Goal: Task Accomplishment & Management: Complete application form

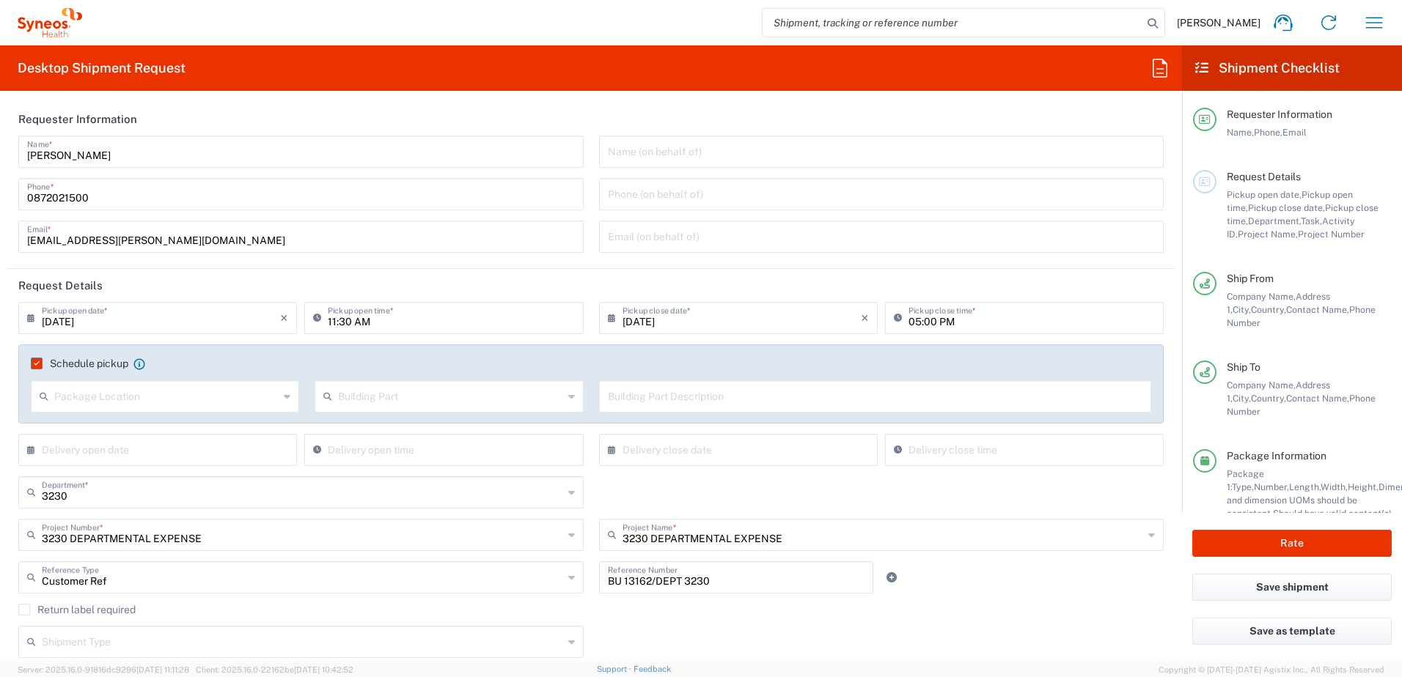
click at [908, 323] on input "05:00 PM" at bounding box center [1031, 317] width 246 height 26
type input "04:00 PM"
click at [1009, 610] on agx-checkbox-control "Return label required" at bounding box center [590, 610] width 1145 height 12
click at [1298, 548] on button "Rate" at bounding box center [1291, 543] width 199 height 27
type input "[GEOGRAPHIC_DATA]"
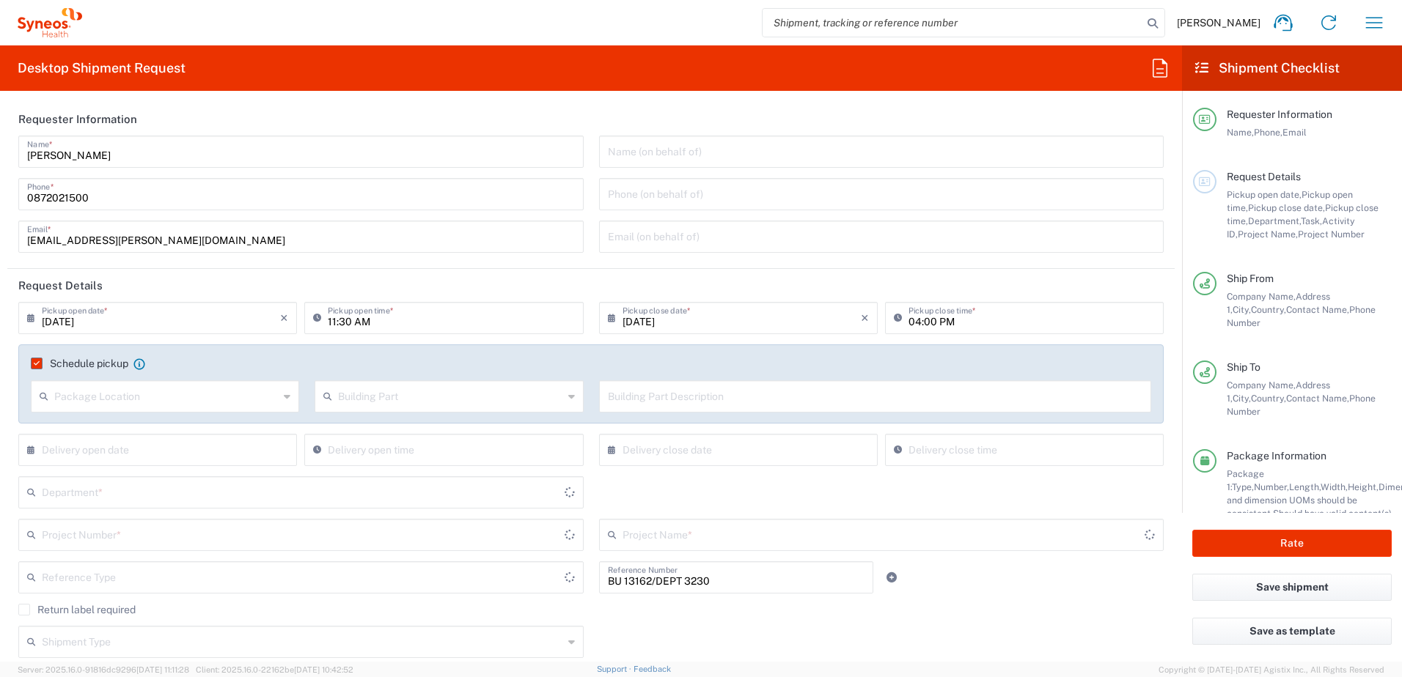
type input "[GEOGRAPHIC_DATA]"
type input "Business (General)"
type input "3230 DEPARTMENTAL EXPENSE"
type input "Customer Ref"
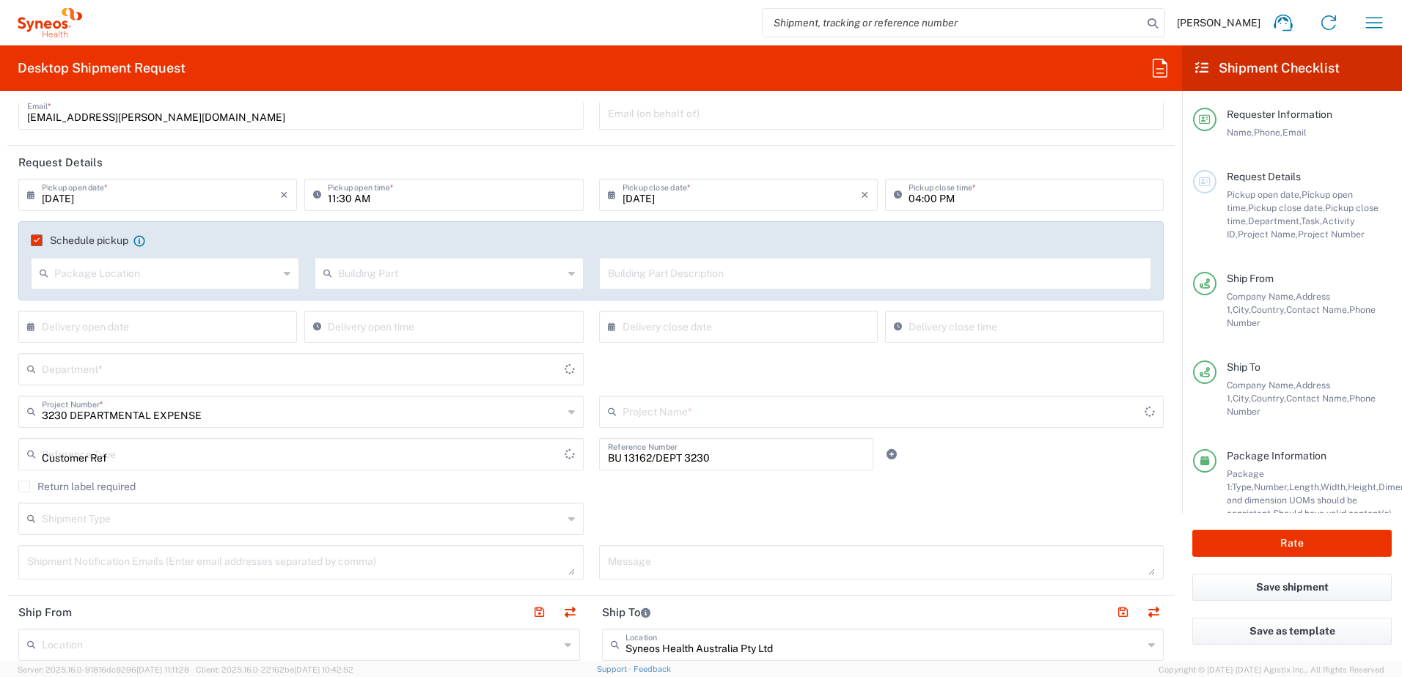
type input "3230 DEPARTMENTAL EXPENSE"
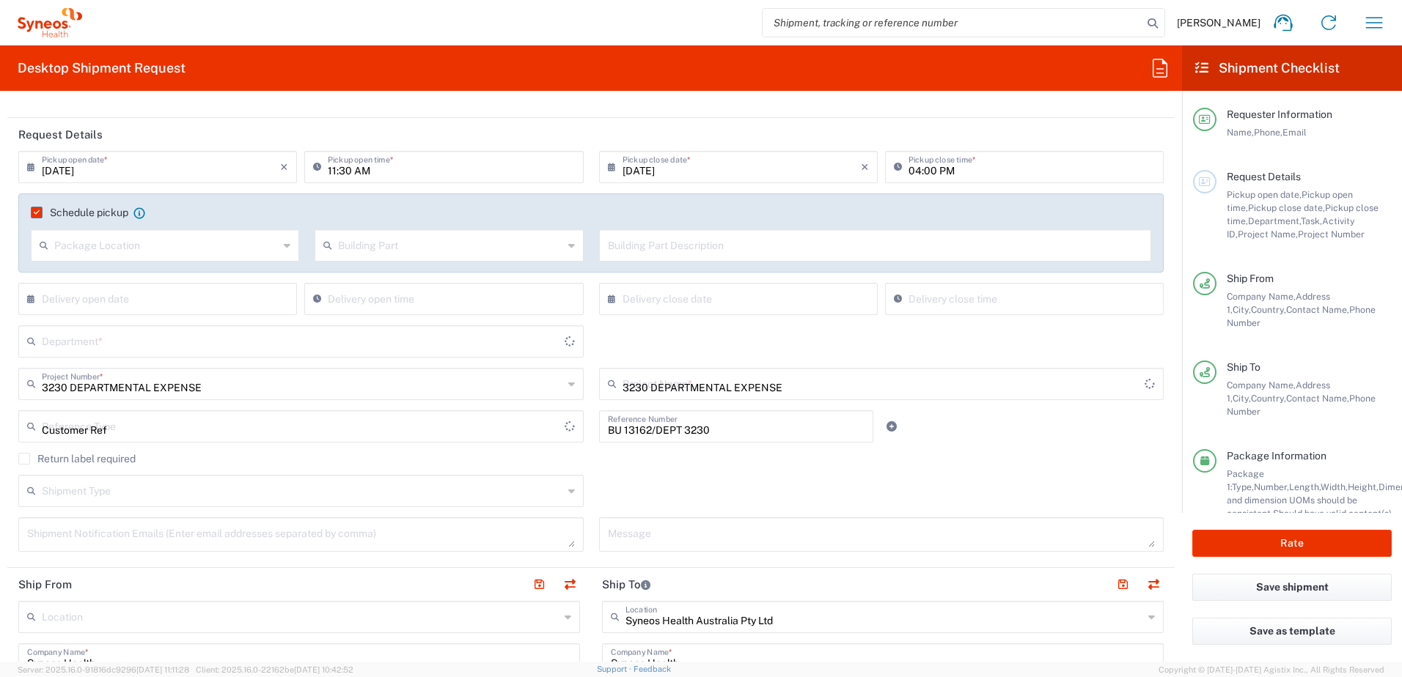
type input "3230"
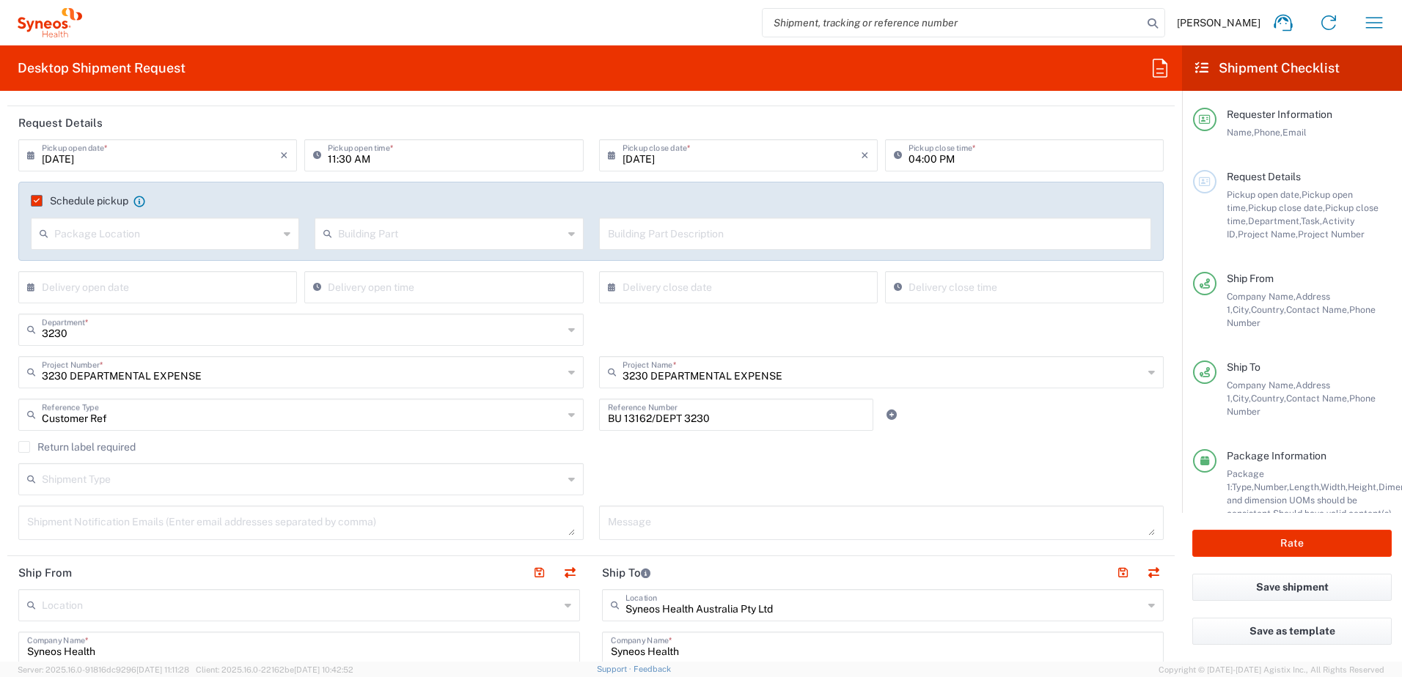
type input "Your Packaging"
type input "[GEOGRAPHIC_DATA]"
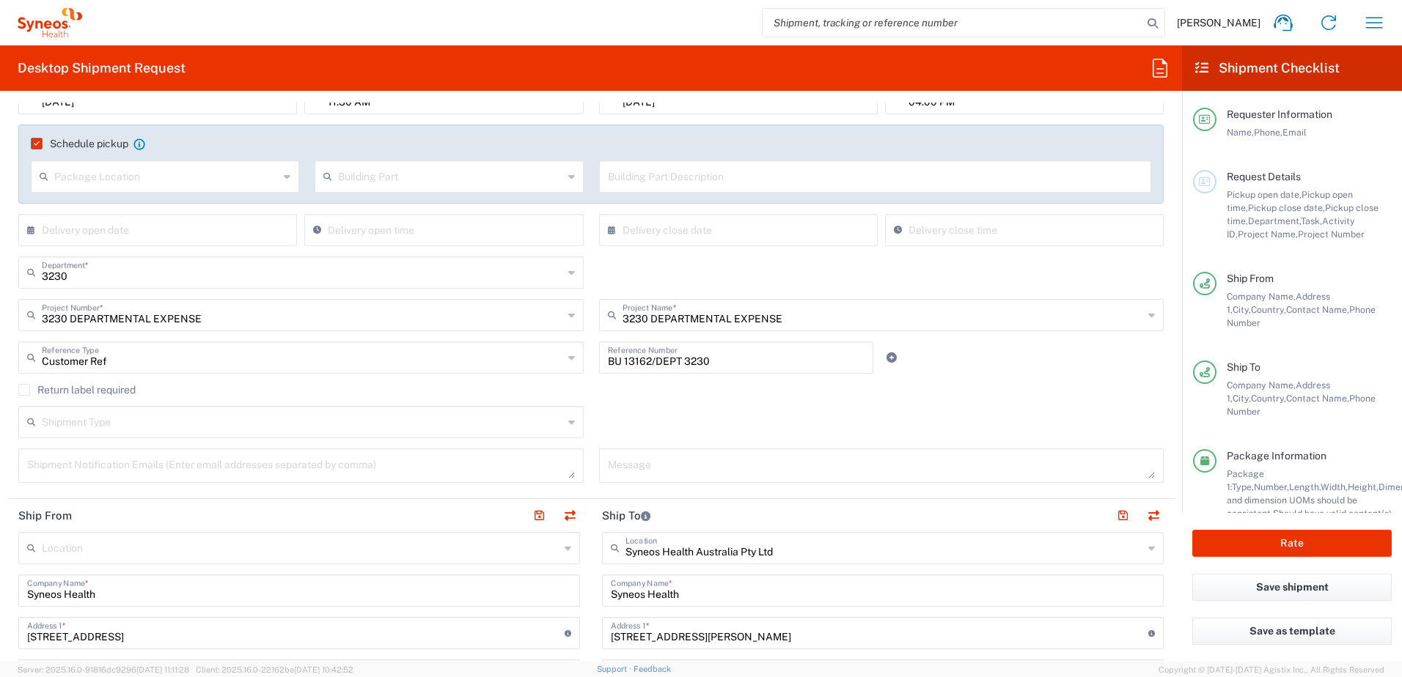
type input "Residential/Home"
type input "[GEOGRAPHIC_DATA]"
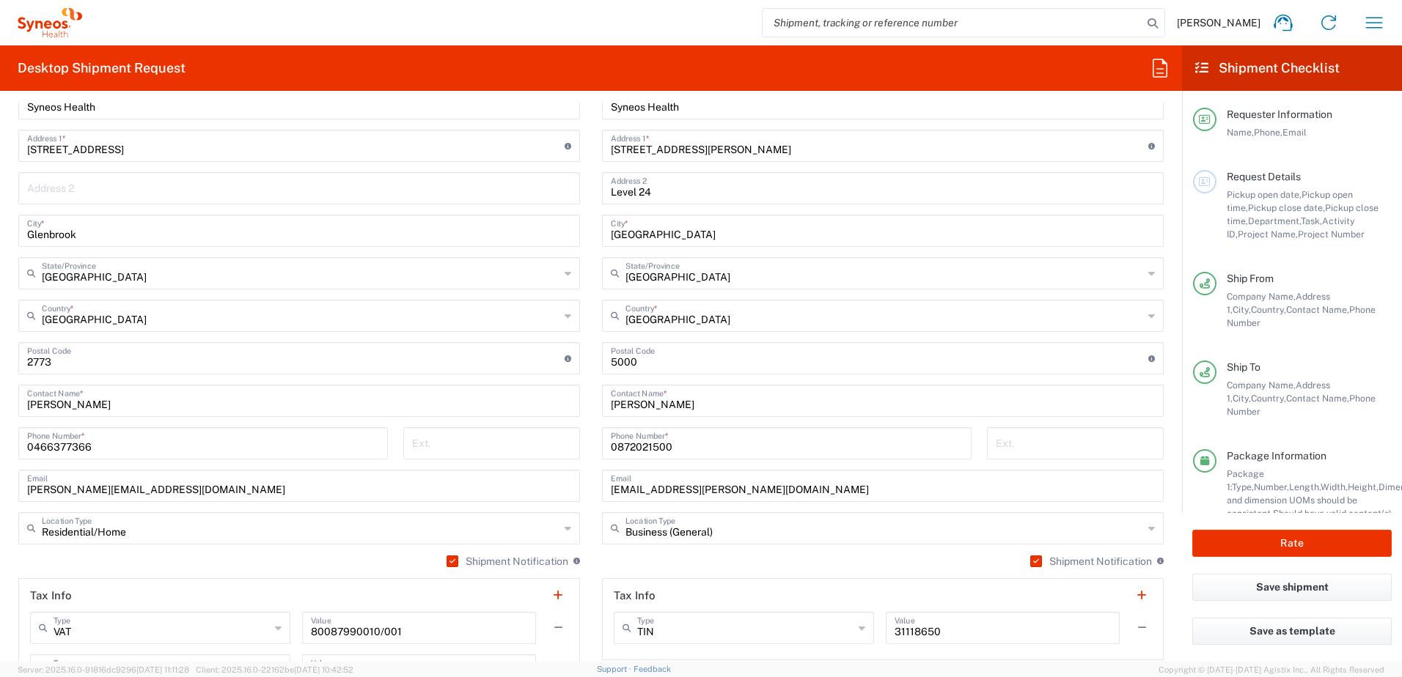
scroll to position [733, 0]
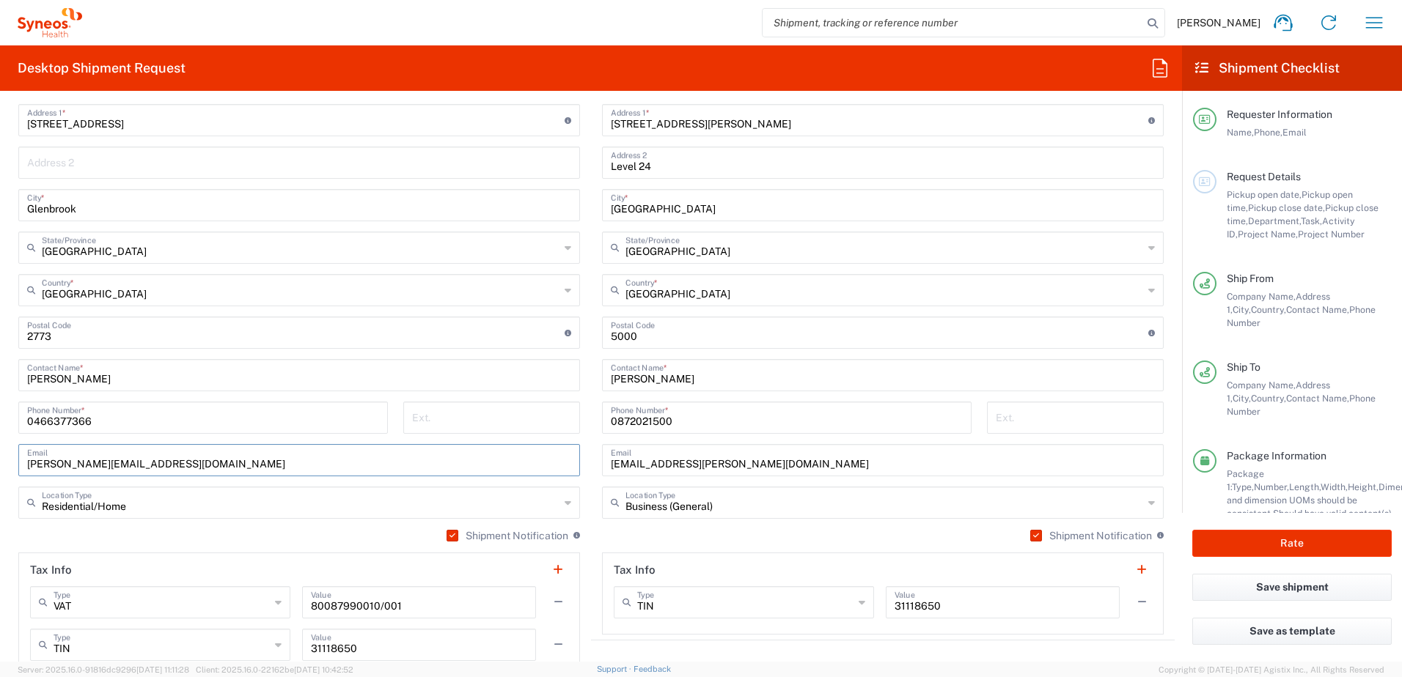
drag, startPoint x: 229, startPoint y: 466, endPoint x: -3, endPoint y: 459, distance: 232.5
click at [0, 459] on html "[PERSON_NAME] Home Shipment estimator Shipment tracking Desktop shipment reques…" at bounding box center [701, 338] width 1402 height 677
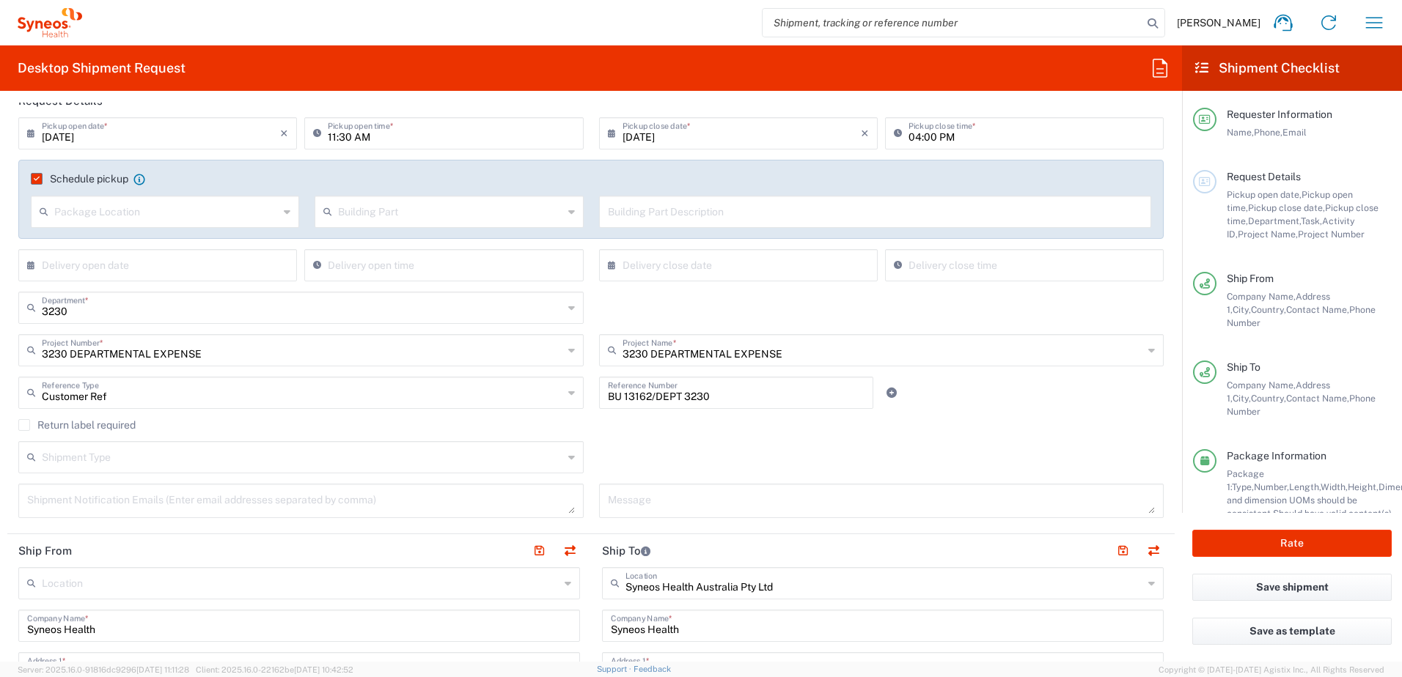
scroll to position [0, 0]
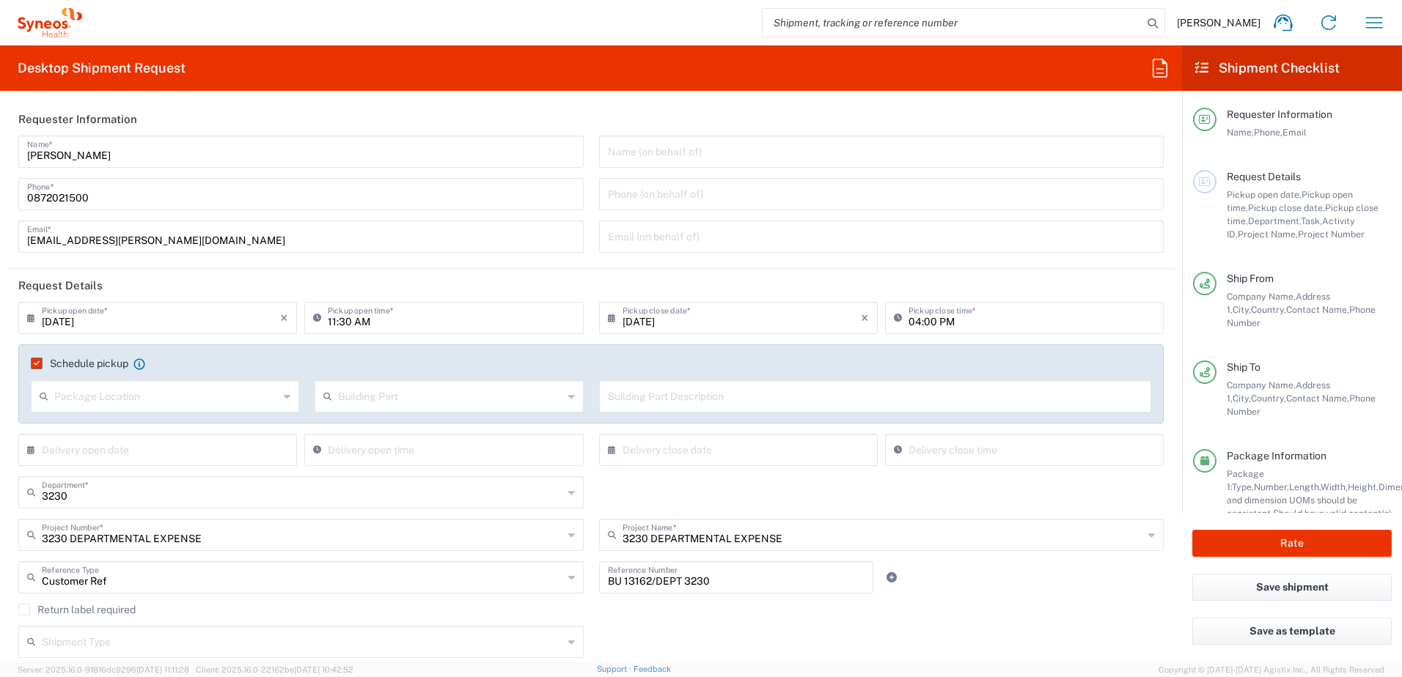
click at [133, 318] on input "[DATE]" at bounding box center [161, 317] width 238 height 26
click at [114, 430] on span "11" at bounding box center [117, 430] width 21 height 21
type input "[DATE]"
click at [649, 320] on input "[DATE]" at bounding box center [741, 317] width 238 height 26
click at [685, 436] on span "11" at bounding box center [692, 430] width 21 height 21
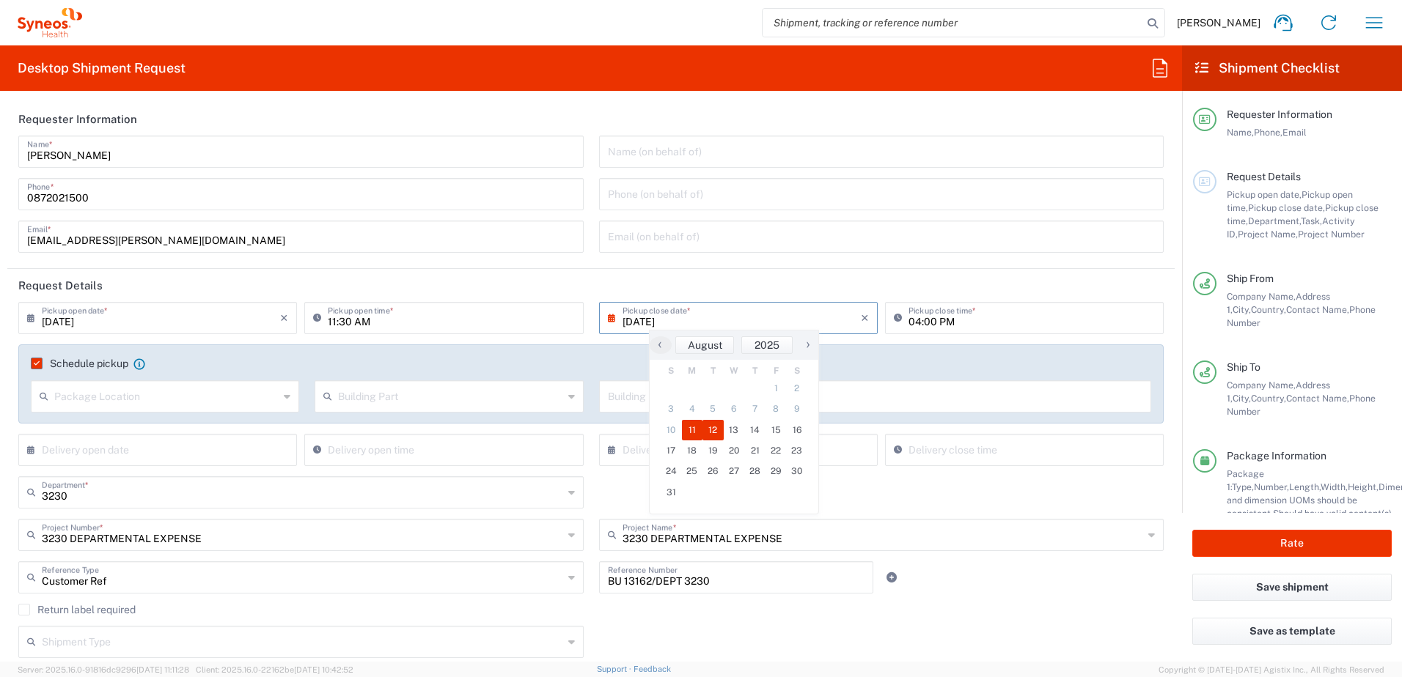
type input "[DATE]"
click at [367, 325] on input "11:30 AM" at bounding box center [451, 317] width 246 height 26
drag, startPoint x: 345, startPoint y: 325, endPoint x: 364, endPoint y: 311, distance: 23.6
click at [345, 324] on input "12:30 AM" at bounding box center [451, 317] width 246 height 26
type input "12:00 AM"
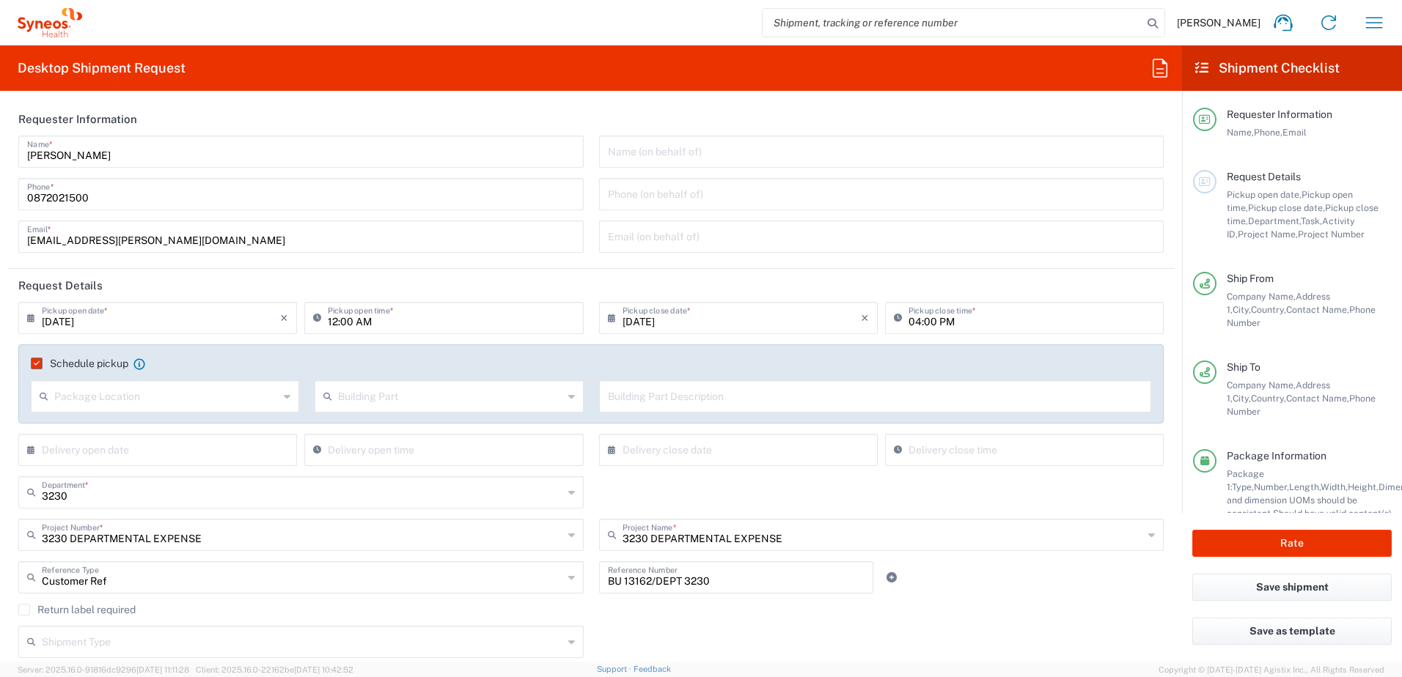
click at [991, 592] on div "Customer Ref Reference Type Customer Ref Account Type Activity ID Airline Appoi…" at bounding box center [591, 583] width 1160 height 43
click at [1307, 549] on button "Rate" at bounding box center [1291, 543] width 199 height 27
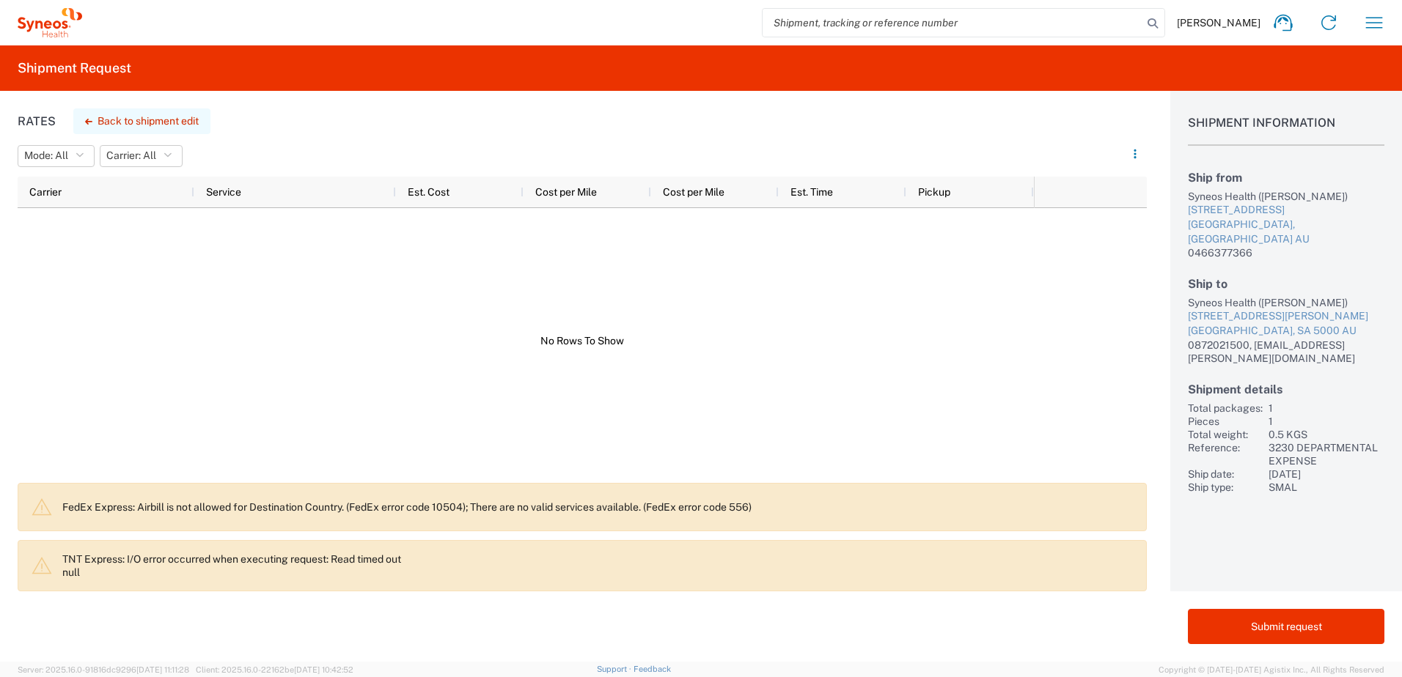
click at [124, 125] on button "Back to shipment edit" at bounding box center [141, 121] width 137 height 26
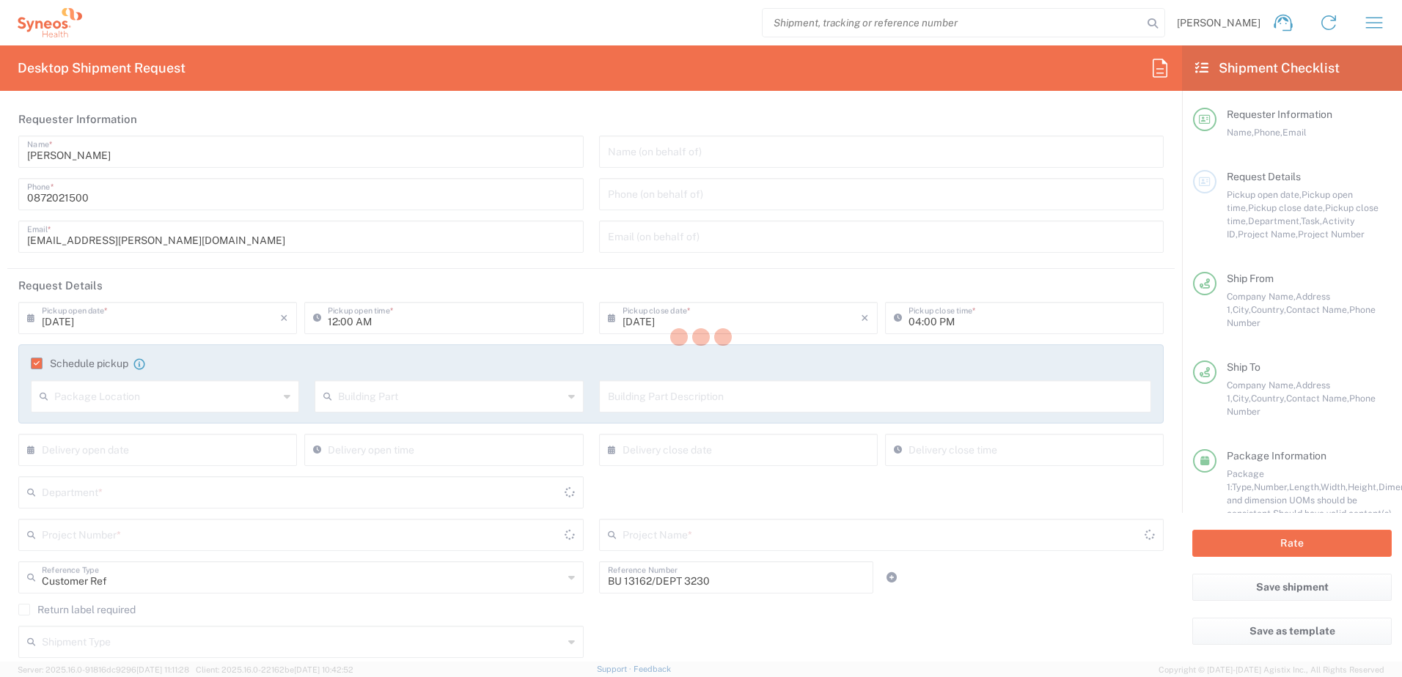
type input "[GEOGRAPHIC_DATA]"
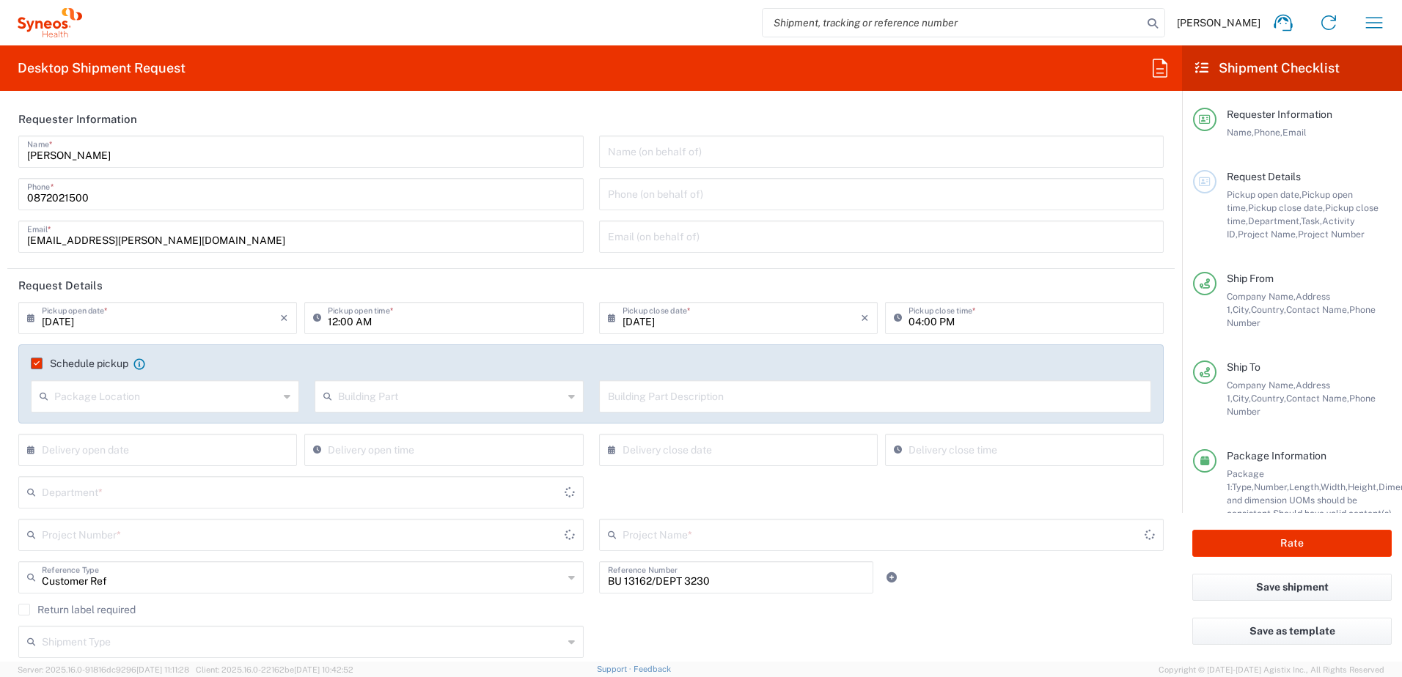
type input "3230 DEPARTMENTAL EXPENSE"
type input "[GEOGRAPHIC_DATA]"
type input "Your Packaging"
type input "3230"
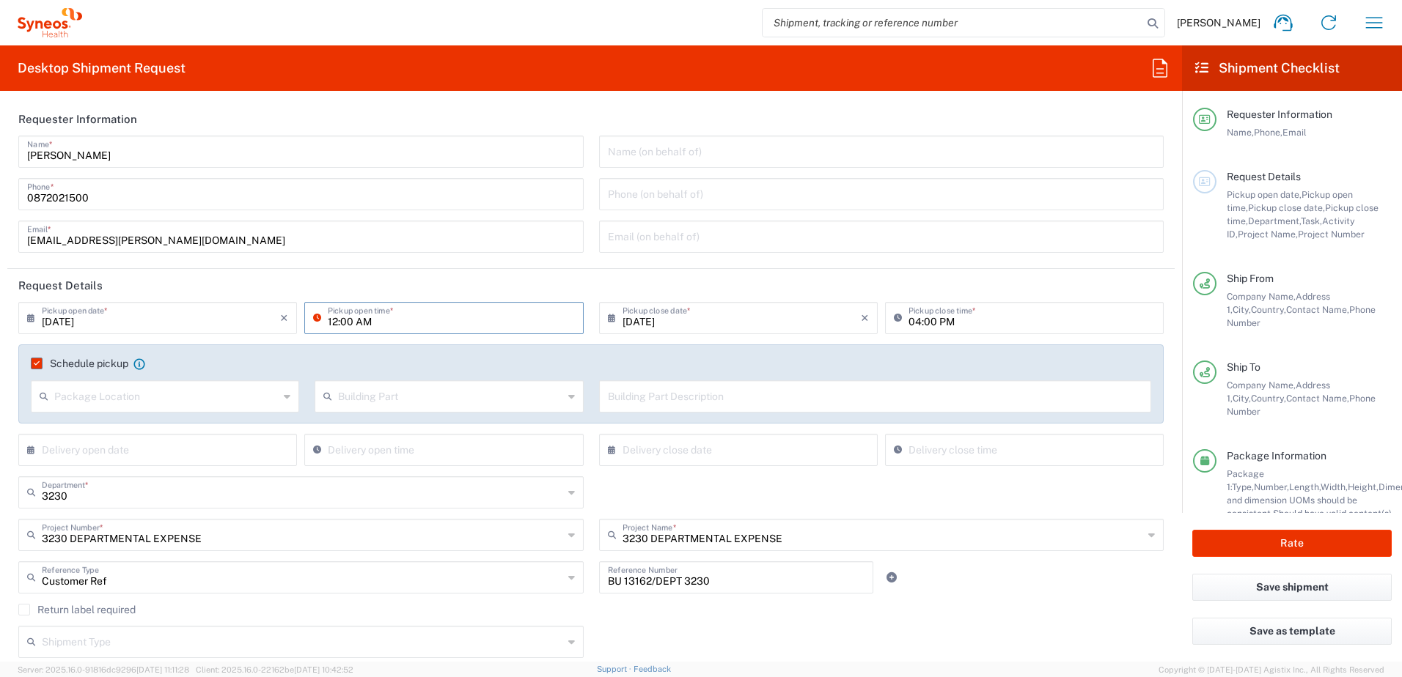
click at [342, 320] on input "12:00 AM" at bounding box center [451, 317] width 246 height 26
click at [345, 320] on input "12:00 AM" at bounding box center [451, 317] width 246 height 26
click at [346, 320] on input "12:00 AM" at bounding box center [451, 317] width 246 height 26
type input "12:30 AM"
drag, startPoint x: 1048, startPoint y: 592, endPoint x: 1007, endPoint y: 584, distance: 41.7
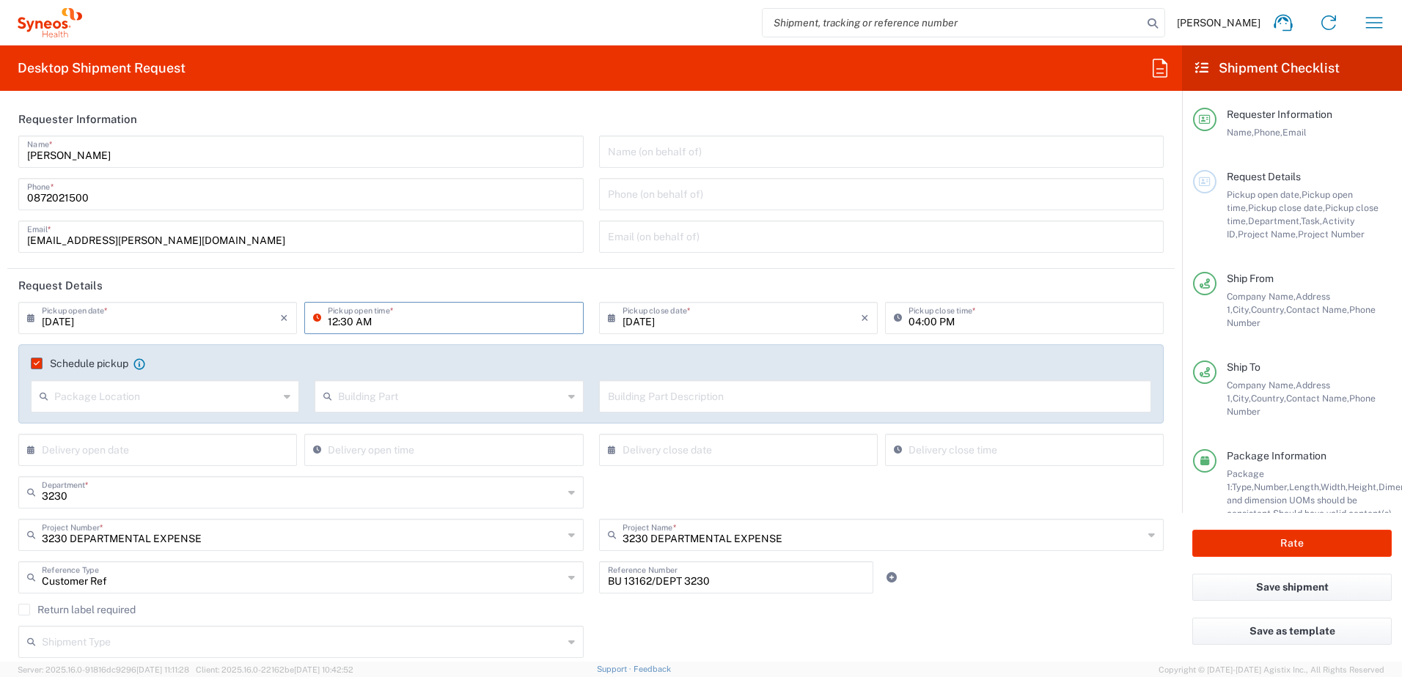
click at [1048, 592] on div "Customer Ref Reference Type Customer Ref Account Type Activity ID Airline Appoi…" at bounding box center [591, 583] width 1160 height 43
click at [1251, 540] on button "Rate" at bounding box center [1291, 543] width 199 height 27
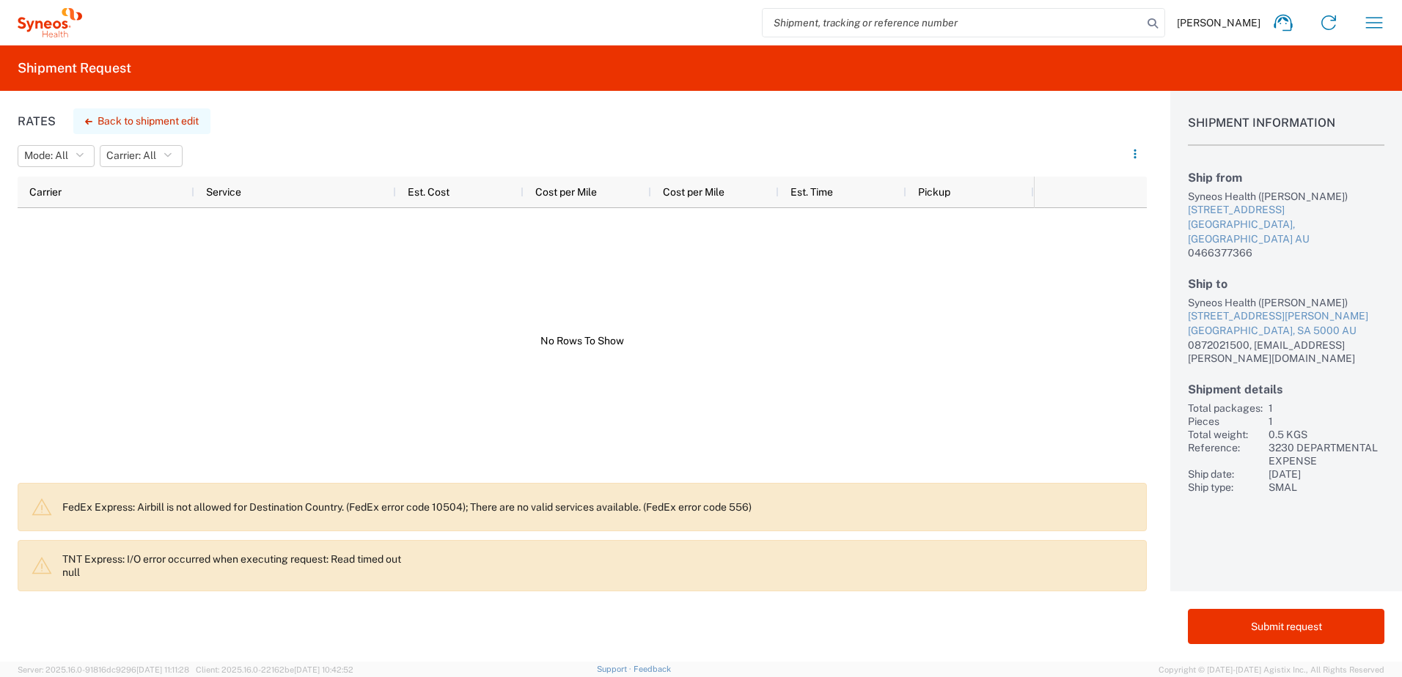
click at [166, 117] on button "Back to shipment edit" at bounding box center [141, 121] width 137 height 26
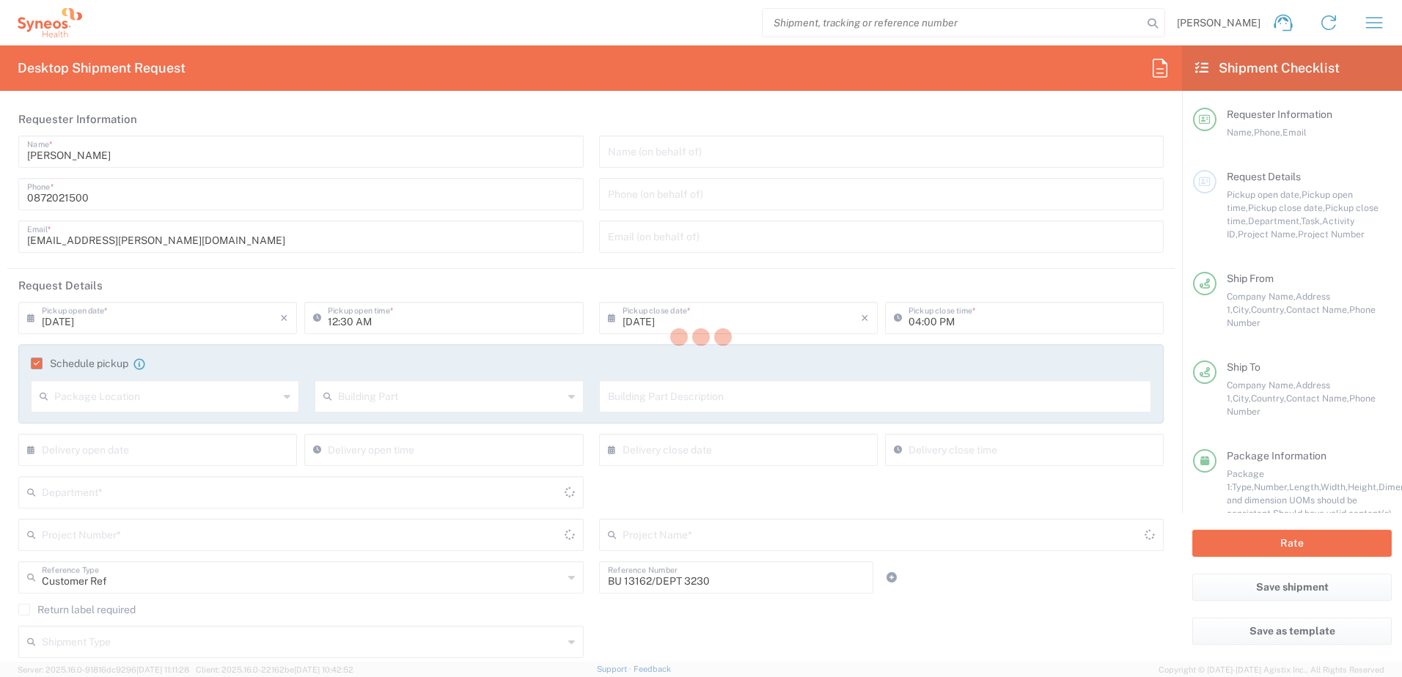
type input "[GEOGRAPHIC_DATA]"
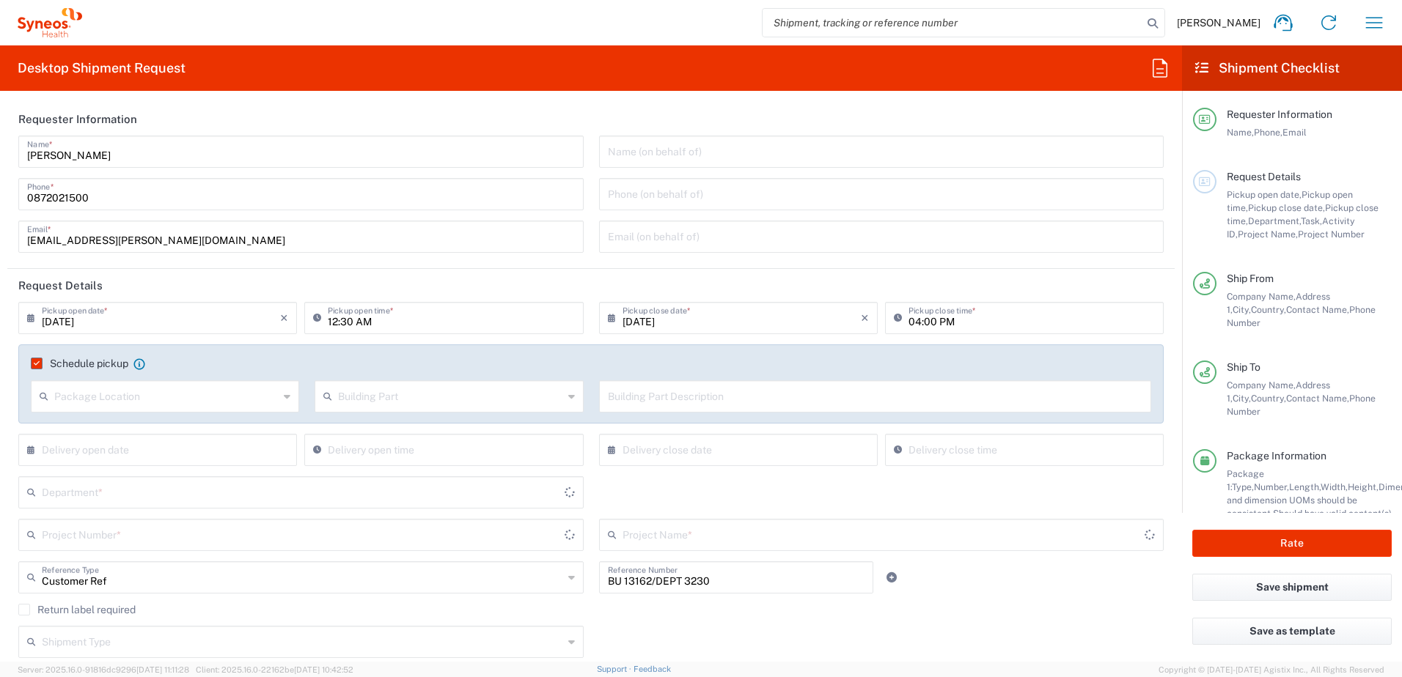
type input "3230 DEPARTMENTAL EXPENSE"
type input "Your Packaging"
type input "[GEOGRAPHIC_DATA]"
type input "3230"
type input "3230 DEPARTMENTAL EXPENSE"
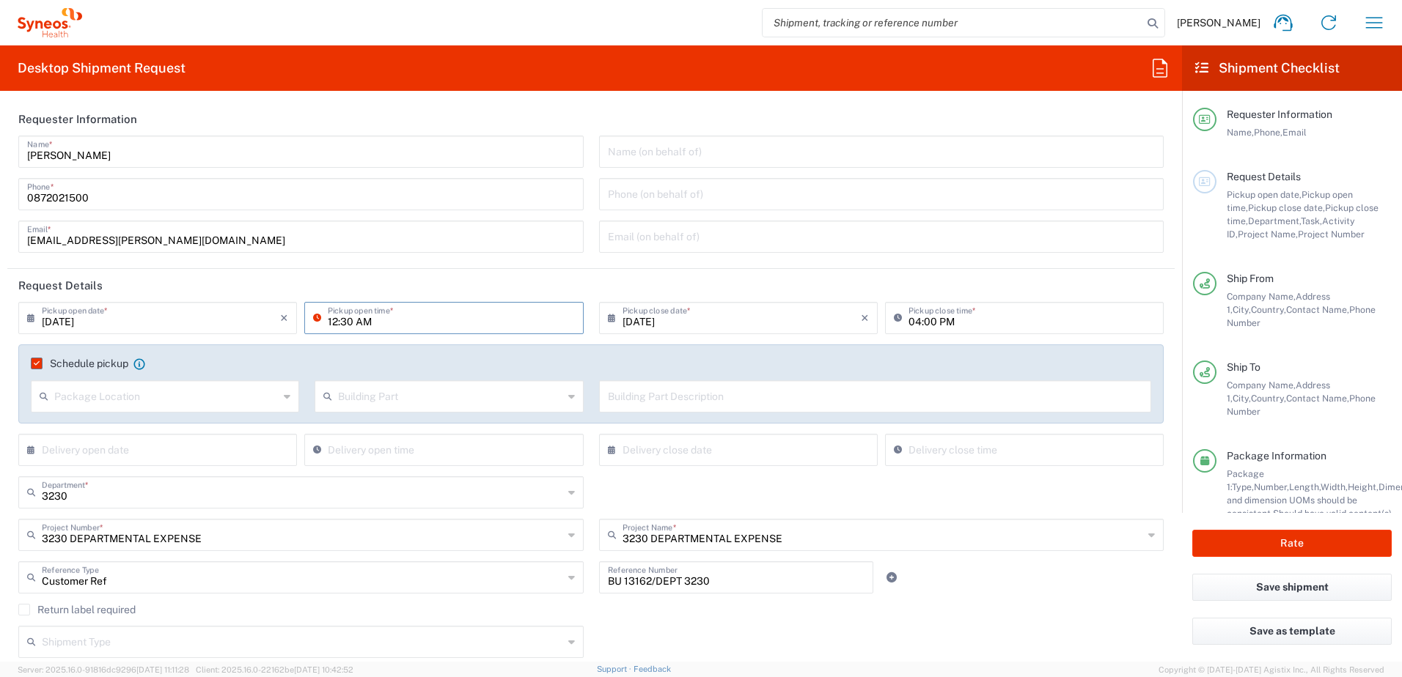
click at [358, 322] on input "12:30 AM" at bounding box center [451, 317] width 246 height 26
click at [362, 323] on input "12:30 AM" at bounding box center [451, 317] width 246 height 26
type input "12:30 PM"
click at [908, 326] on input "04:00 PM" at bounding box center [1031, 317] width 246 height 26
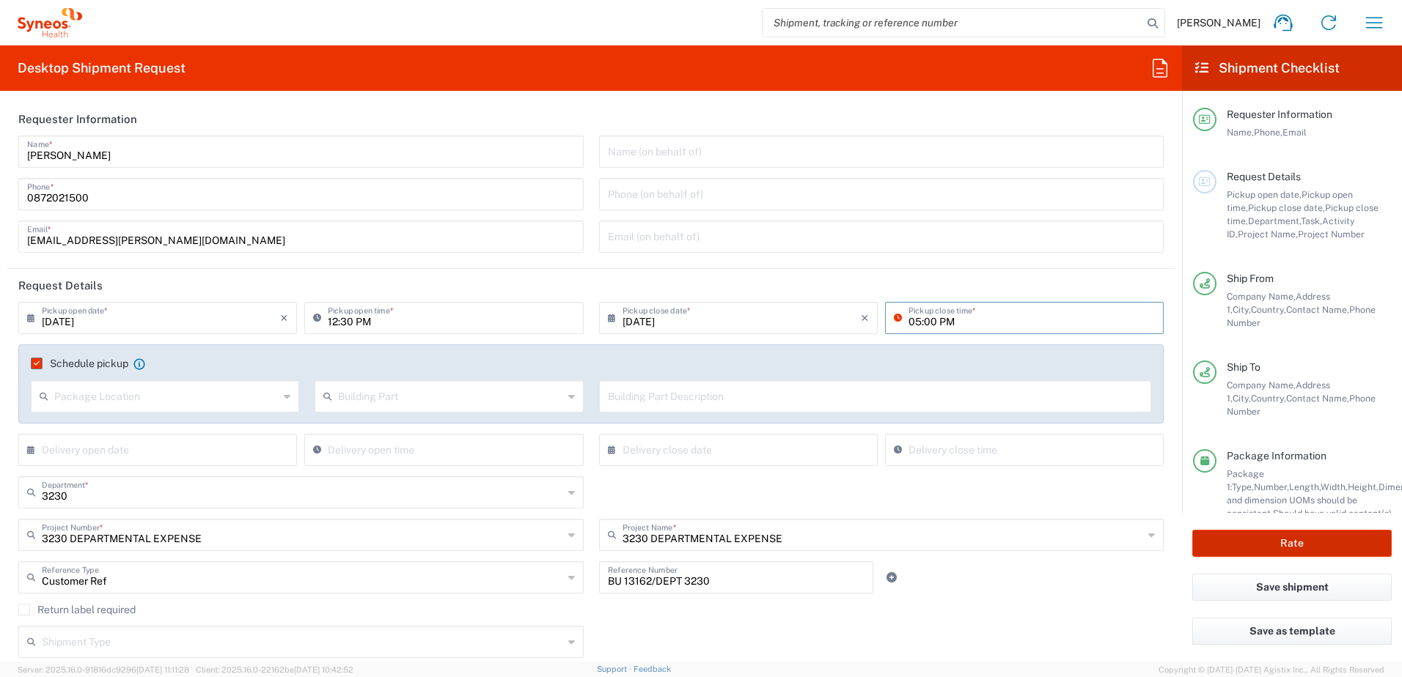
type input "05:00 PM"
click at [1332, 546] on button "Rate" at bounding box center [1291, 543] width 199 height 27
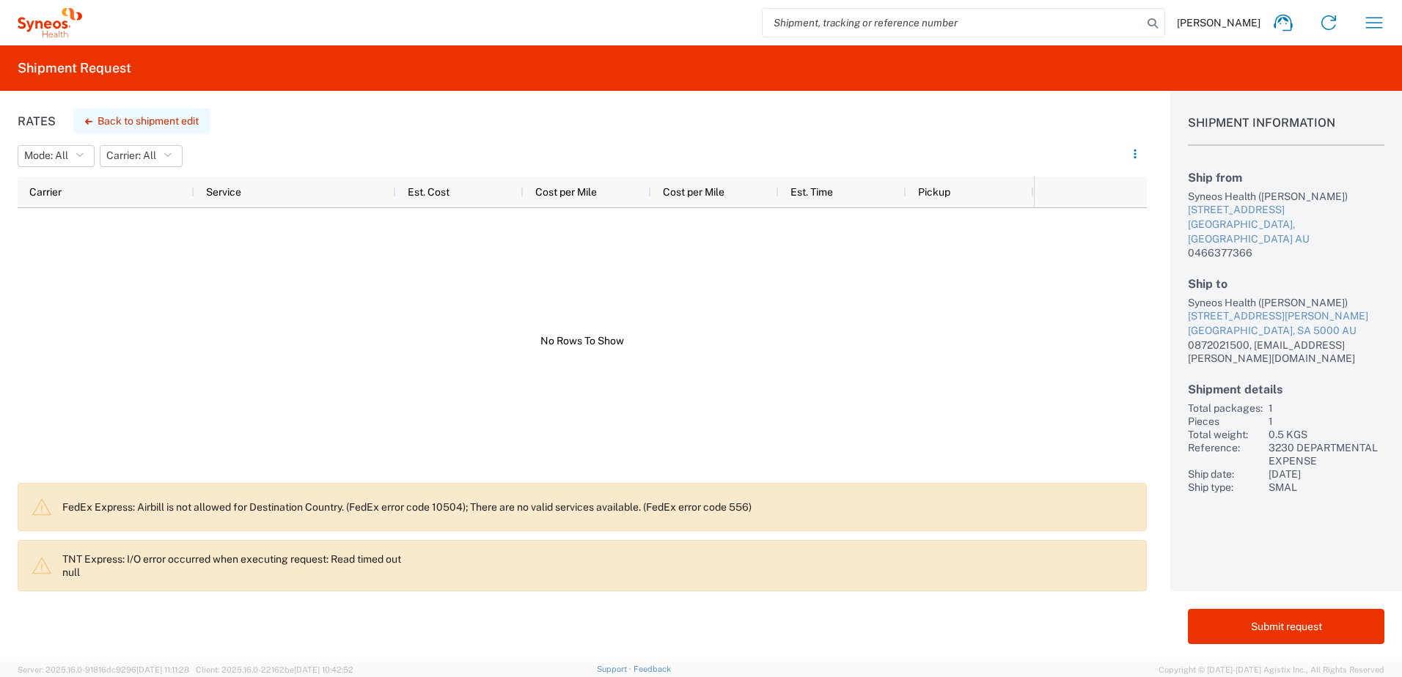
click at [142, 118] on button "Back to shipment edit" at bounding box center [141, 121] width 137 height 26
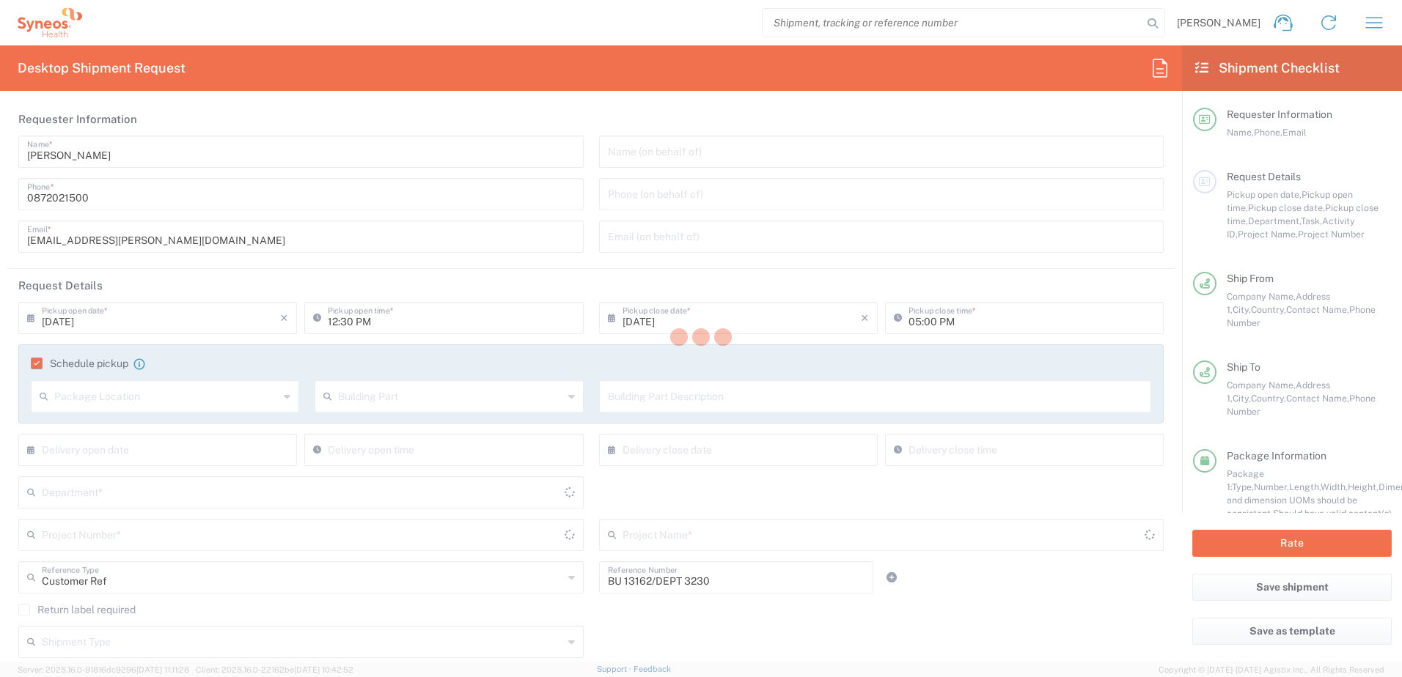
type input "[GEOGRAPHIC_DATA]"
type input "3230 DEPARTMENTAL EXPENSE"
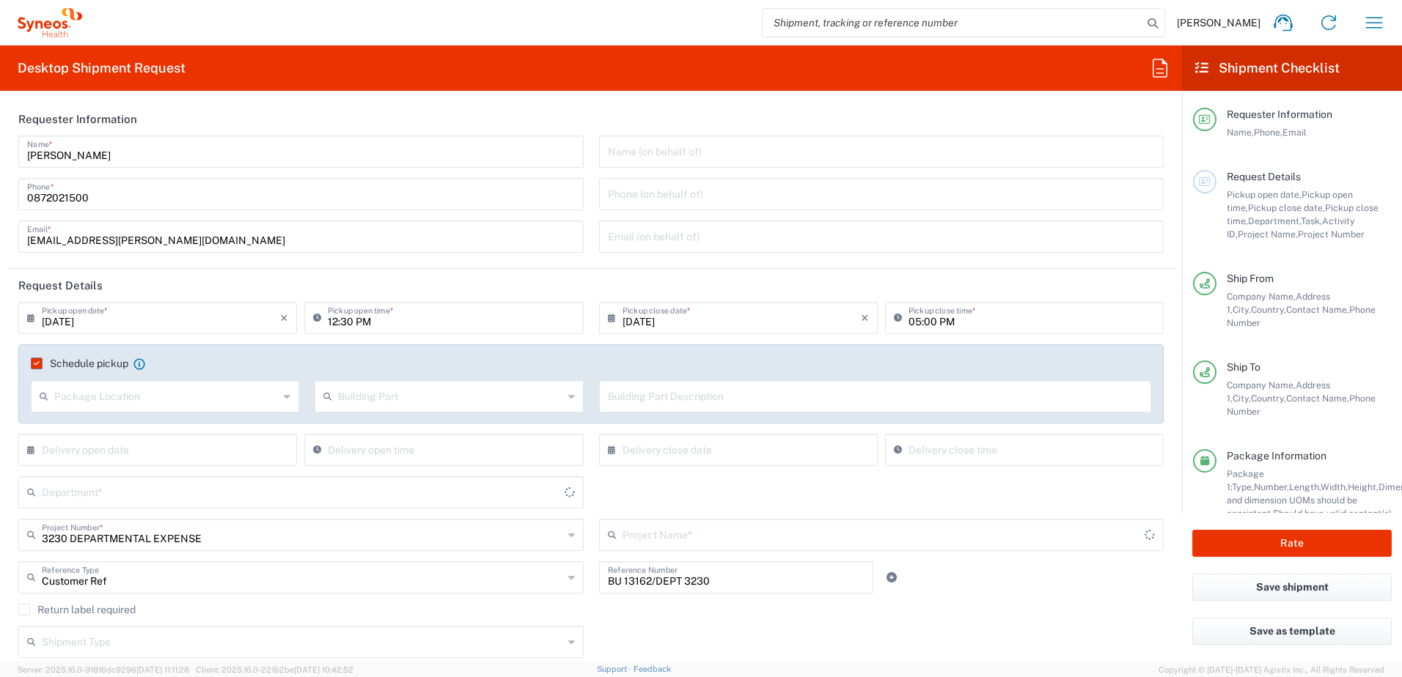
type input "3230 DEPARTMENTAL EXPENSE"
type input "Your Packaging"
type input "[GEOGRAPHIC_DATA]"
type input "3230"
click at [207, 314] on input "[DATE]" at bounding box center [161, 317] width 238 height 26
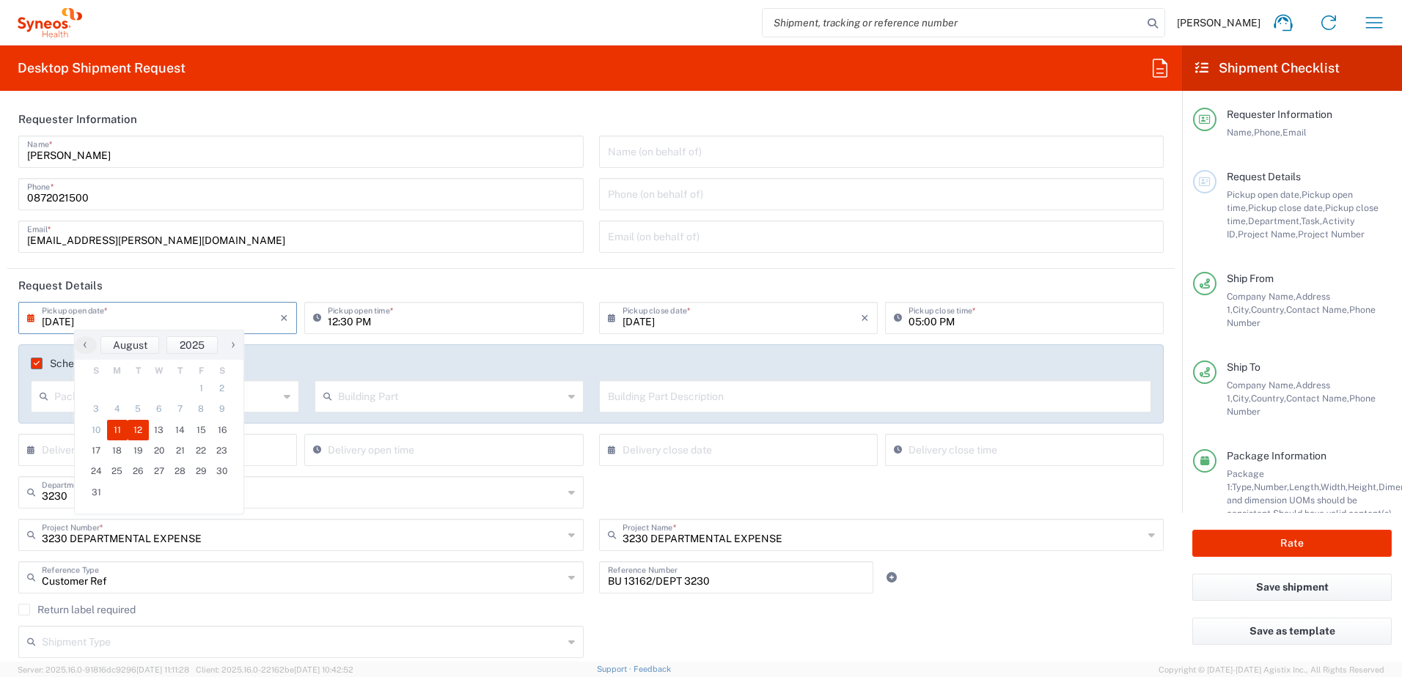
click at [138, 427] on span "12" at bounding box center [138, 430] width 21 height 21
type input "[DATE]"
click at [716, 319] on input "text" at bounding box center [741, 317] width 238 height 26
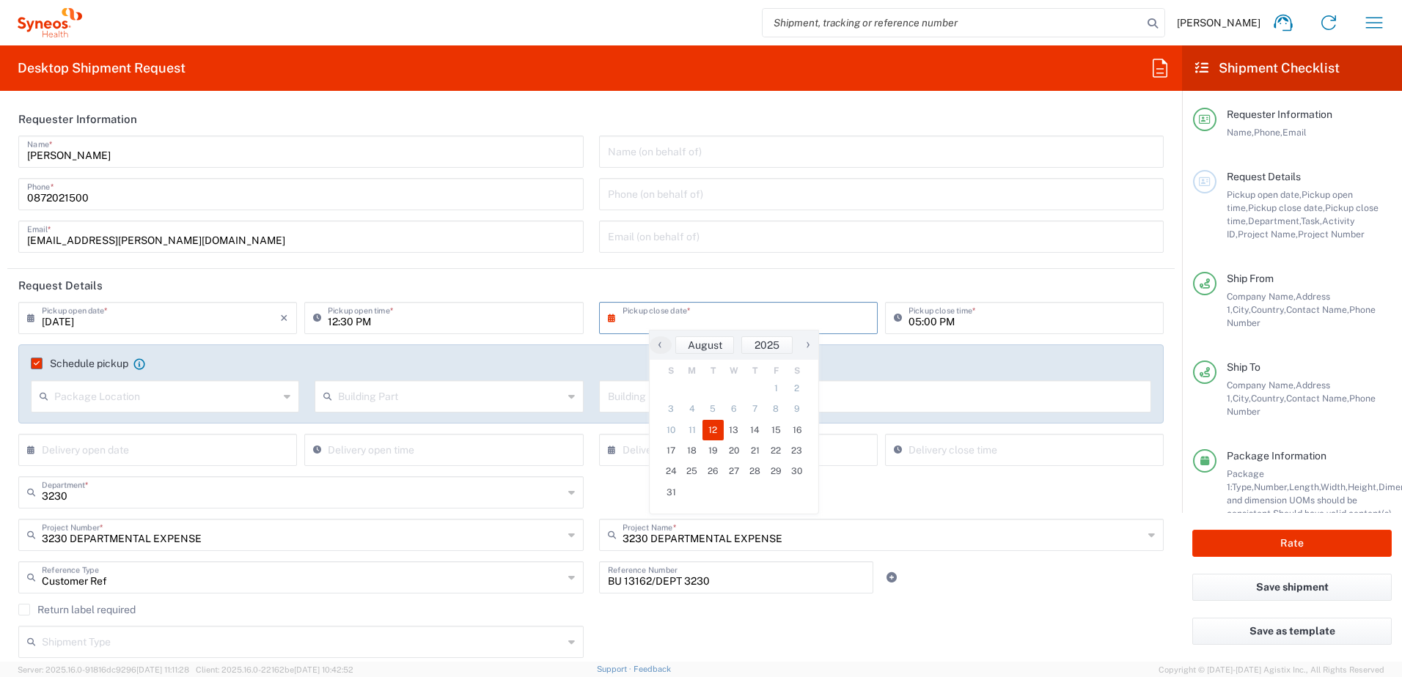
click at [715, 428] on span "12" at bounding box center [712, 430] width 21 height 21
type input "[DATE]"
click at [331, 322] on input "12:30 PM" at bounding box center [451, 317] width 246 height 26
click at [345, 317] on input "09:30 PM" at bounding box center [451, 317] width 246 height 26
click at [370, 324] on input "09:00 PM" at bounding box center [451, 317] width 246 height 26
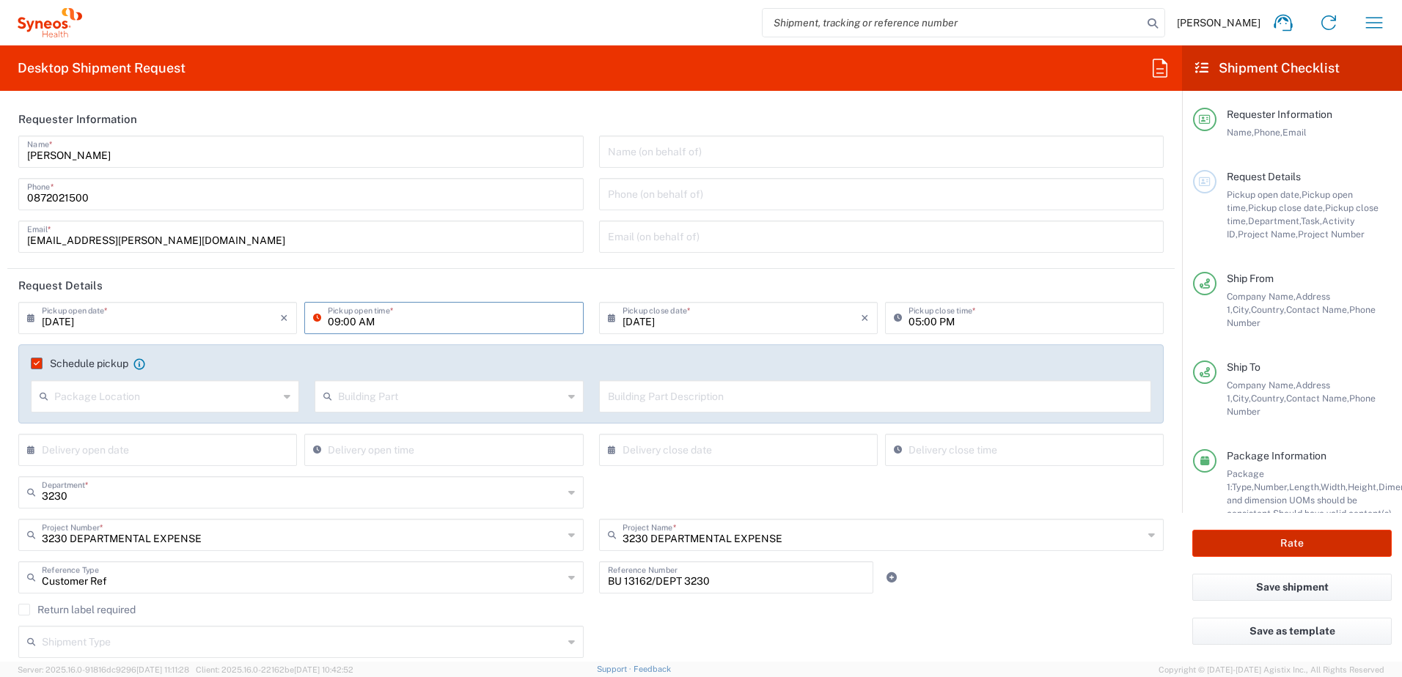
type input "09:00 AM"
click at [1261, 534] on button "Rate" at bounding box center [1291, 543] width 199 height 27
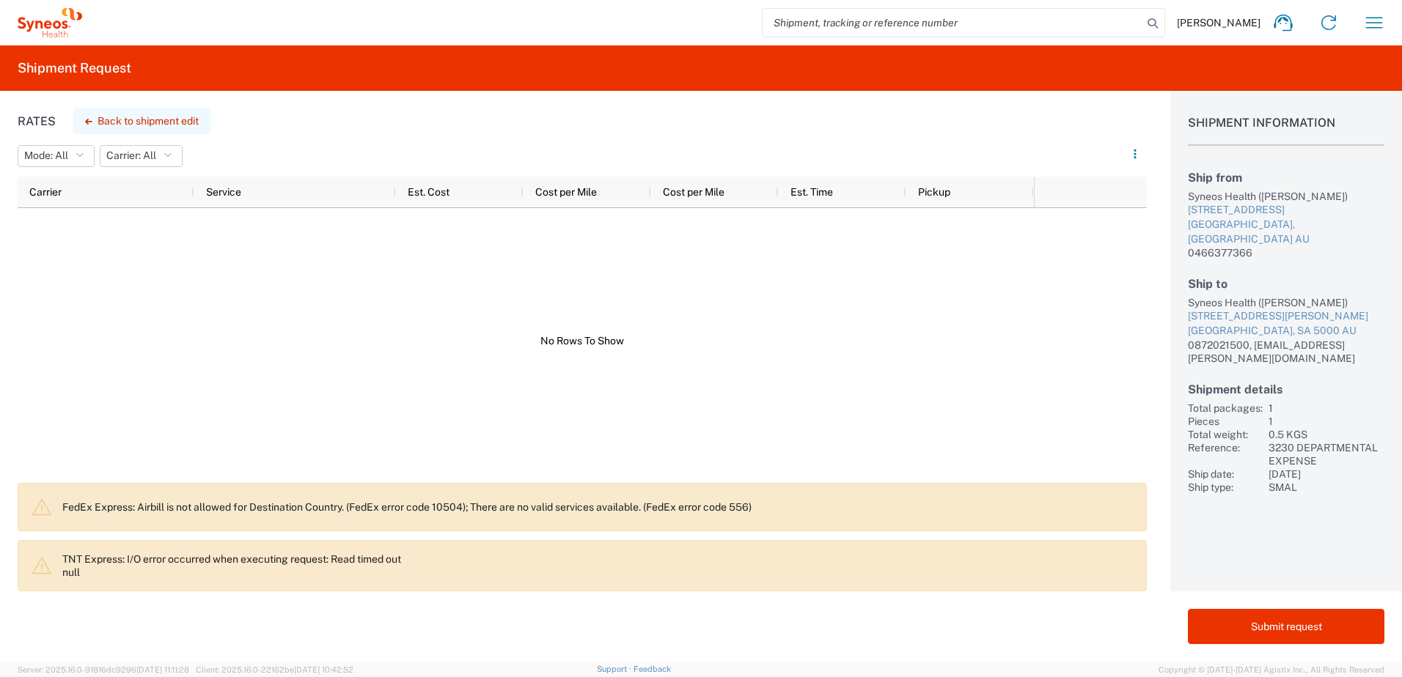
click at [181, 123] on button "Back to shipment edit" at bounding box center [141, 121] width 137 height 26
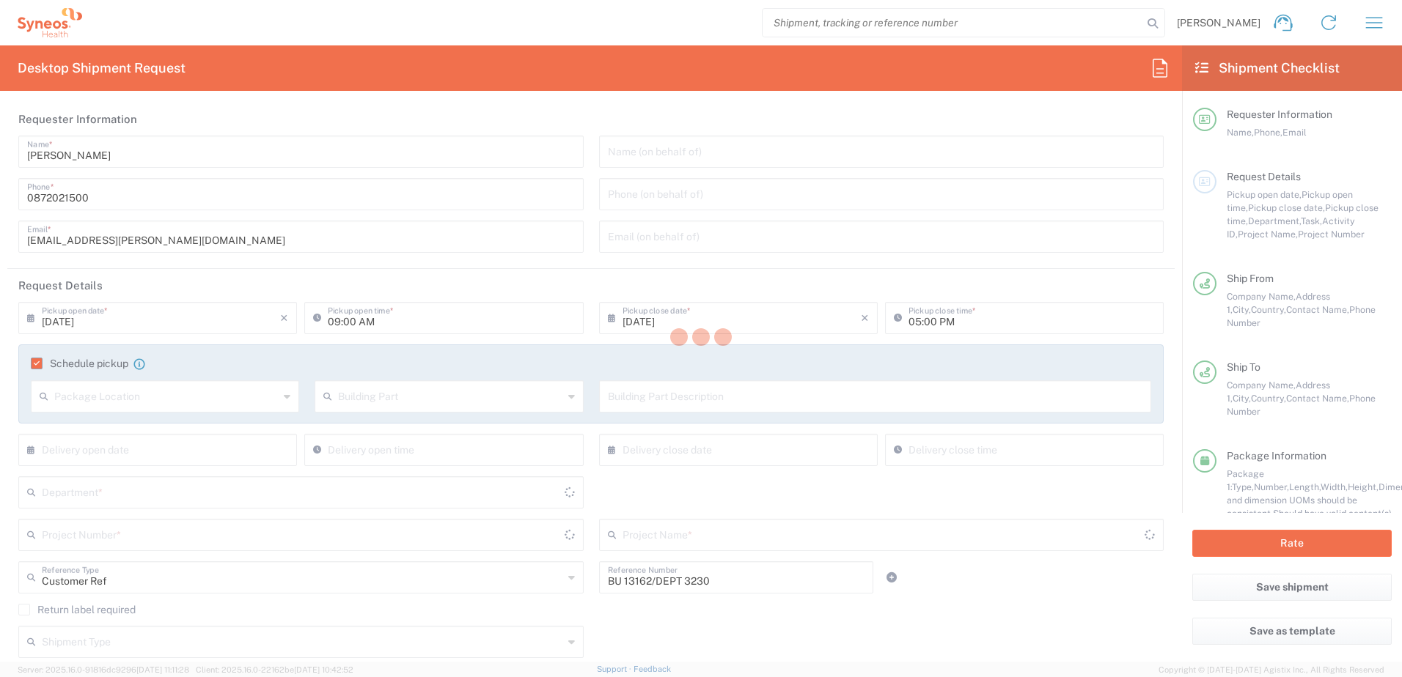
type input "[GEOGRAPHIC_DATA]"
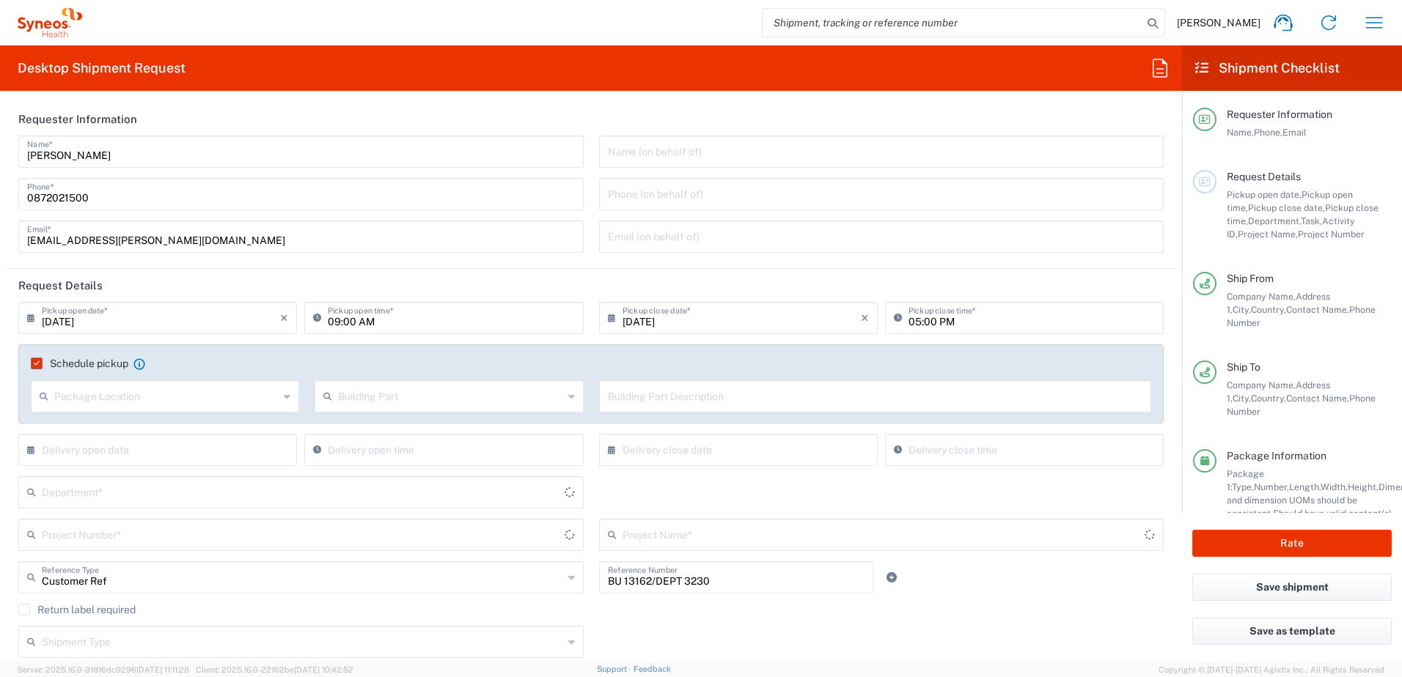
type input "3230 DEPARTMENTAL EXPENSE"
type input "Your Packaging"
type input "[GEOGRAPHIC_DATA]"
type input "3230 DEPARTMENTAL EXPENSE"
type input "3230"
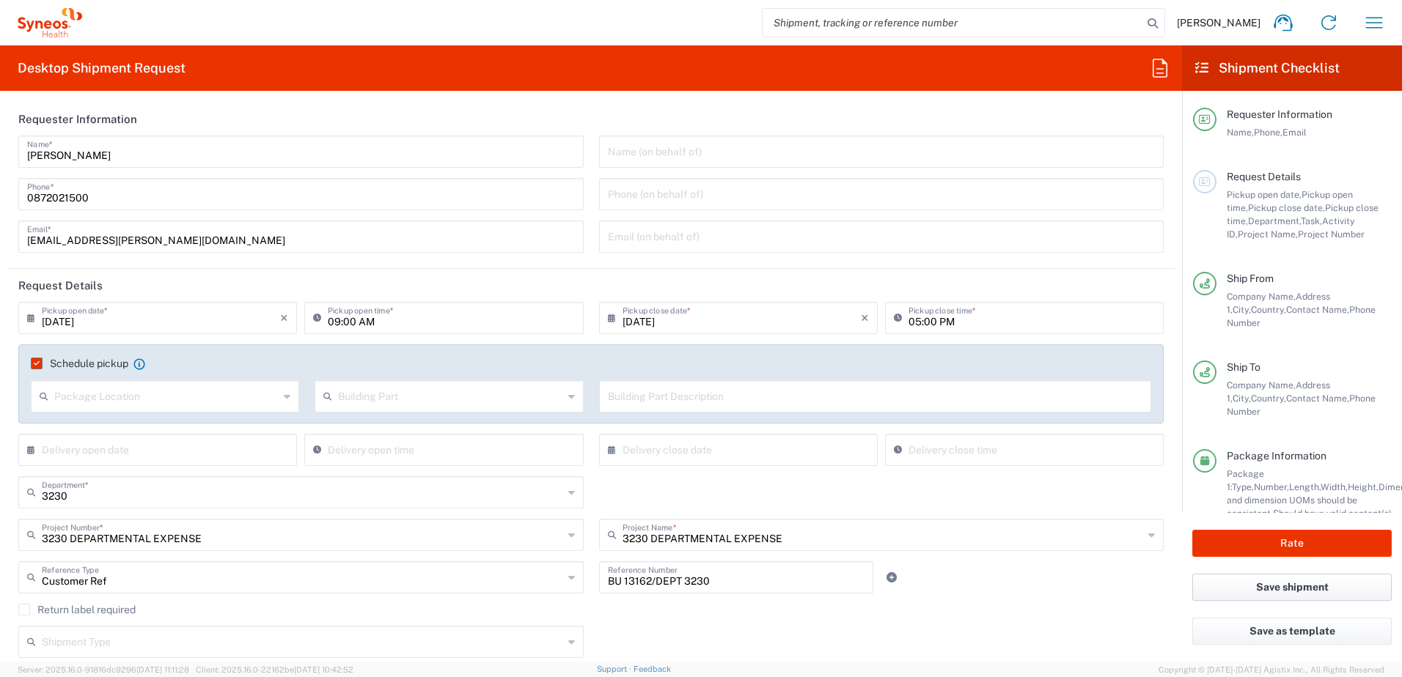
click at [1303, 582] on button "Save shipment" at bounding box center [1291, 587] width 199 height 27
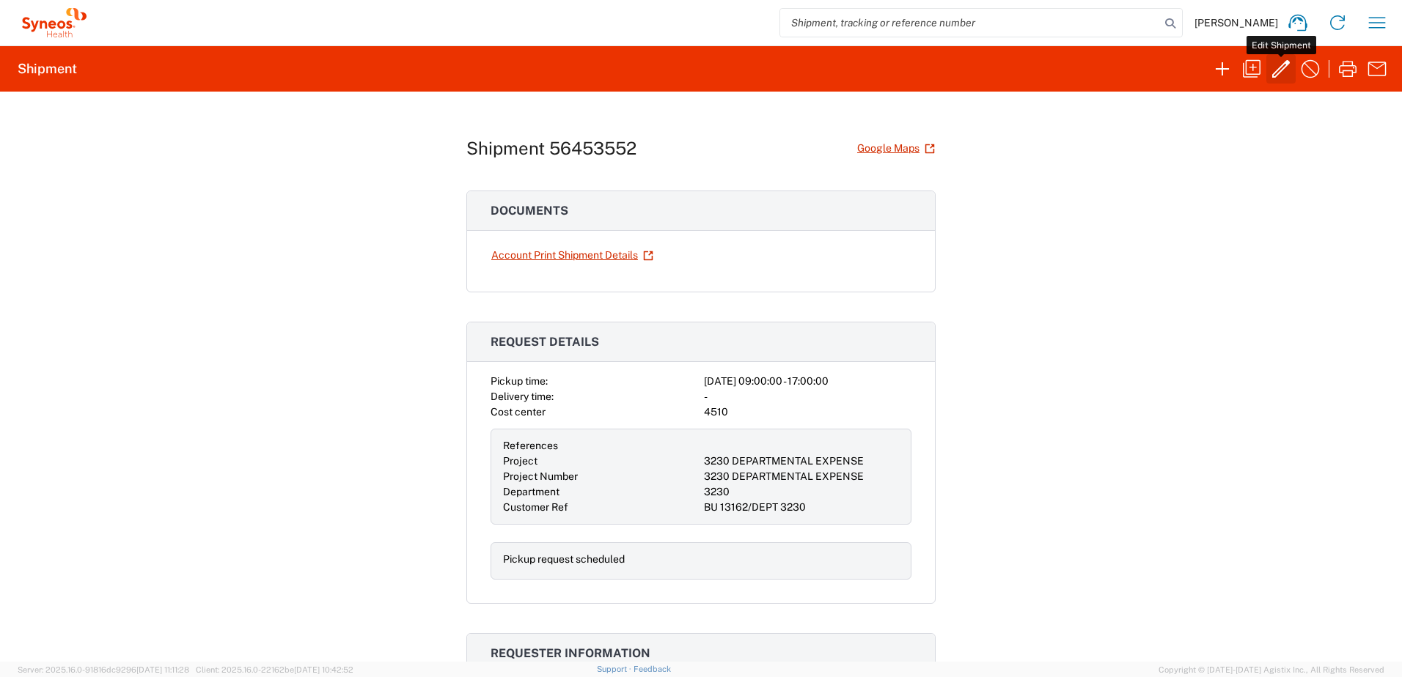
click at [1276, 64] on icon "button" at bounding box center [1280, 68] width 23 height 23
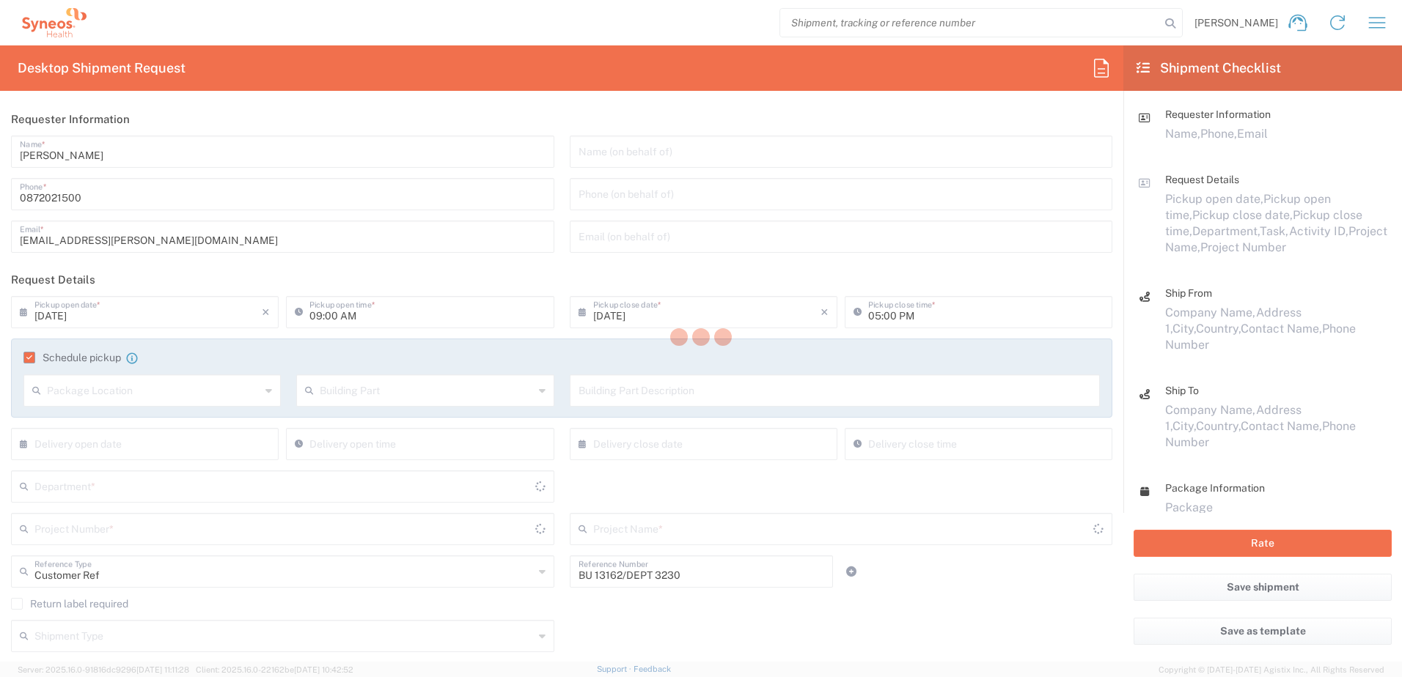
type input "[GEOGRAPHIC_DATA]"
type input "3230 DEPARTMENTAL EXPENSE"
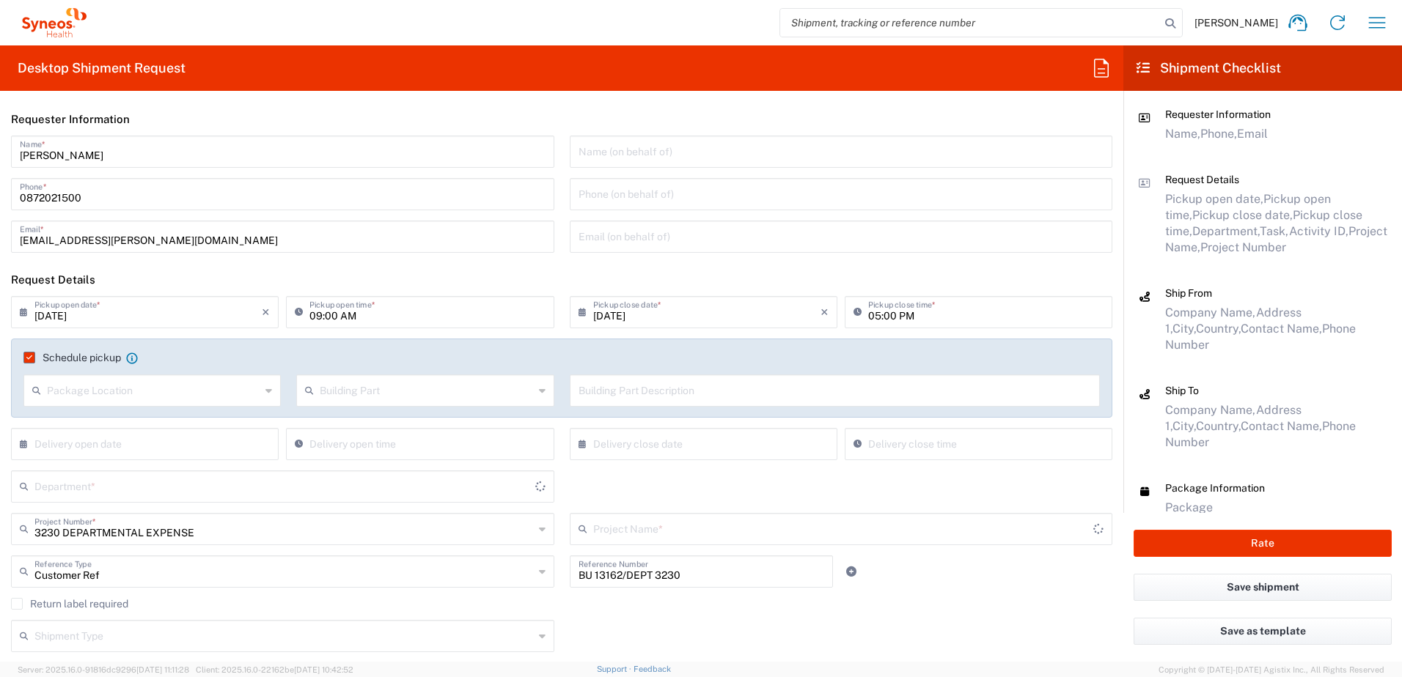
type input "[GEOGRAPHIC_DATA]"
type input "3230 DEPARTMENTAL EXPENSE"
type input "Your Packaging"
type input "3230"
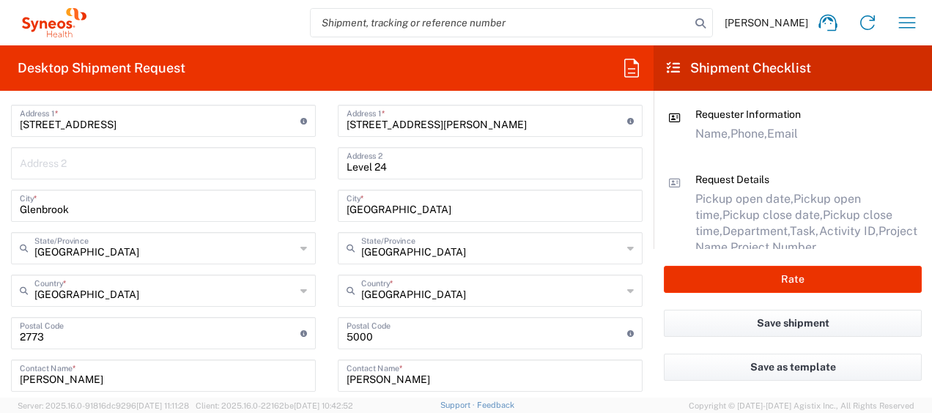
scroll to position [806, 0]
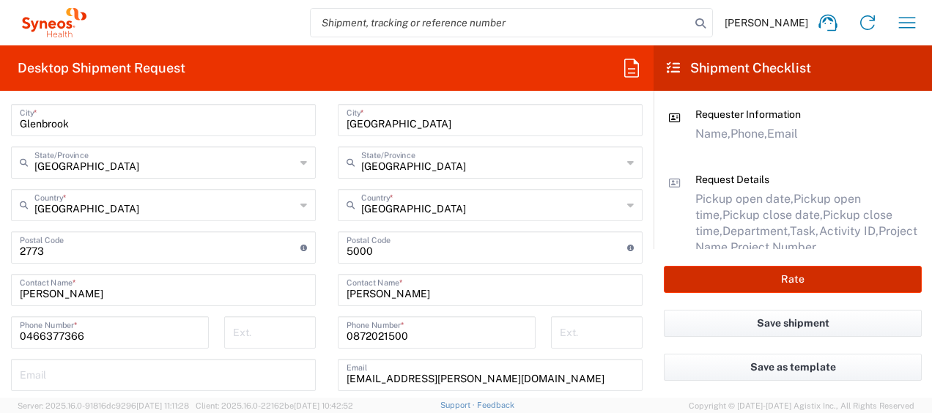
click at [806, 279] on button "Rate" at bounding box center [793, 279] width 258 height 27
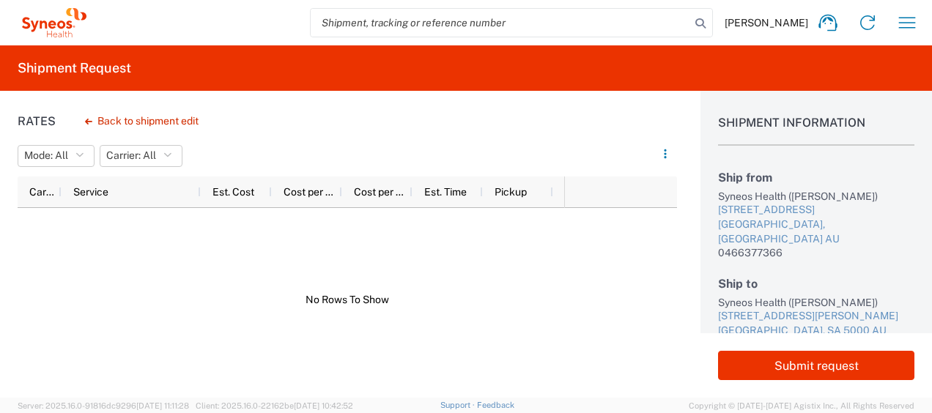
scroll to position [3, 0]
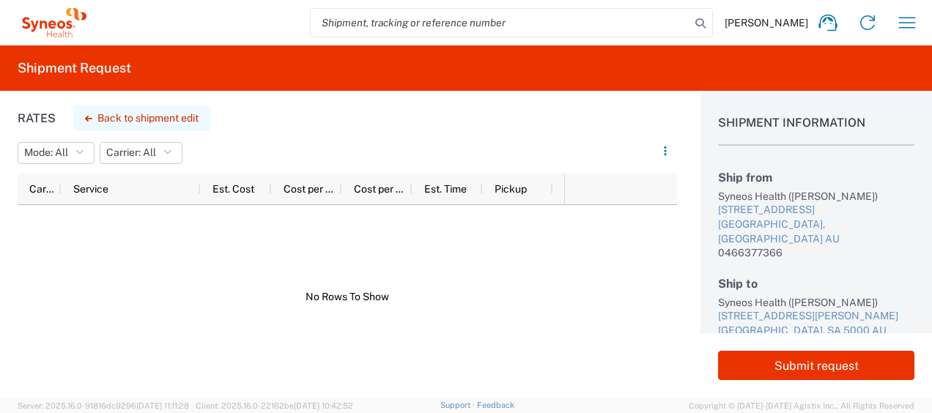
click at [136, 114] on button "Back to shipment edit" at bounding box center [141, 119] width 137 height 26
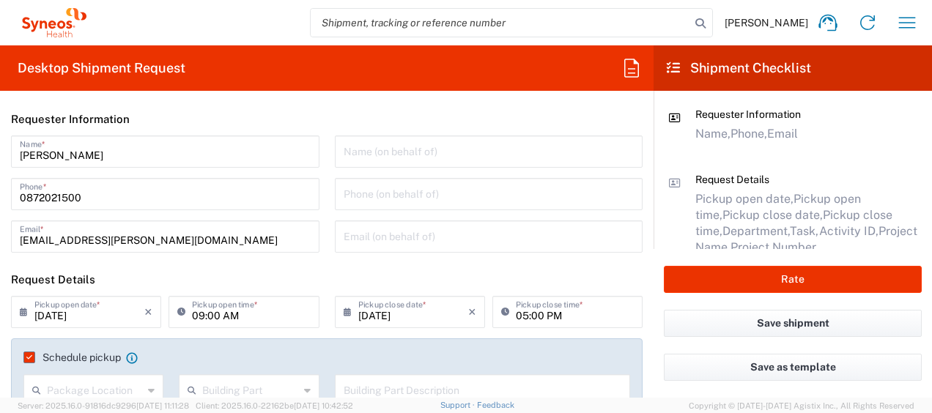
type input "[GEOGRAPHIC_DATA]"
type input "3230 DEPARTMENTAL EXPENSE"
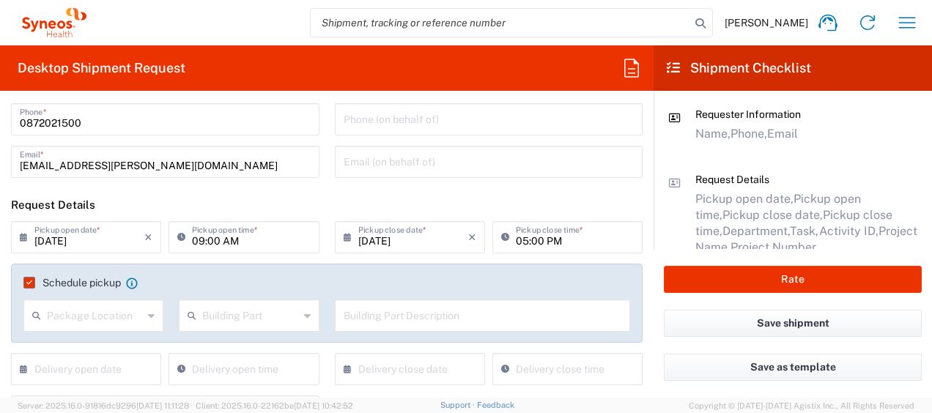
scroll to position [147, 0]
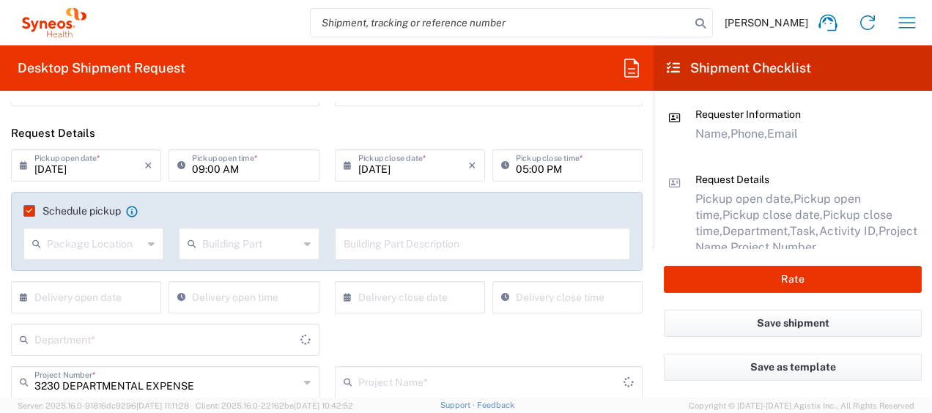
type input "3230 DEPARTMENTAL EXPENSE"
type input "[GEOGRAPHIC_DATA]"
type input "Your Packaging"
type input "3230"
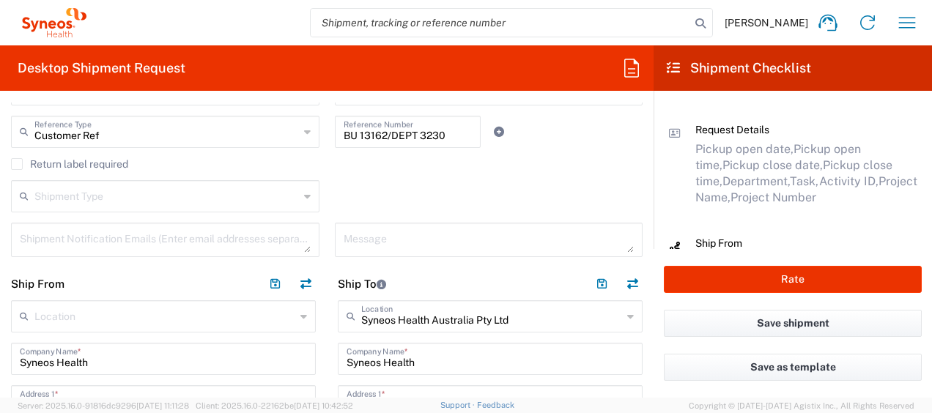
scroll to position [73, 0]
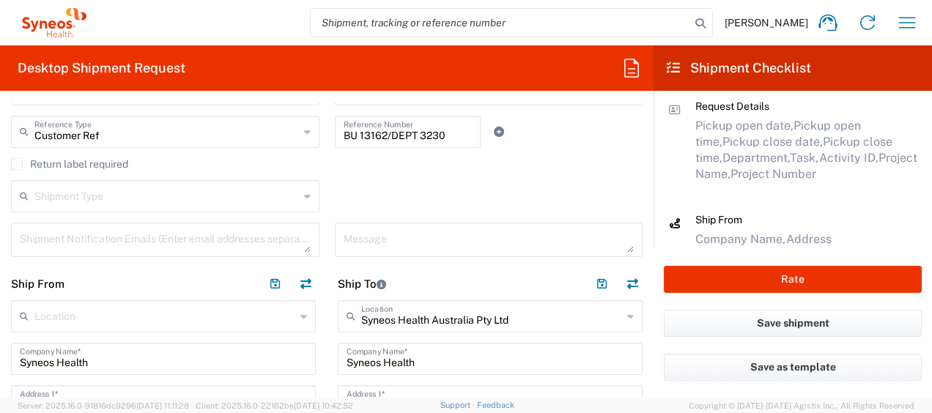
drag, startPoint x: 769, startPoint y: 170, endPoint x: 655, endPoint y: 109, distance: 129.5
click at [655, 109] on main "Requester Information Name, Phone, Email Request Details Pickup open date, Pick…" at bounding box center [793, 170] width 279 height 158
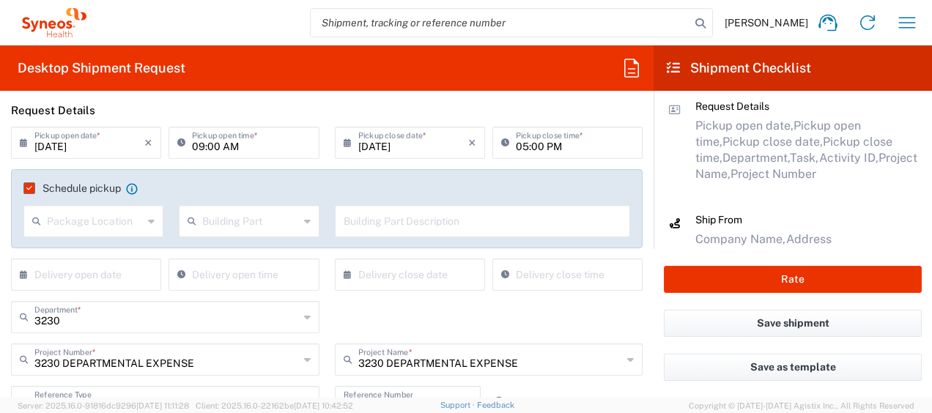
scroll to position [147, 0]
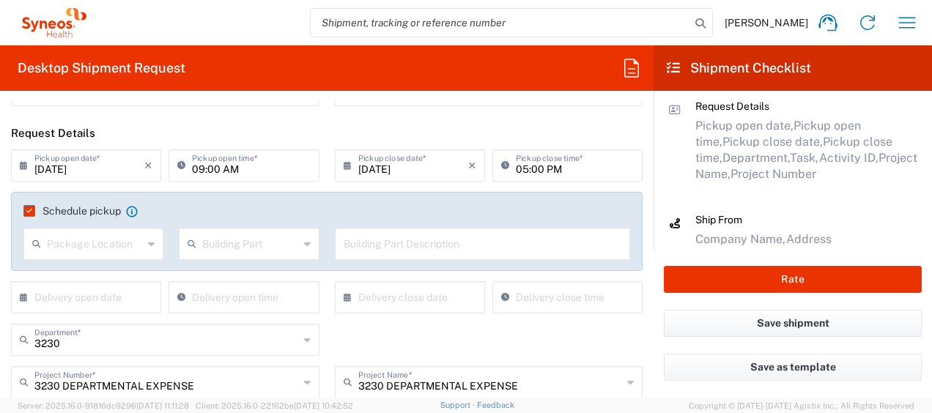
click at [70, 171] on input "[DATE]" at bounding box center [89, 165] width 110 height 26
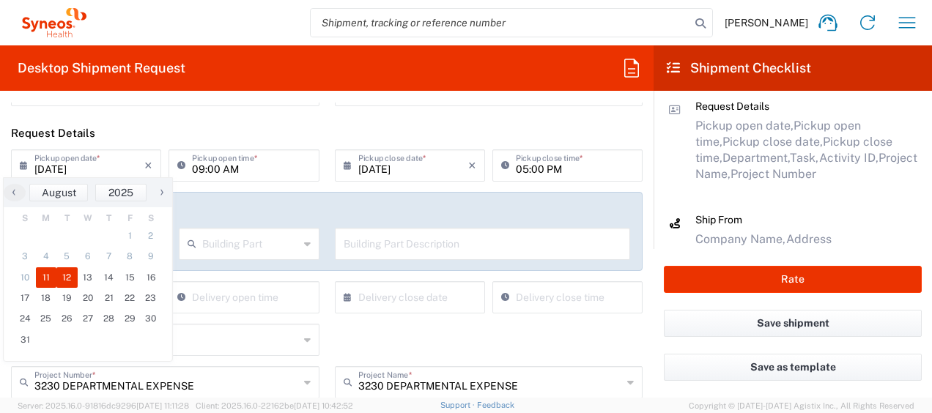
click at [48, 280] on span "11" at bounding box center [46, 278] width 21 height 21
type input "[DATE]"
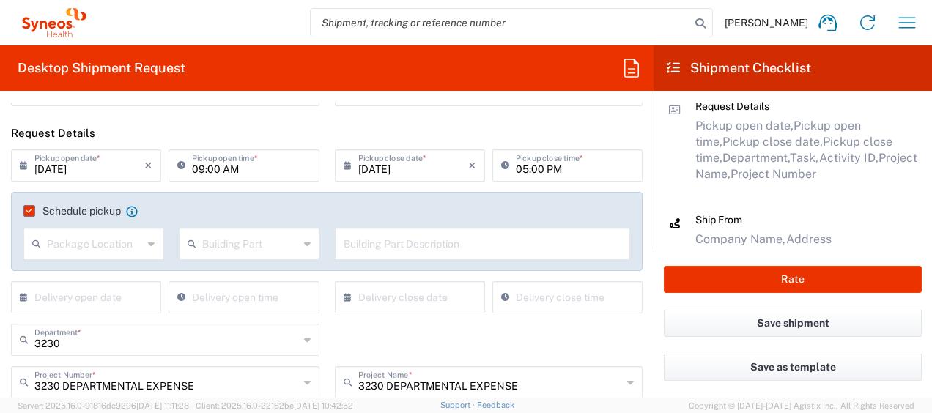
click at [195, 169] on input "09:00 AM" at bounding box center [251, 165] width 118 height 26
click at [235, 170] on input "1:00 AM" at bounding box center [251, 165] width 118 height 26
click at [290, 161] on input "01:00 PM" at bounding box center [251, 165] width 118 height 26
type input "01:00 PM"
click at [336, 182] on div "[DATE] × Pickup close date * Cancel Apply" at bounding box center [410, 171] width 158 height 43
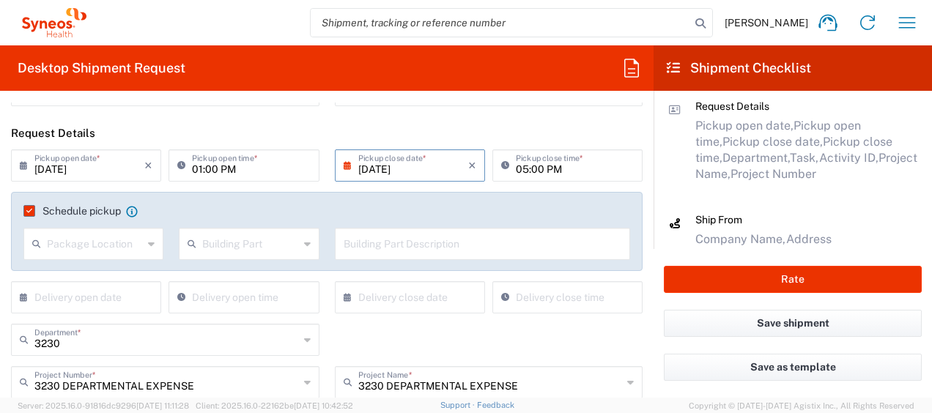
click at [378, 172] on input "[DATE]" at bounding box center [413, 165] width 110 height 26
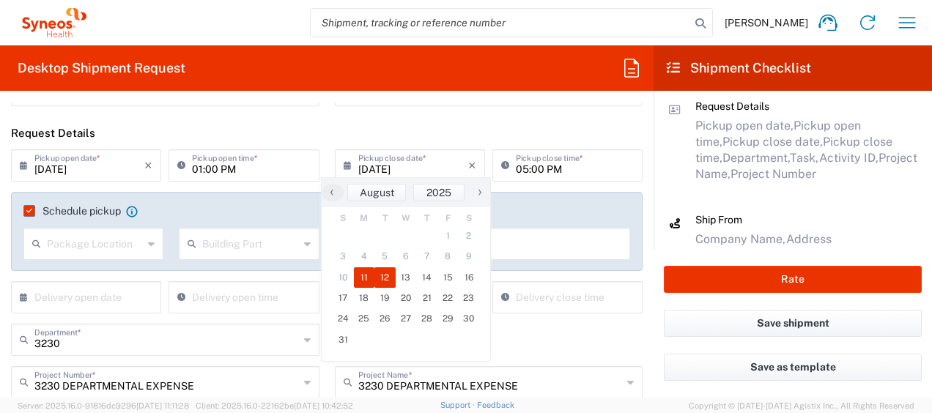
click at [369, 279] on span "11" at bounding box center [364, 278] width 21 height 21
type input "[DATE]"
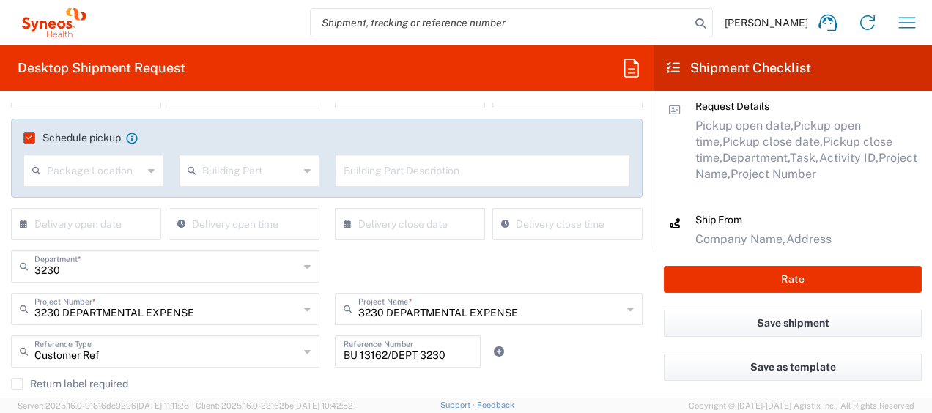
scroll to position [293, 0]
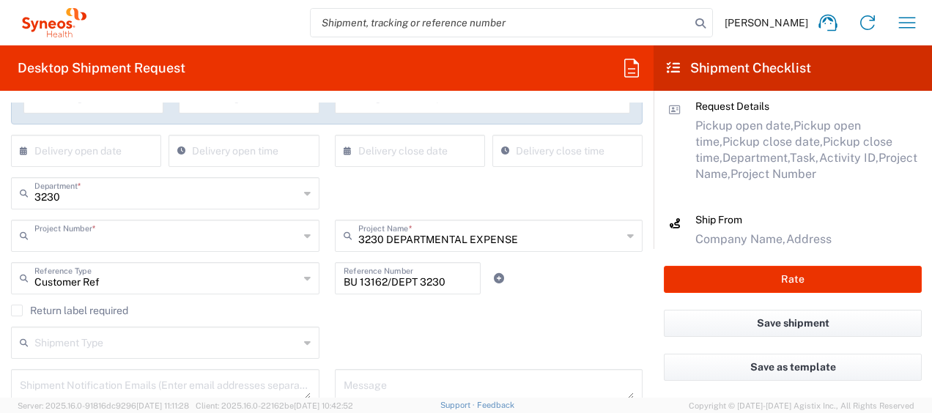
click at [87, 243] on input "text" at bounding box center [166, 235] width 265 height 26
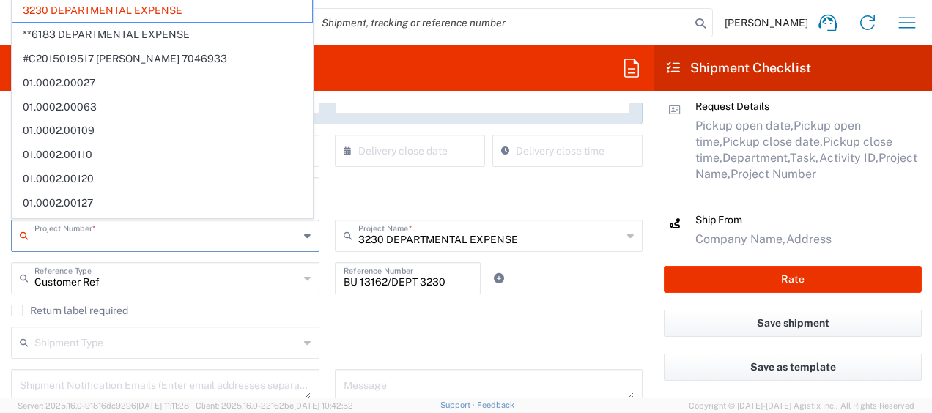
click at [406, 188] on div "3230 Department * 3230 3000 3100 3109 3110 3111 3112 3125 3130 3135 3136 3150 3…" at bounding box center [327, 198] width 647 height 43
type input "3230 DEPARTMENTAL EXPENSE"
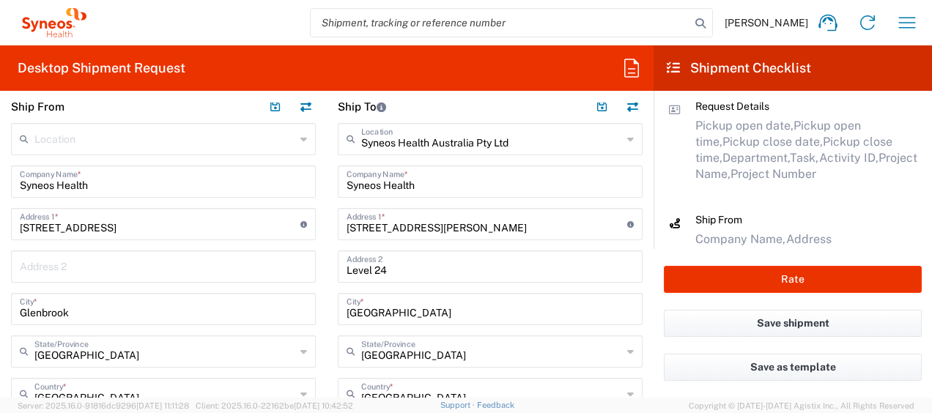
scroll to position [586, 0]
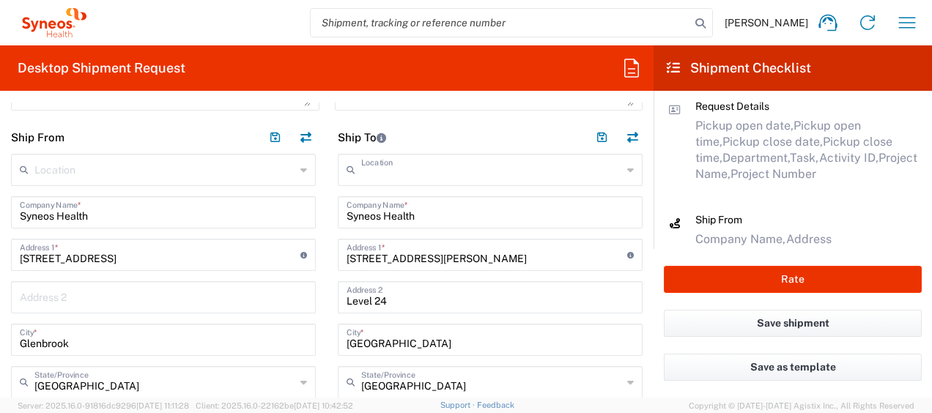
click at [521, 175] on input "text" at bounding box center [491, 169] width 261 height 26
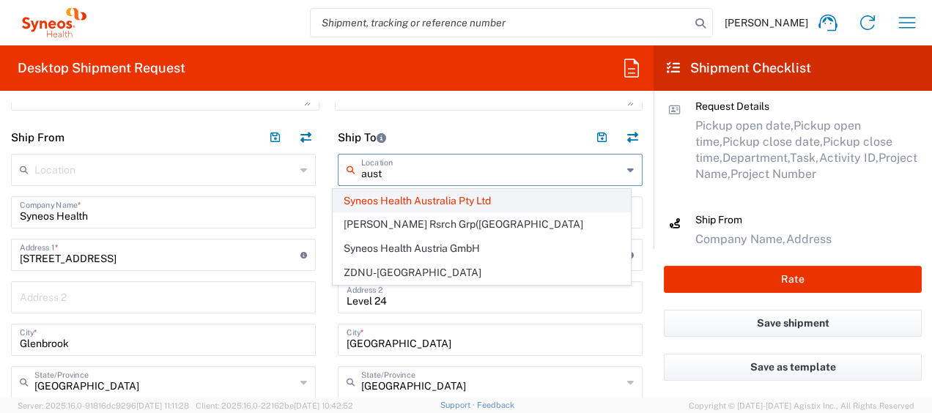
type input "aust"
click at [400, 199] on span "Syneos Health Australia Pty Ltd" at bounding box center [482, 201] width 296 height 23
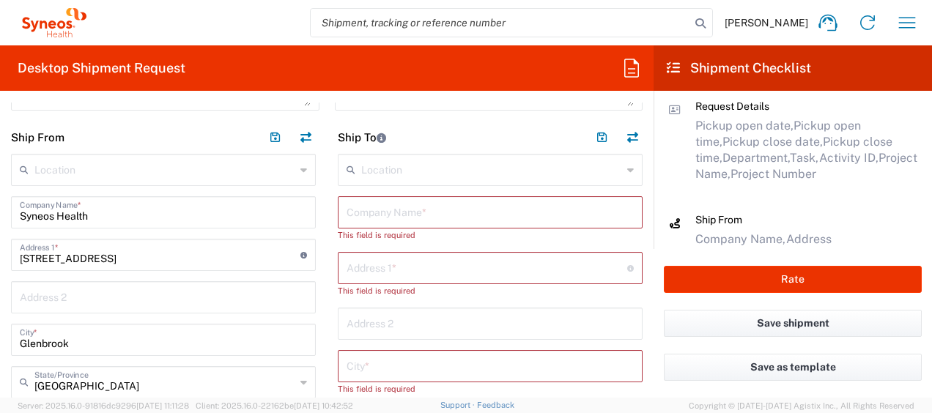
click at [395, 163] on input "text" at bounding box center [491, 169] width 261 height 26
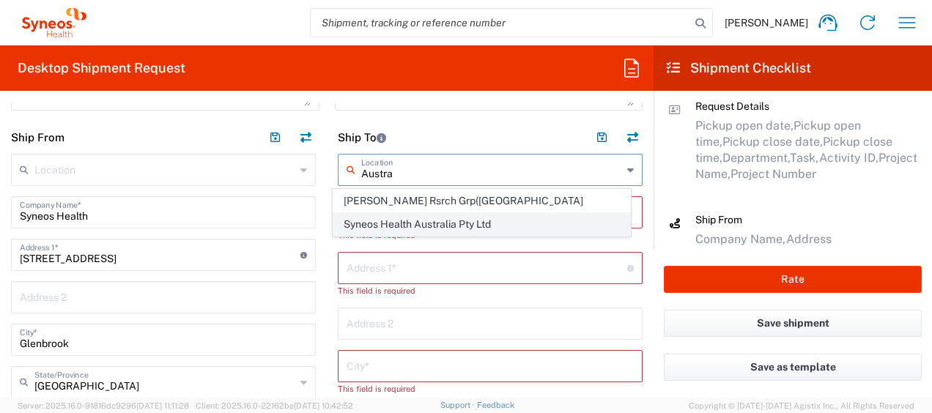
click at [397, 224] on span "Syneos Health Australia Pty Ltd" at bounding box center [482, 224] width 296 height 23
type input "Syneos Health Australia Pty Ltd"
type input "[STREET_ADDRESS][PERSON_NAME]"
type input "Level 24"
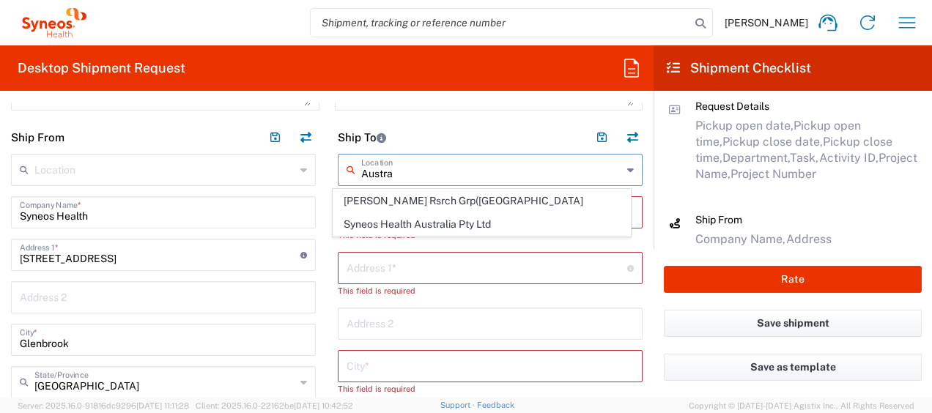
type input "[GEOGRAPHIC_DATA]"
type input "5000"
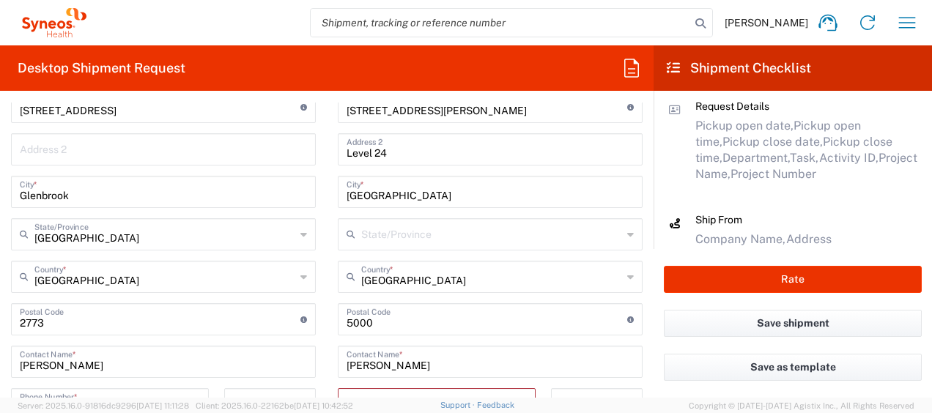
scroll to position [806, 0]
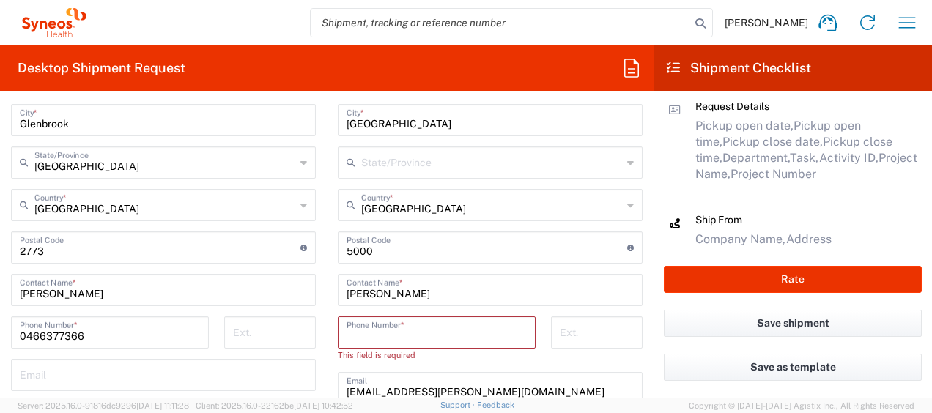
click at [407, 337] on input "tel" at bounding box center [437, 332] width 180 height 26
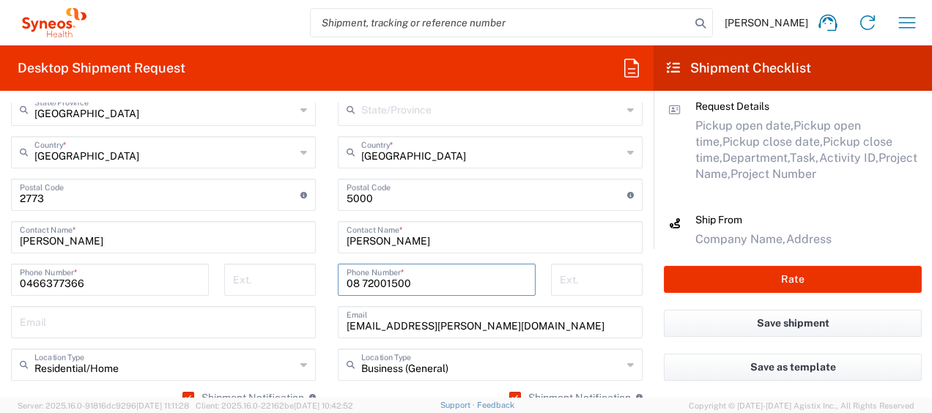
scroll to position [953, 0]
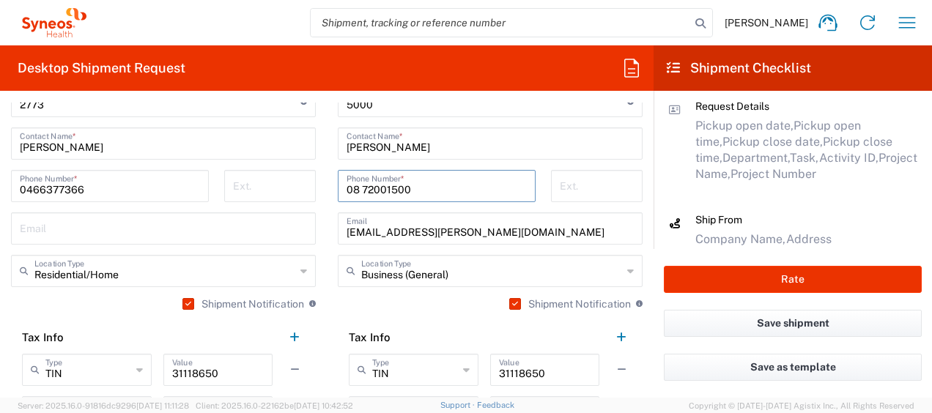
type input "08 72001500"
click at [73, 227] on input "text" at bounding box center [163, 228] width 287 height 26
click at [658, 158] on main "Requester Information Name, Phone, Email Request Details Pickup open date, Pick…" at bounding box center [793, 170] width 279 height 158
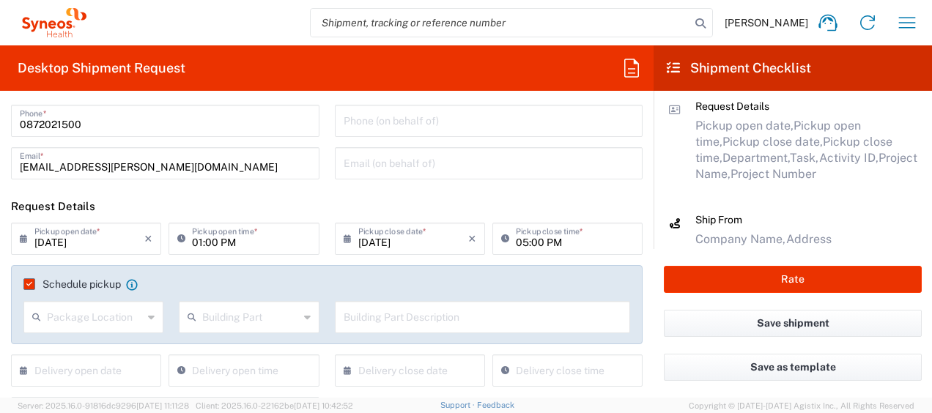
scroll to position [73, 0]
drag, startPoint x: 799, startPoint y: 158, endPoint x: 837, endPoint y: 161, distance: 38.2
click at [850, 156] on span "Activity ID," at bounding box center [849, 158] width 59 height 14
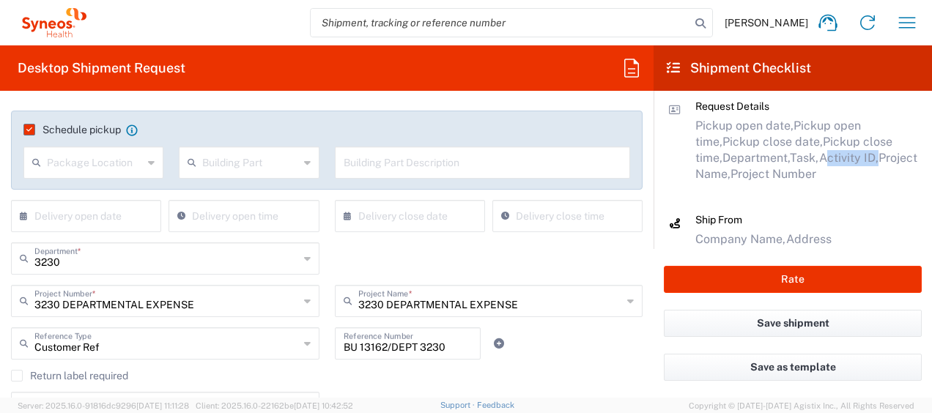
scroll to position [293, 0]
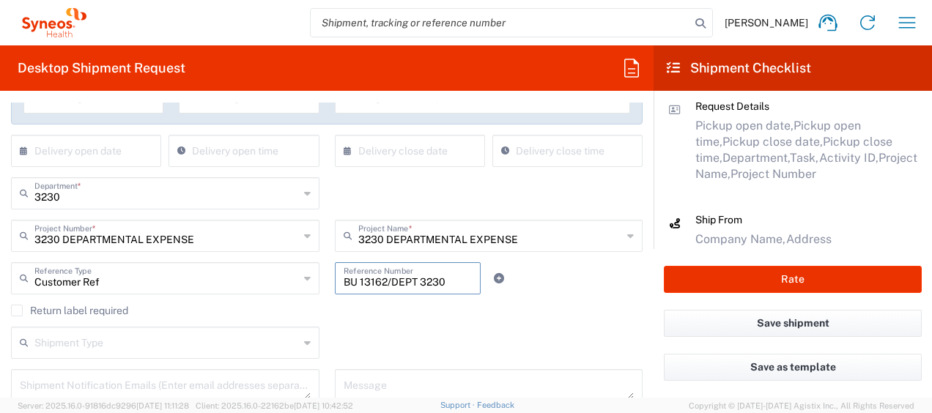
drag, startPoint x: 339, startPoint y: 284, endPoint x: 465, endPoint y: 282, distance: 125.4
click at [465, 282] on div "BU 13162/DEPT 3230 Reference Number" at bounding box center [408, 278] width 147 height 32
click at [75, 203] on input "text" at bounding box center [166, 193] width 265 height 26
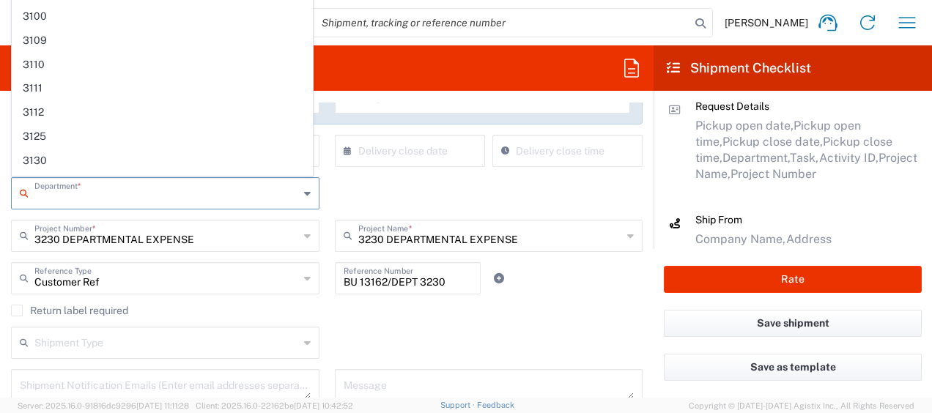
click at [48, 150] on span "3130" at bounding box center [162, 161] width 300 height 23
click at [76, 189] on input "3130" at bounding box center [166, 193] width 265 height 26
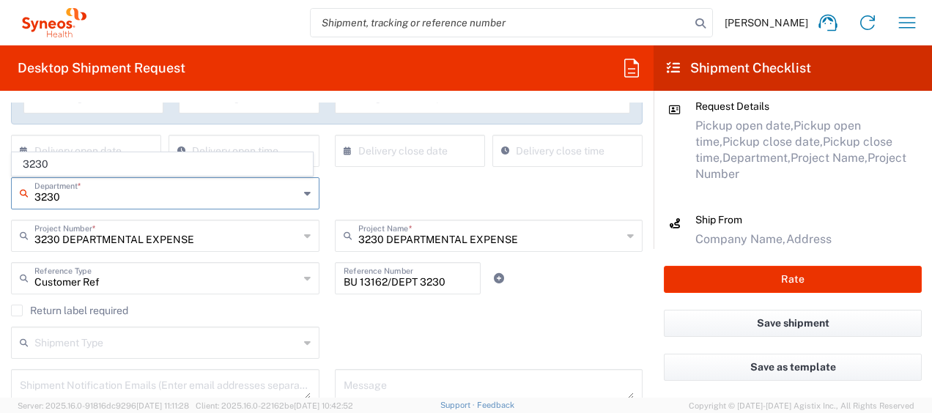
type input "3230"
click at [352, 191] on div "3230 Department * 3230" at bounding box center [327, 198] width 647 height 43
click at [84, 192] on input "text" at bounding box center [166, 193] width 265 height 26
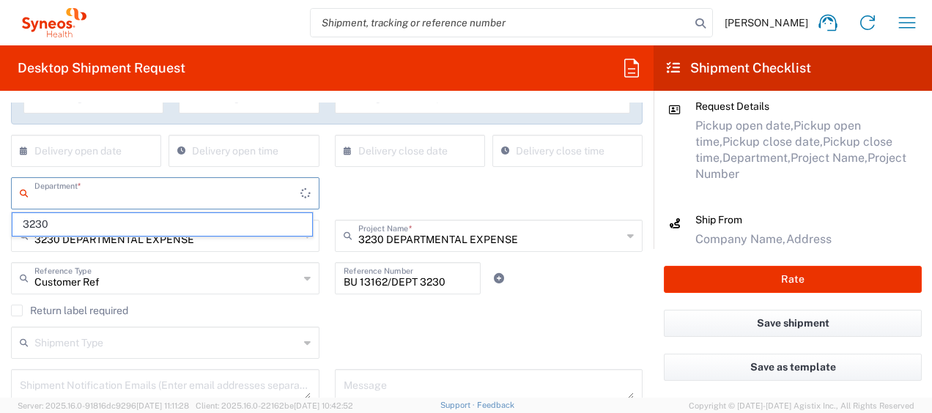
click at [41, 220] on span "3230" at bounding box center [162, 224] width 300 height 23
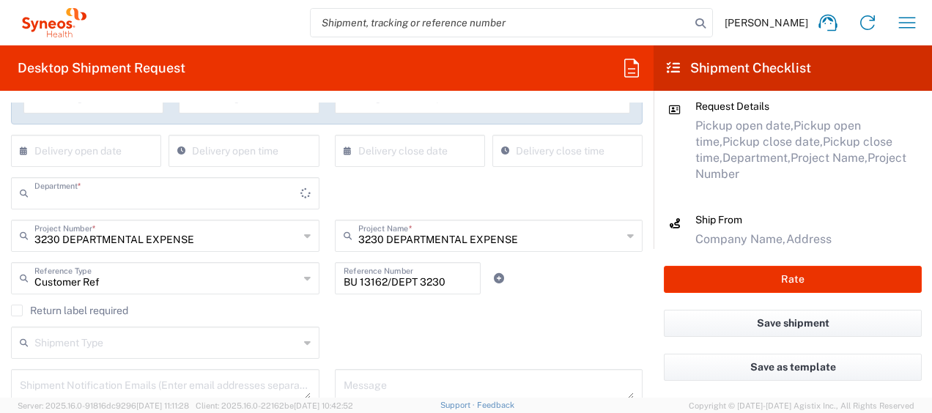
type input "3230"
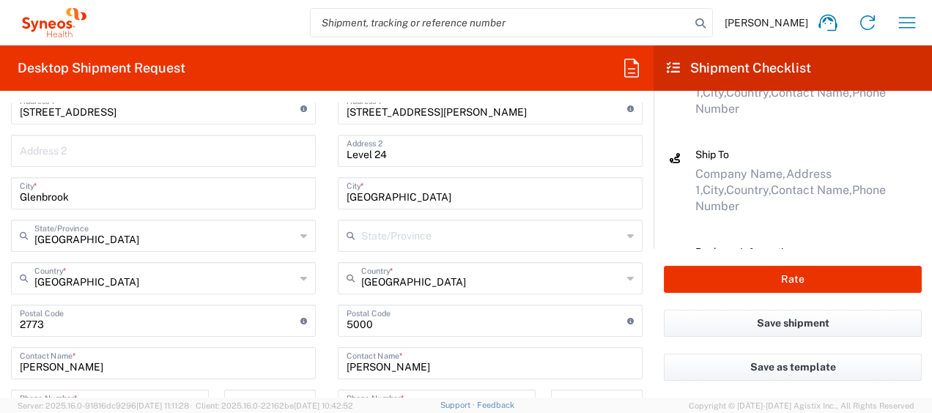
scroll to position [312, 0]
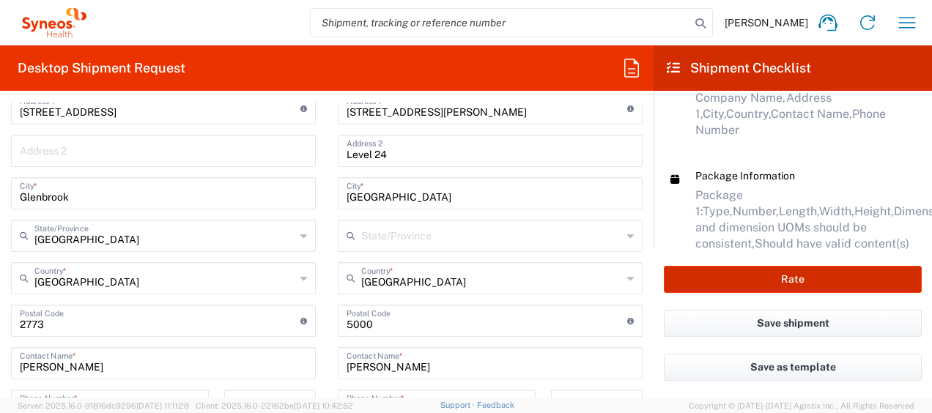
click at [766, 280] on button "Rate" at bounding box center [793, 279] width 258 height 27
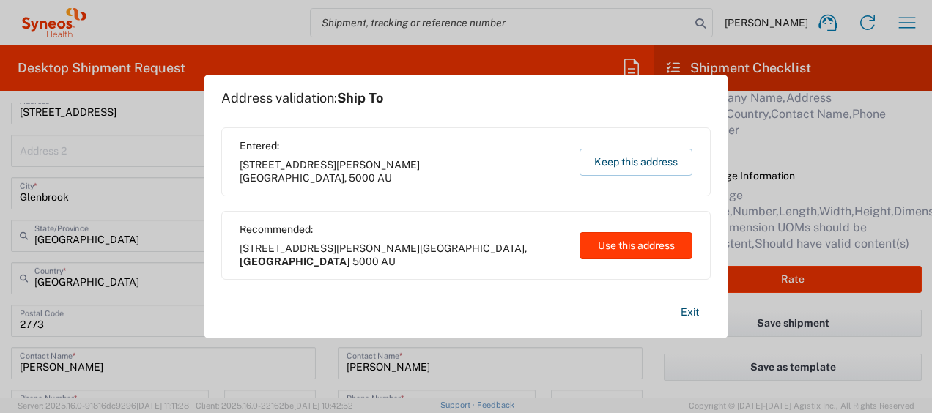
click at [603, 242] on button "Use this address" at bounding box center [636, 245] width 113 height 27
type input "[GEOGRAPHIC_DATA]"
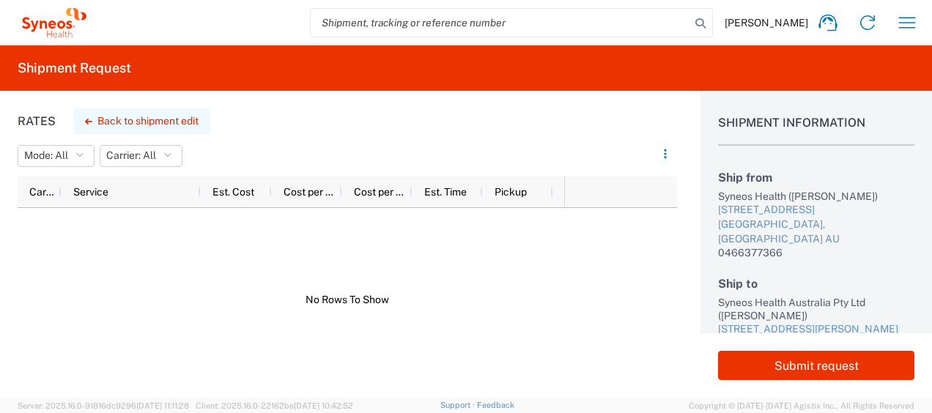
click at [90, 113] on button "Back to shipment edit" at bounding box center [141, 121] width 137 height 26
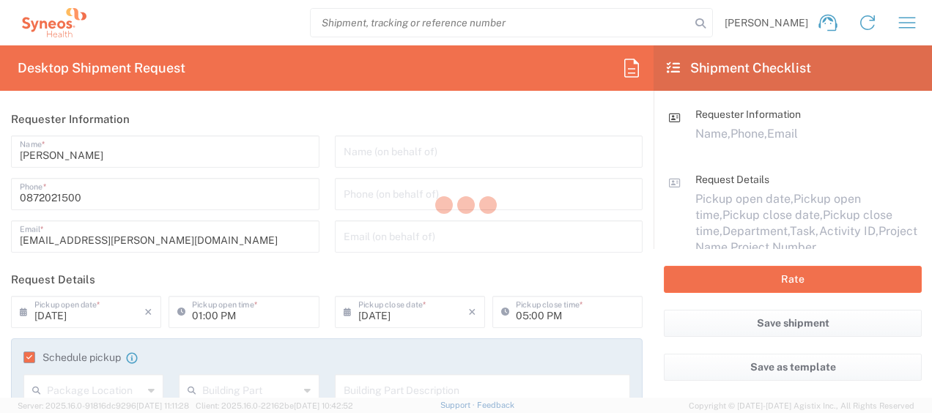
type input "[GEOGRAPHIC_DATA]"
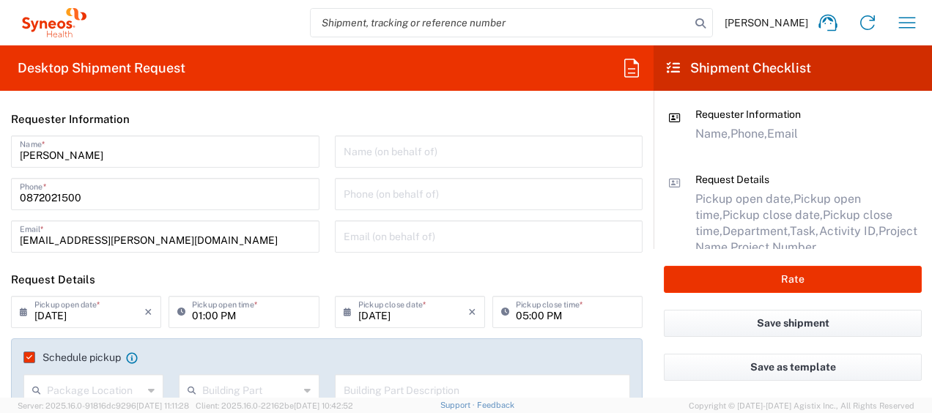
type input "3230 DEPARTMENTAL EXPENSE"
type input "Your Packaging"
type input "[GEOGRAPHIC_DATA]"
type input "3230"
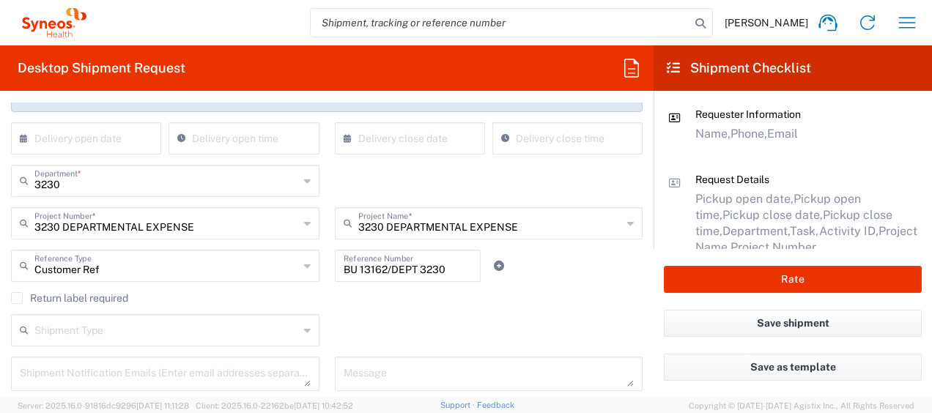
scroll to position [220, 0]
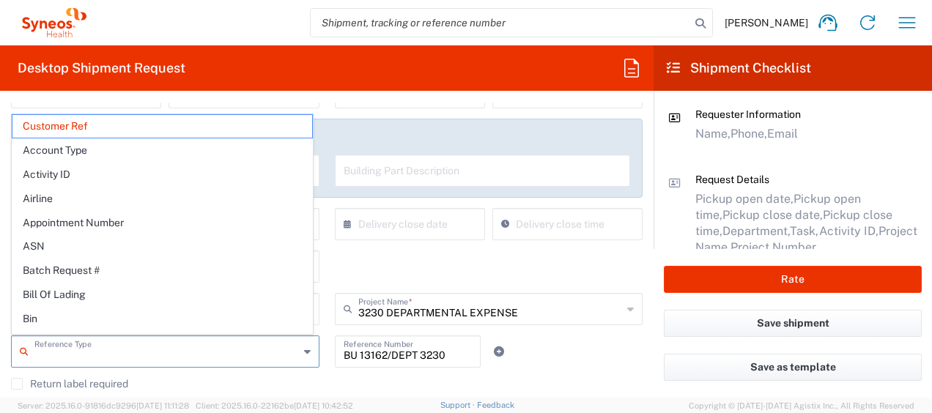
click at [152, 350] on input "text" at bounding box center [166, 351] width 265 height 26
drag, startPoint x: 452, startPoint y: 353, endPoint x: 324, endPoint y: 341, distance: 128.9
click at [327, 341] on div "BU 13162/DEPT 3230 Reference Number" at bounding box center [408, 357] width 162 height 43
type input "Customer Ref"
click at [136, 350] on input "text" at bounding box center [166, 351] width 265 height 26
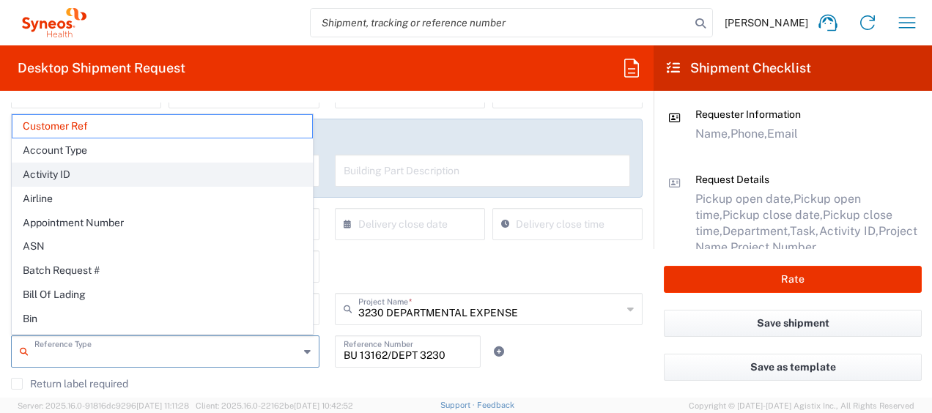
click at [44, 163] on span "Activity ID" at bounding box center [162, 174] width 300 height 23
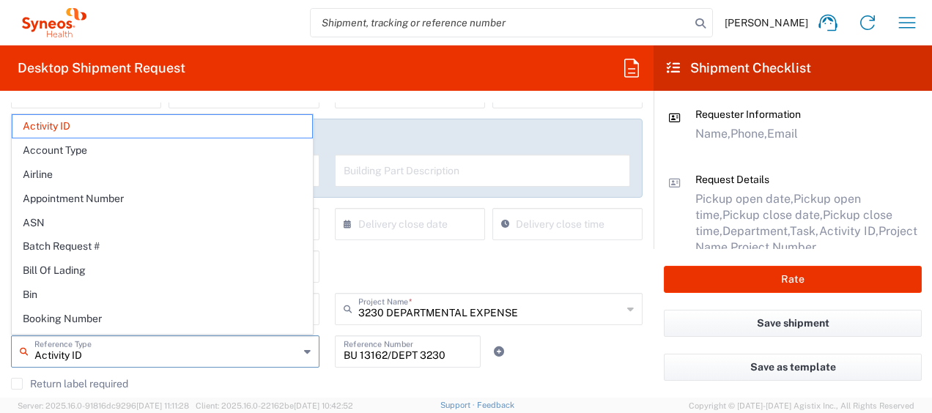
click at [109, 358] on input "Activity ID" at bounding box center [166, 351] width 265 height 26
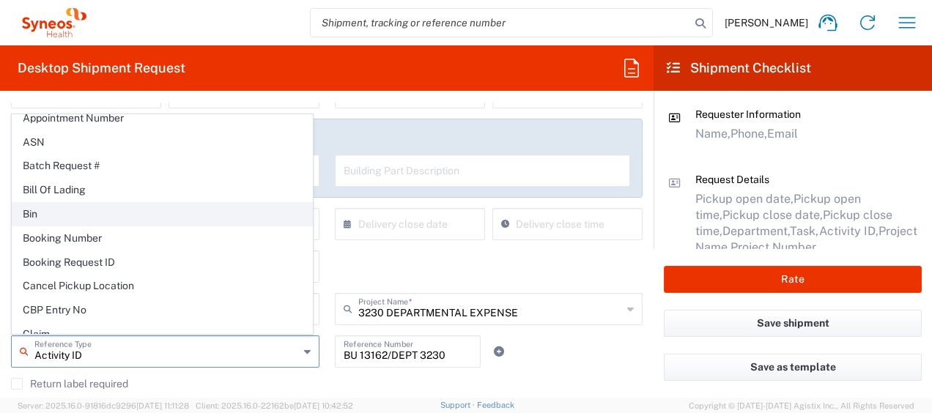
scroll to position [147, 0]
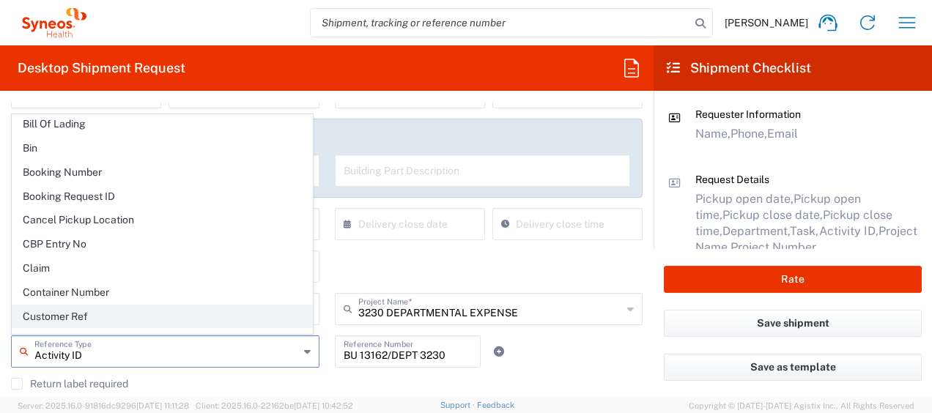
click at [61, 308] on span "Customer Ref" at bounding box center [162, 317] width 300 height 23
type input "Customer Ref"
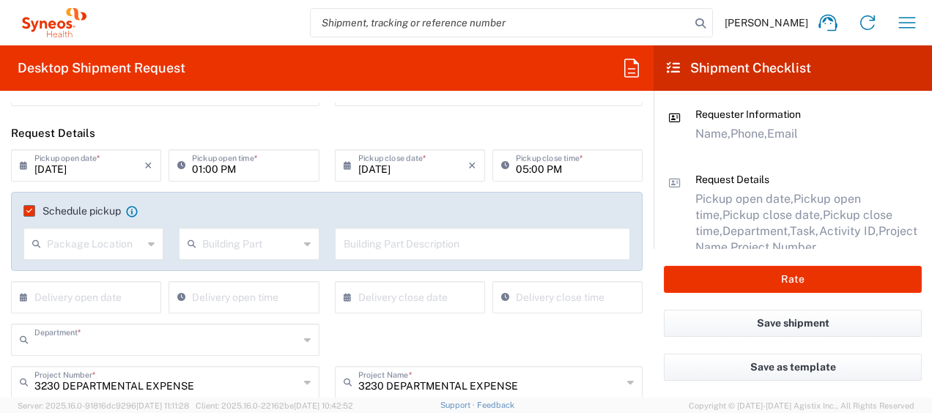
click at [73, 345] on input "text" at bounding box center [166, 339] width 265 height 26
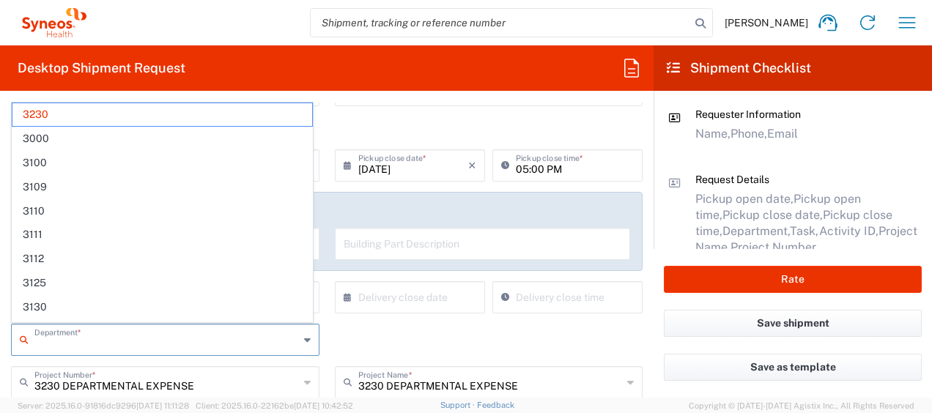
click at [32, 303] on span "3130" at bounding box center [162, 307] width 300 height 23
type input "3130"
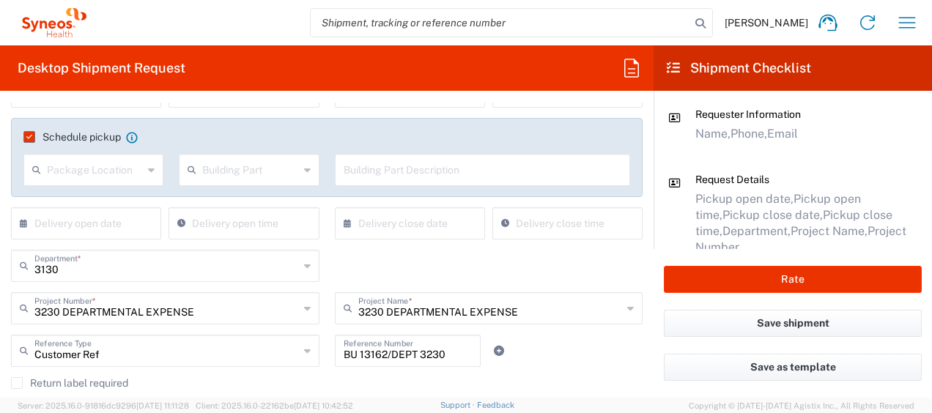
scroll to position [293, 0]
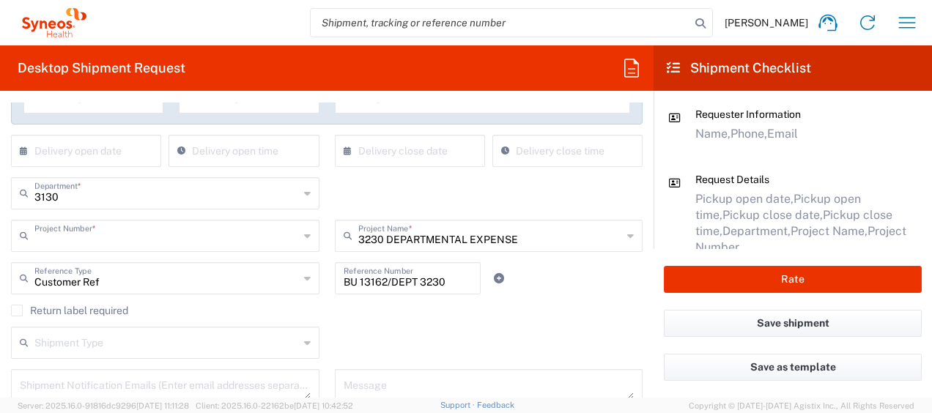
click at [209, 238] on input "text" at bounding box center [166, 235] width 265 height 26
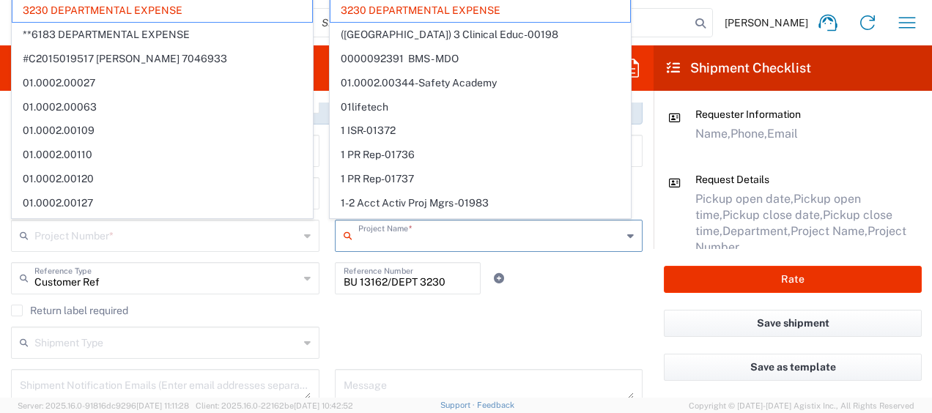
click at [570, 242] on input "text" at bounding box center [490, 235] width 265 height 26
type input "3230 DEPARTMENTAL EXPENSE"
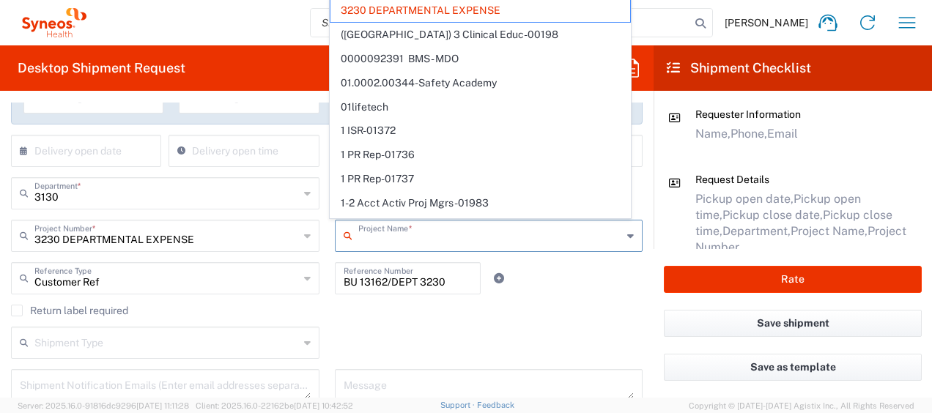
type input "3130"
click at [103, 196] on input "3130" at bounding box center [166, 193] width 265 height 26
type input "3230 DEPARTMENTAL EXPENSE"
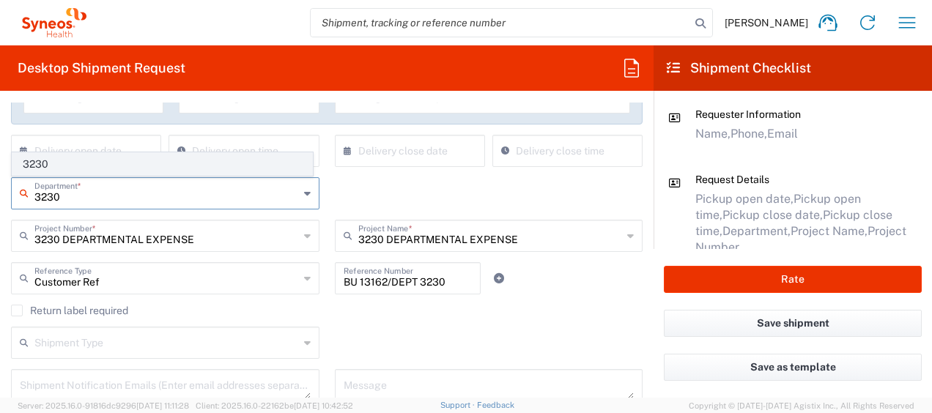
type input "3230"
click at [29, 163] on span "3230" at bounding box center [162, 164] width 300 height 23
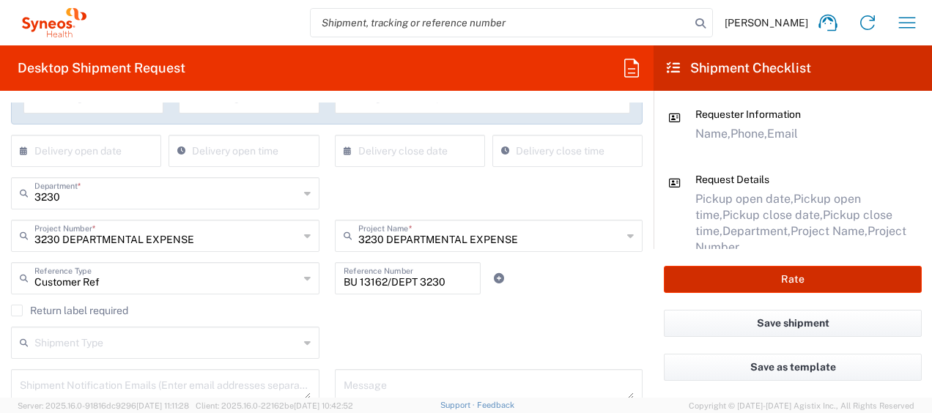
click at [775, 281] on button "Rate" at bounding box center [793, 279] width 258 height 27
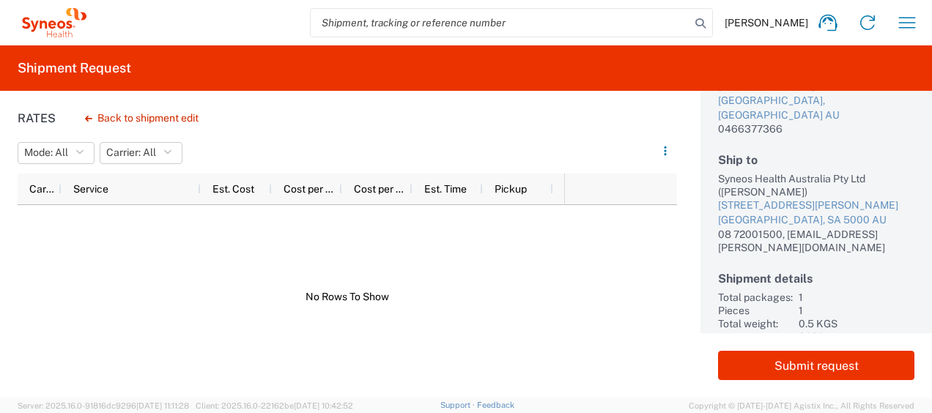
scroll to position [172, 0]
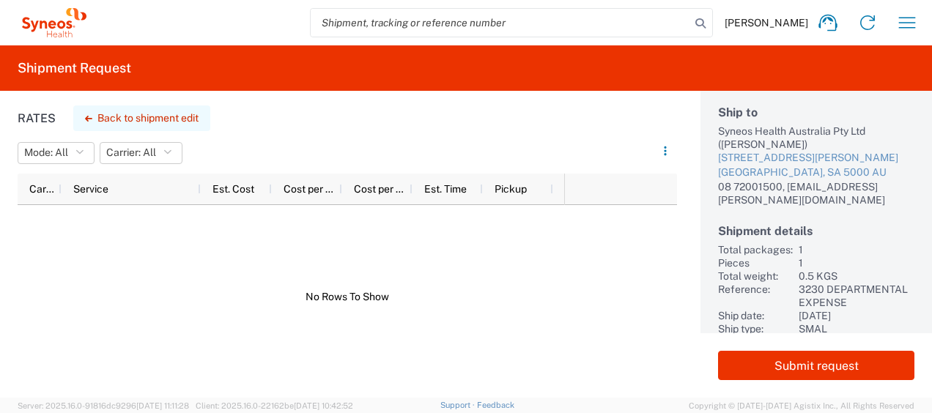
click at [88, 118] on icon "button" at bounding box center [88, 119] width 7 height 6
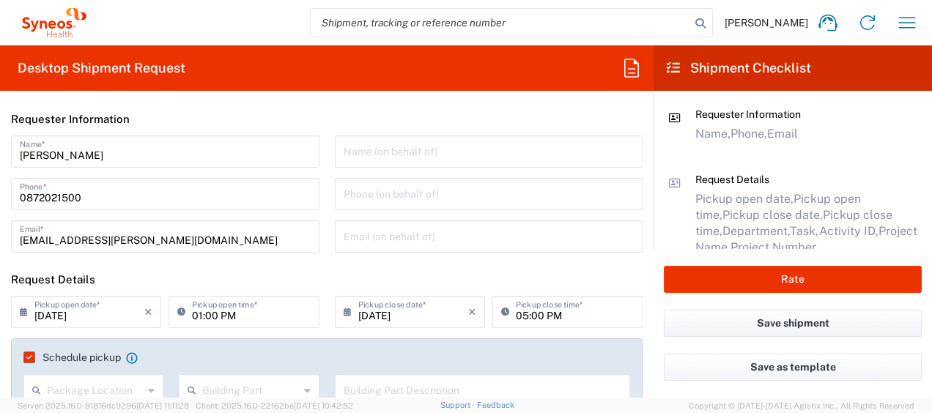
type input "[GEOGRAPHIC_DATA]"
type input "3230 DEPARTMENTAL EXPENSE"
type input "[GEOGRAPHIC_DATA]"
type input "Your Packaging"
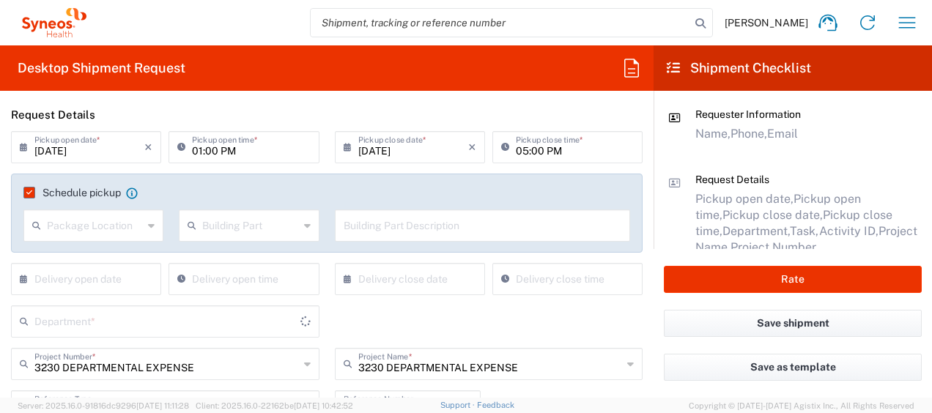
scroll to position [293, 0]
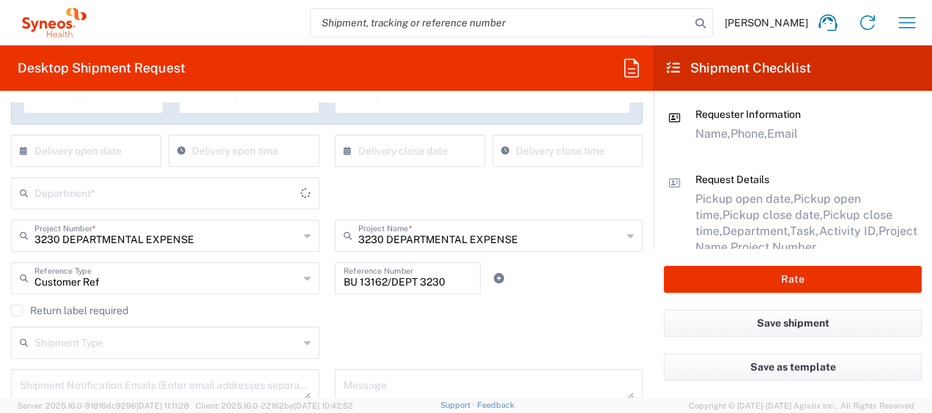
type input "3230"
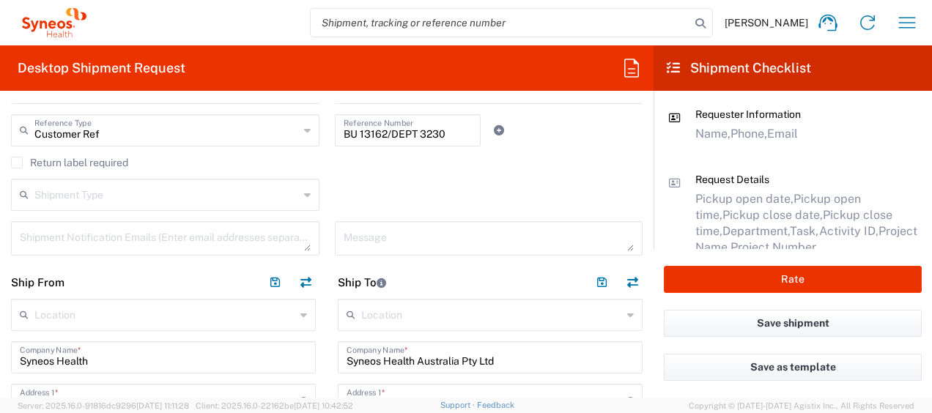
scroll to position [660, 0]
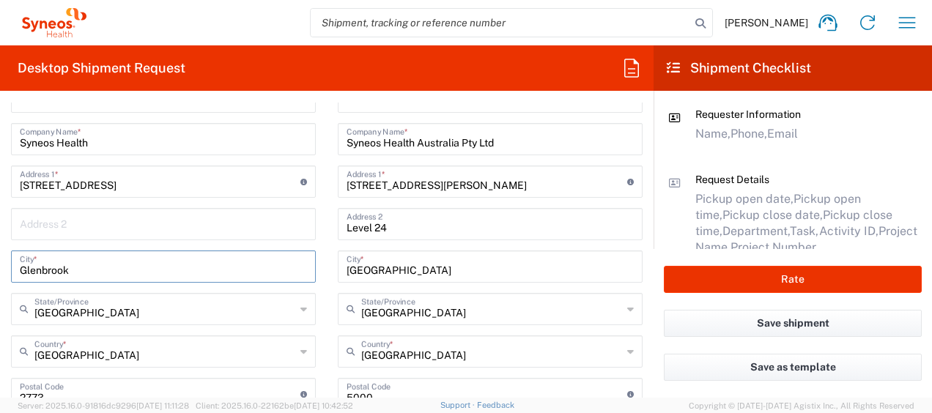
drag, startPoint x: 55, startPoint y: 274, endPoint x: 12, endPoint y: 264, distance: 44.5
click at [12, 264] on div "[GEOGRAPHIC_DATA] *" at bounding box center [163, 267] width 305 height 32
click at [43, 221] on input "text" at bounding box center [163, 223] width 287 height 26
paste input "Glenbrook"
type input "Glenbrook"
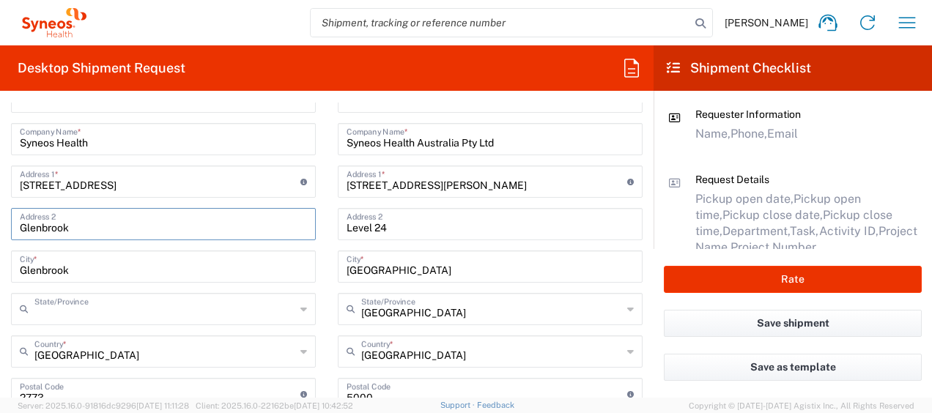
click at [208, 320] on input "text" at bounding box center [164, 308] width 261 height 26
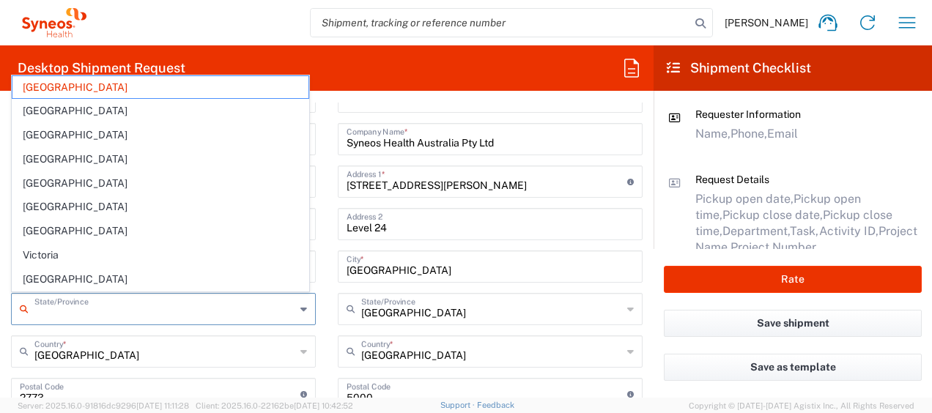
click at [208, 319] on input "text" at bounding box center [164, 308] width 261 height 26
type input "[GEOGRAPHIC_DATA]"
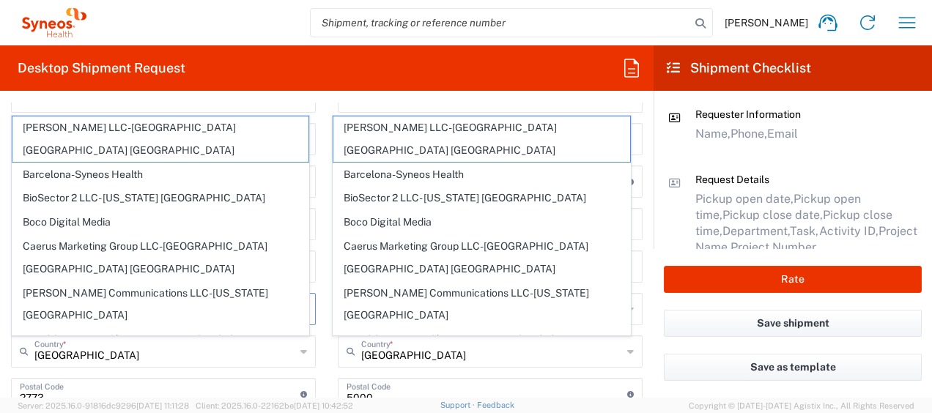
scroll to position [856, 0]
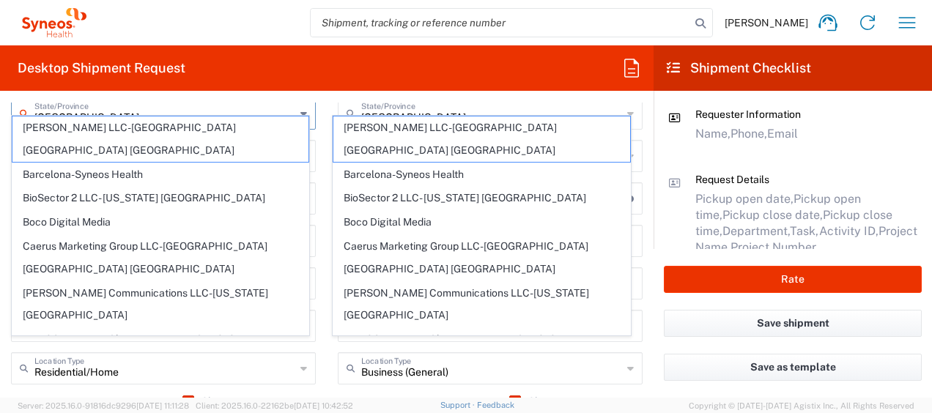
click at [327, 227] on main "Location [PERSON_NAME] LLC-[GEOGRAPHIC_DATA] [GEOGRAPHIC_DATA] [GEOGRAPHIC_DATA…" at bounding box center [490, 211] width 327 height 652
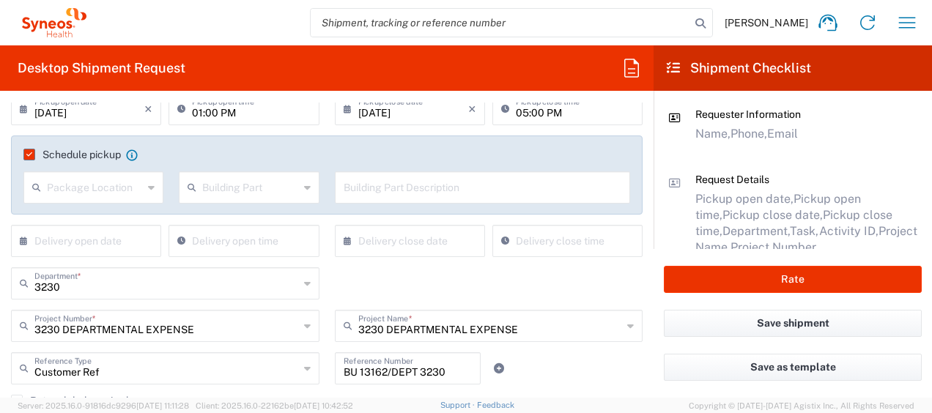
scroll to position [196, 0]
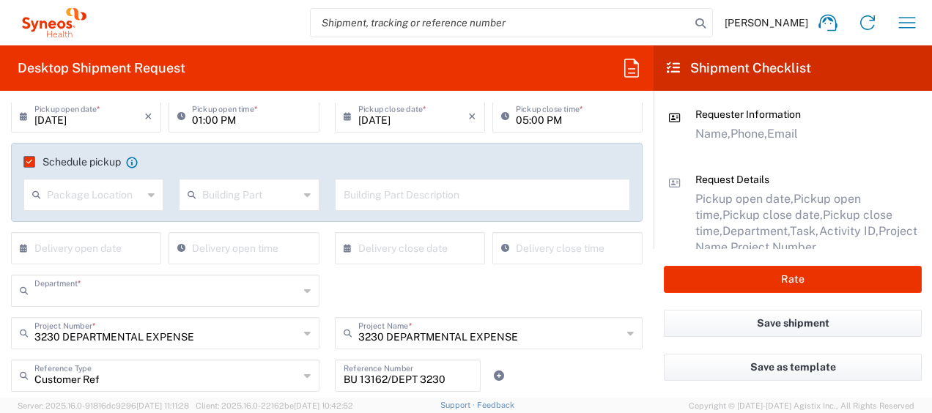
click at [110, 290] on input "text" at bounding box center [166, 290] width 265 height 26
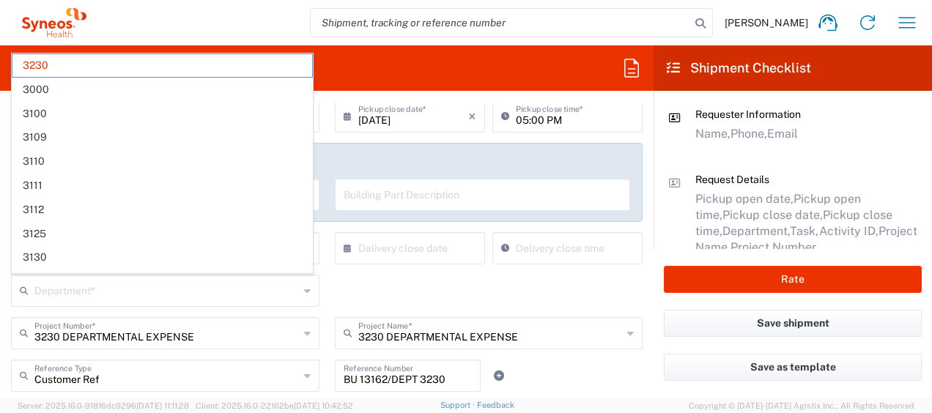
click at [41, 252] on span "3130" at bounding box center [162, 257] width 300 height 23
click at [77, 292] on input "3130" at bounding box center [166, 290] width 265 height 26
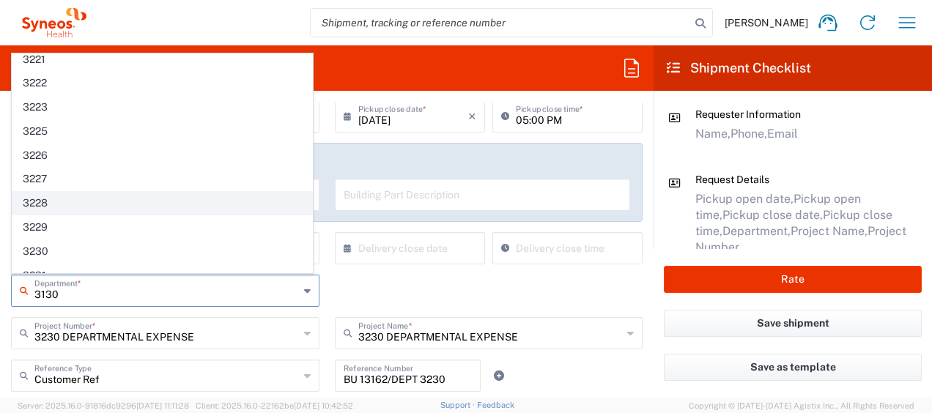
scroll to position [806, 0]
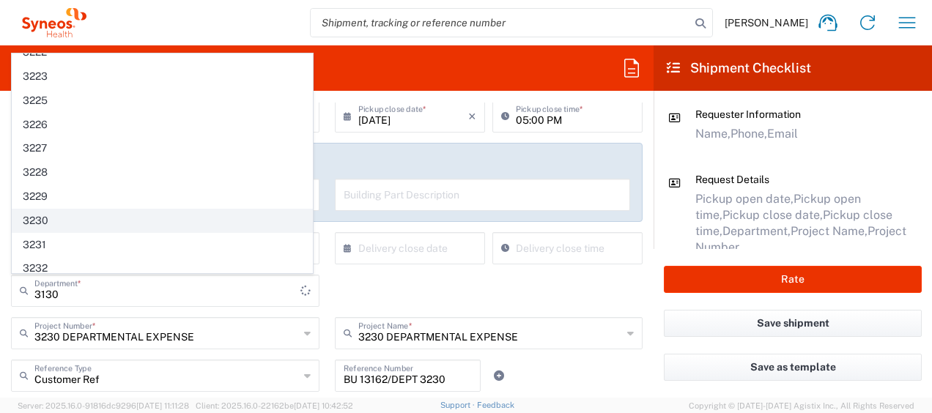
click at [41, 210] on span "3230" at bounding box center [162, 221] width 300 height 23
type input "3230"
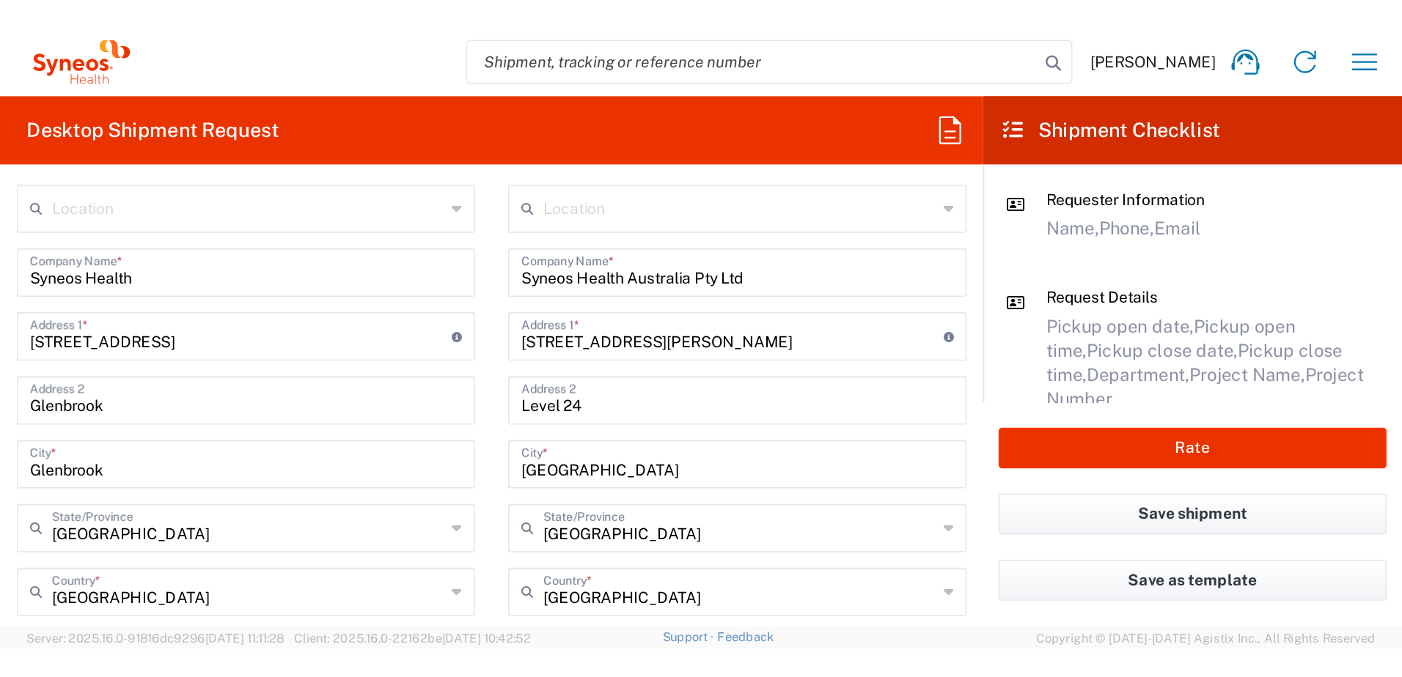
scroll to position [636, 0]
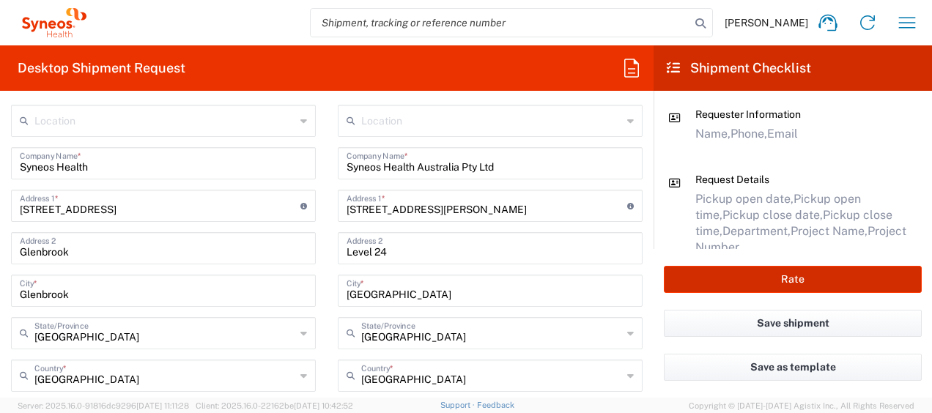
click at [799, 284] on button "Rate" at bounding box center [793, 279] width 258 height 27
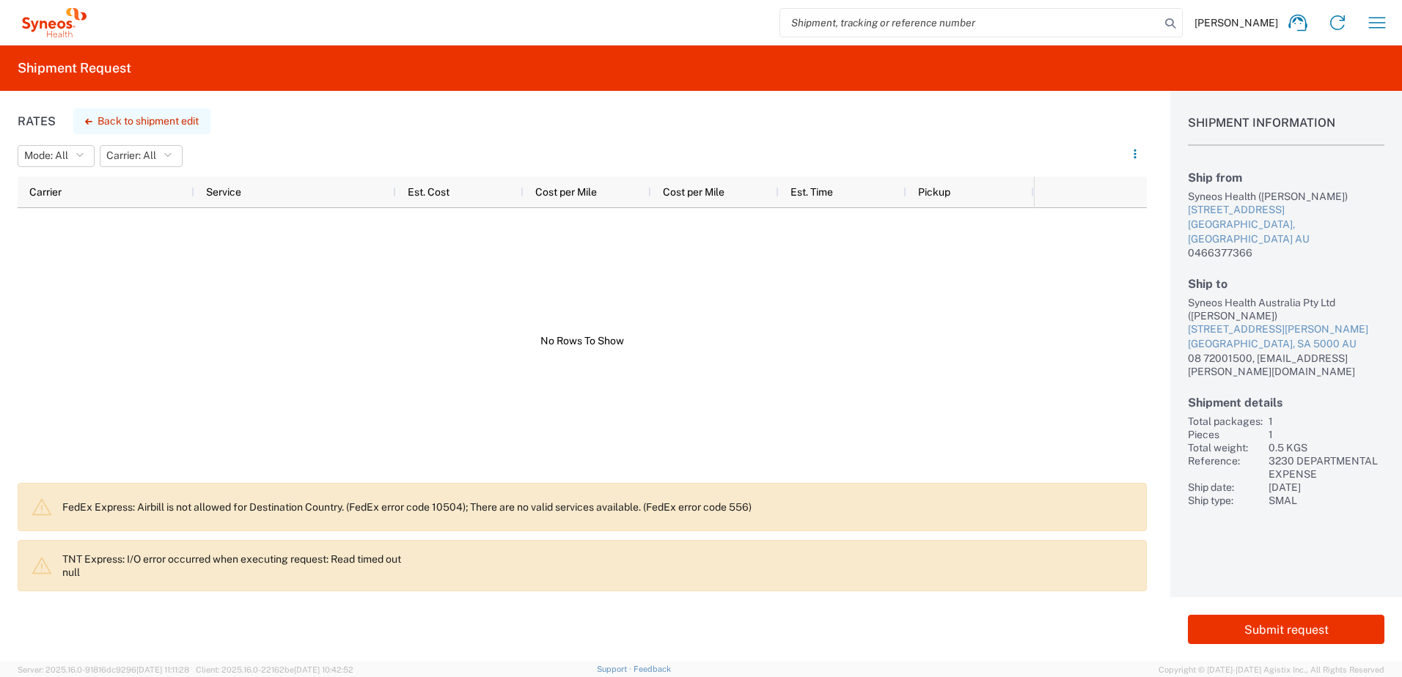
click at [149, 111] on button "Back to shipment edit" at bounding box center [141, 121] width 137 height 26
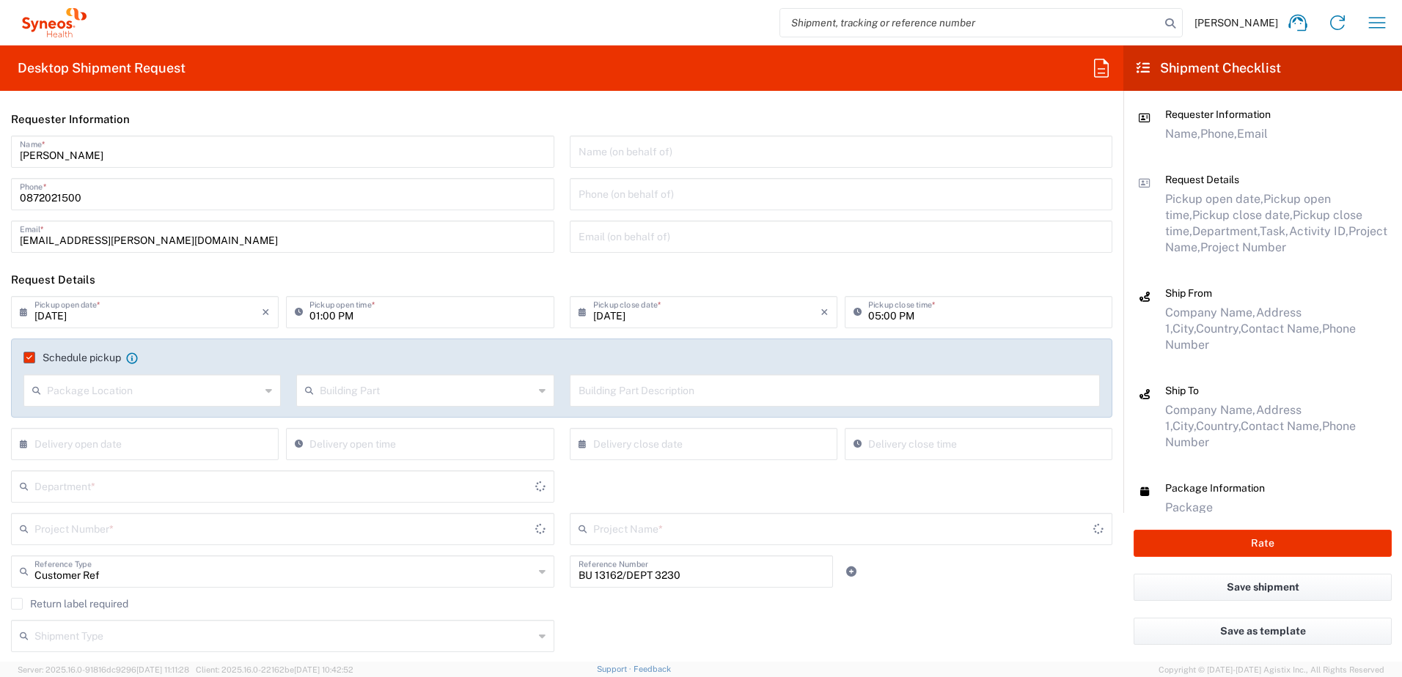
type input "[GEOGRAPHIC_DATA]"
type input "3230 DEPARTMENTAL EXPENSE"
type input "Your Packaging"
type input "[GEOGRAPHIC_DATA]"
type input "3230"
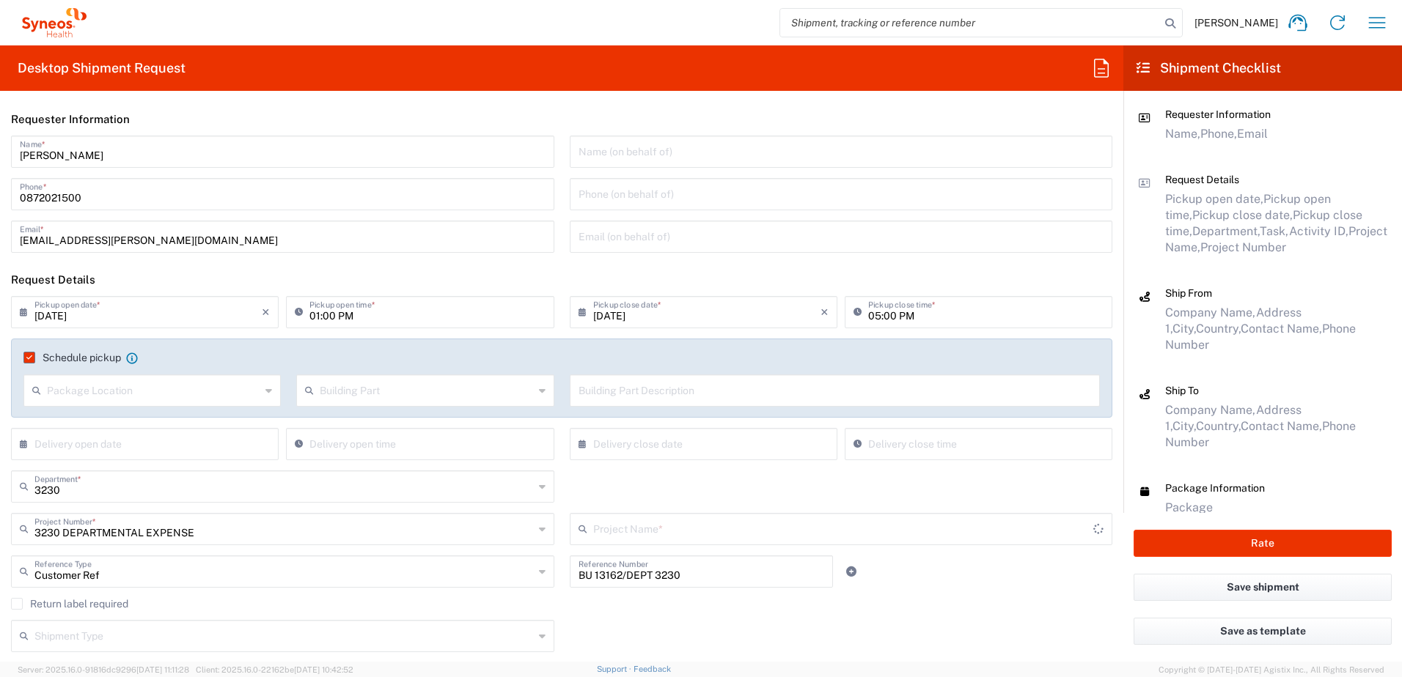
type input "3230 DEPARTMENTAL EXPENSE"
drag, startPoint x: 691, startPoint y: 572, endPoint x: 554, endPoint y: 562, distance: 136.7
click at [554, 562] on div "Customer Ref Reference Type Customer Ref Account Type Activity ID Airline Appoi…" at bounding box center [562, 577] width 1116 height 43
click at [1372, 22] on icon "button" at bounding box center [1376, 22] width 23 height 23
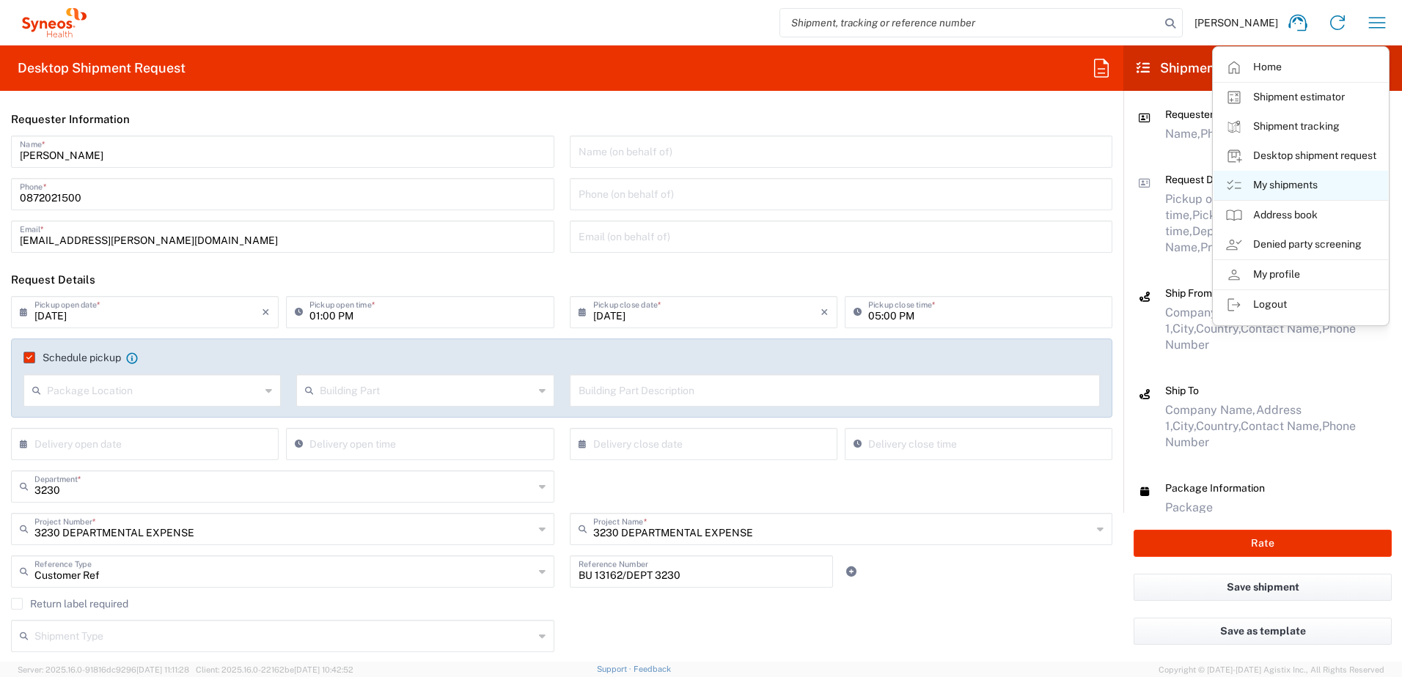
click at [1277, 186] on link "My shipments" at bounding box center [1300, 185] width 174 height 29
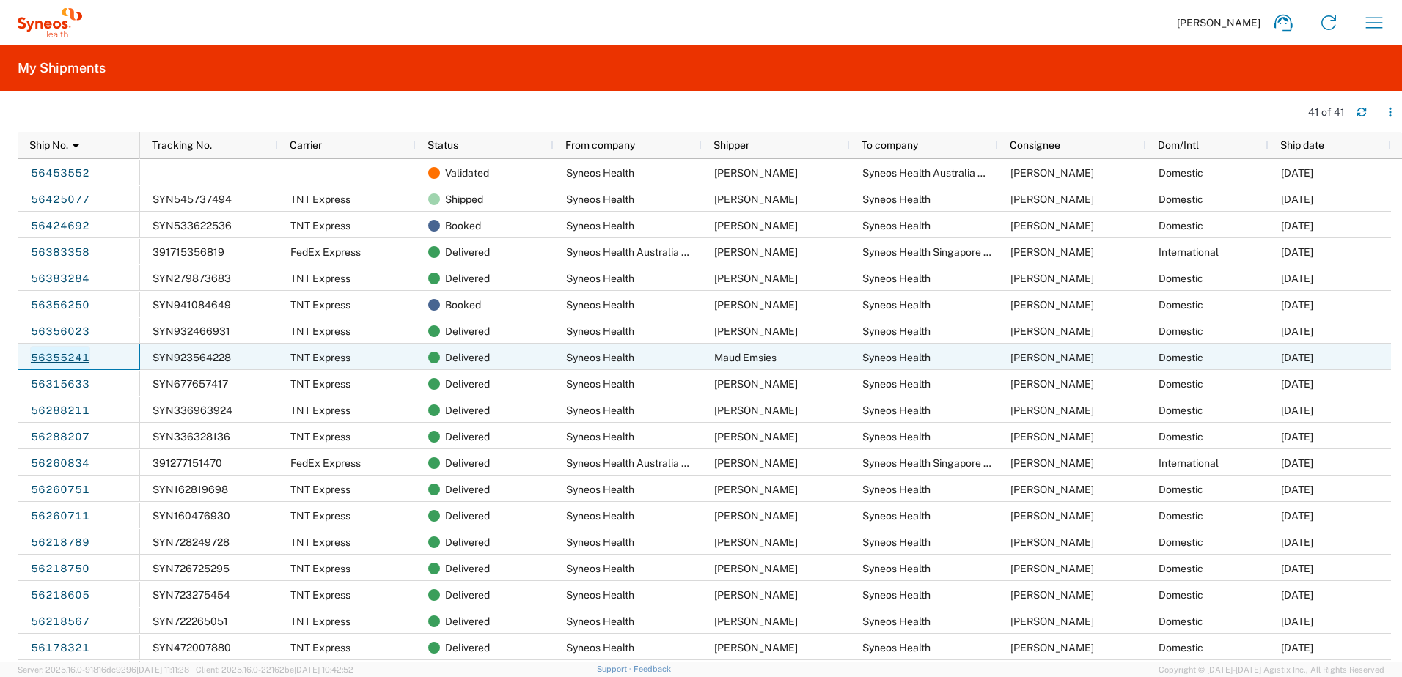
click at [70, 361] on link "56355241" at bounding box center [60, 357] width 60 height 23
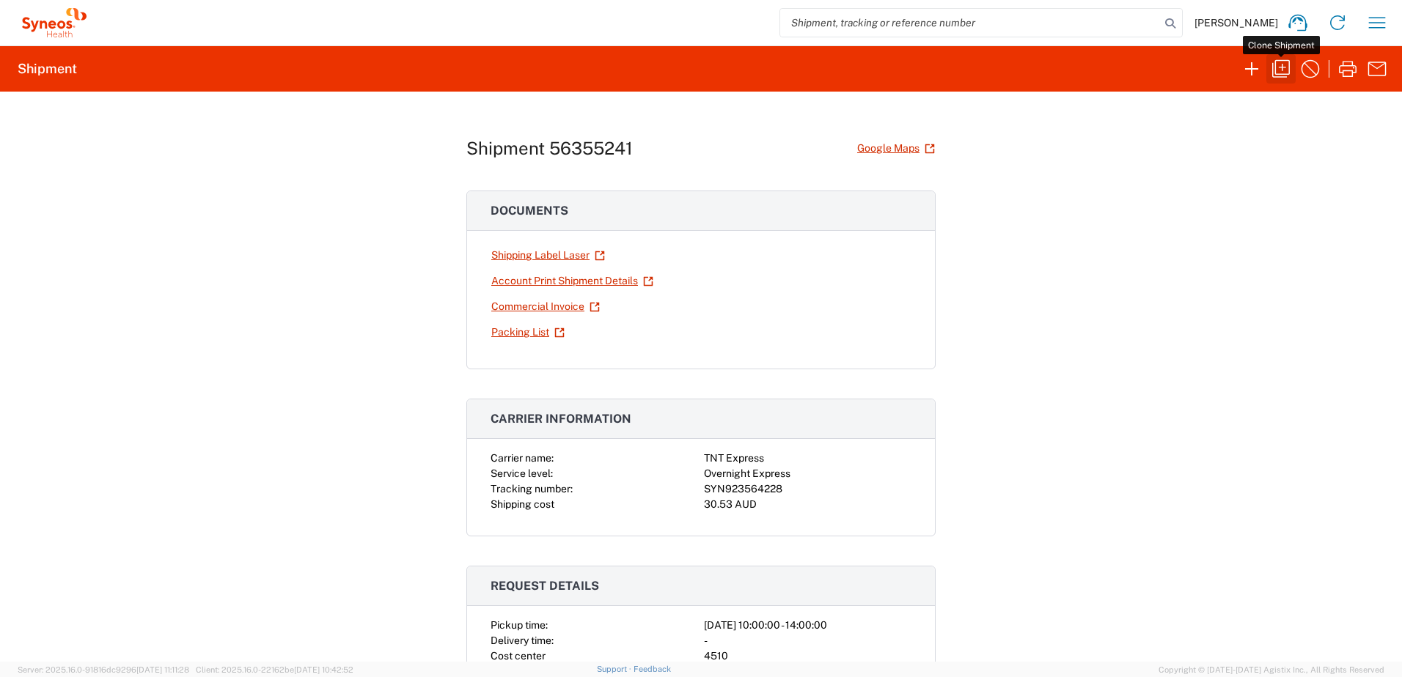
click at [1284, 68] on icon "button" at bounding box center [1280, 68] width 23 height 23
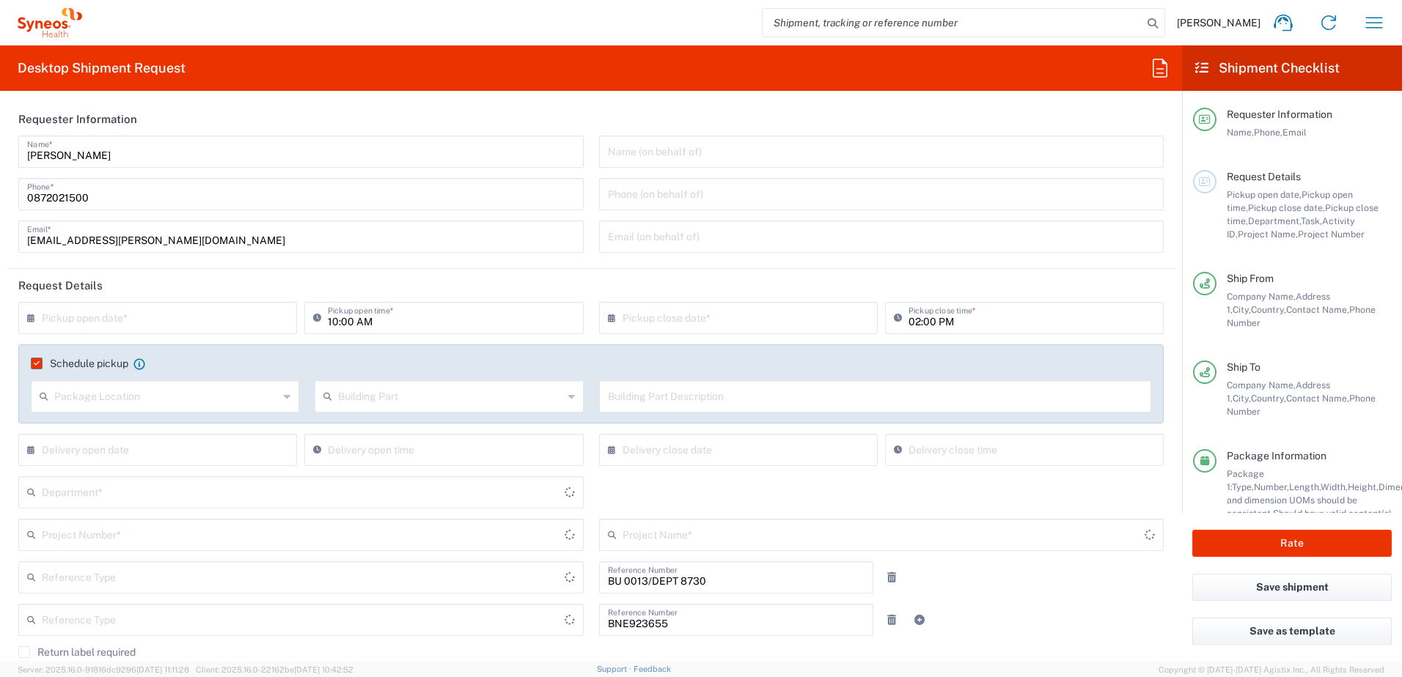
type input "Business (General)"
type input "[GEOGRAPHIC_DATA]"
type input "Your Packaging"
type input "[GEOGRAPHIC_DATA]"
type input "Customer Ref"
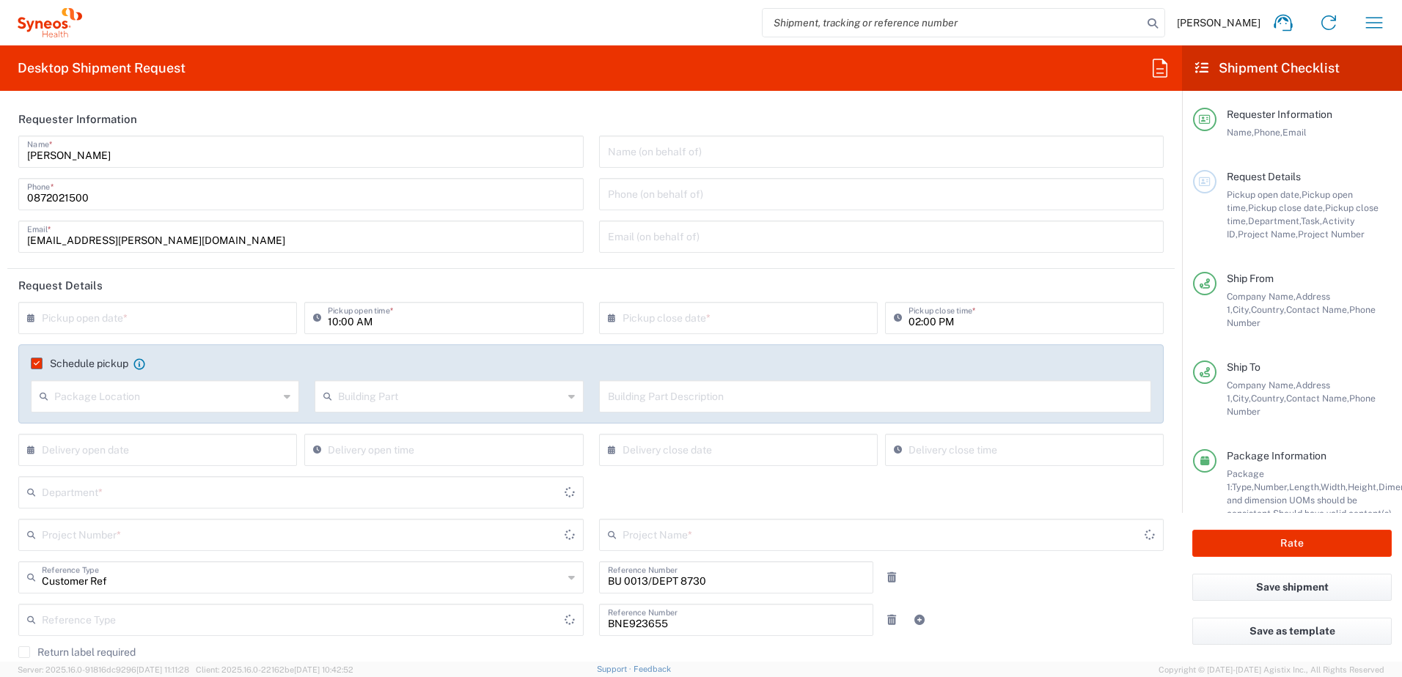
type input "Residential/Home"
type input "[GEOGRAPHIC_DATA]"
type input "Booking Request ID"
type input "873046 DEPARTMENTAL EXPENSE"
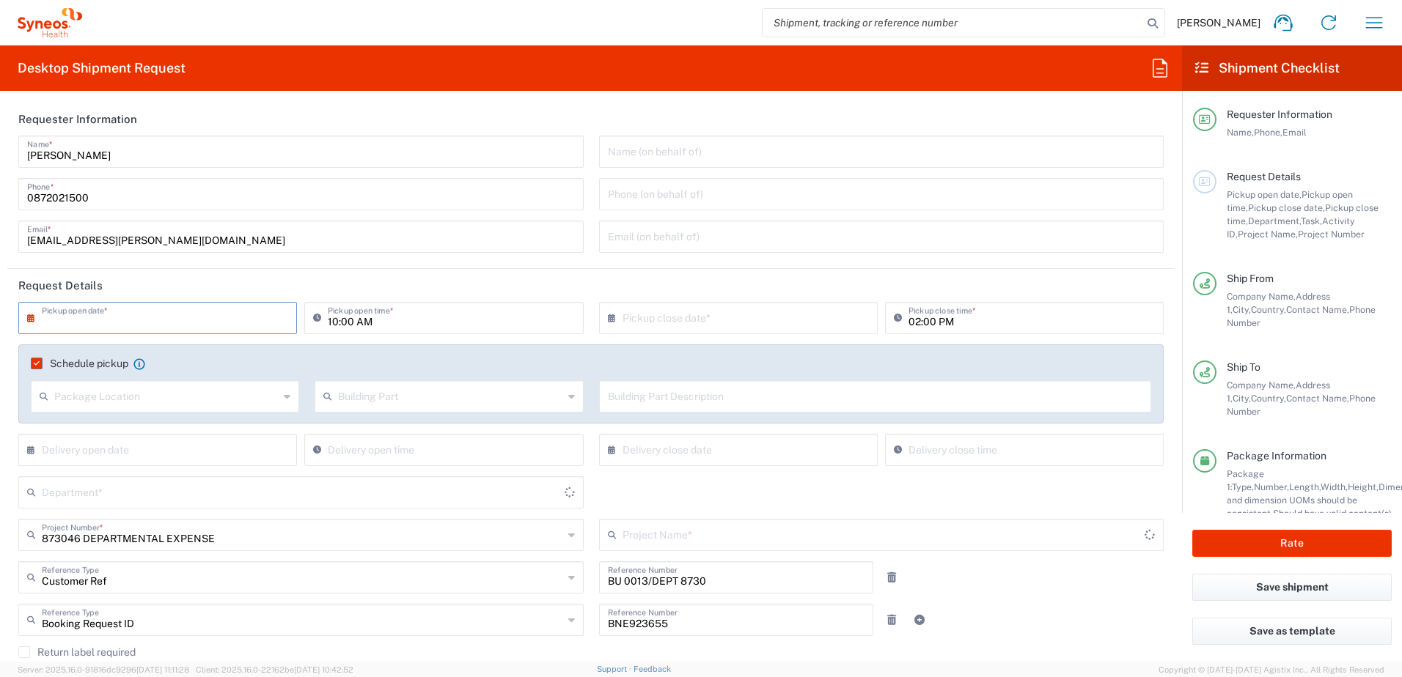
click at [92, 316] on input "text" at bounding box center [161, 317] width 238 height 26
click at [139, 433] on span "12" at bounding box center [138, 430] width 21 height 21
type input "[DATE]"
type input "873046 DEPARTMENTAL EXPENSE"
type input "873046"
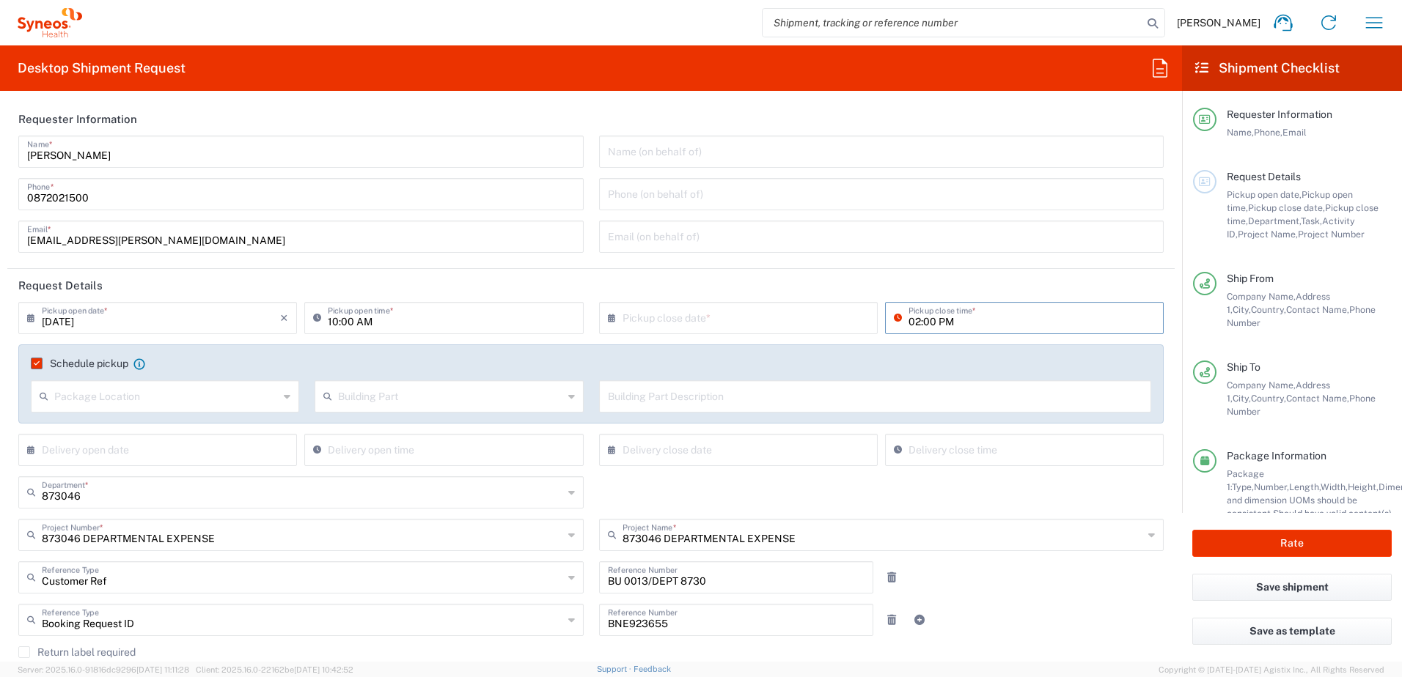
click at [908, 324] on input "02:00 PM" at bounding box center [1031, 317] width 246 height 26
type input "04:00 PM"
click at [758, 314] on input "text" at bounding box center [741, 317] width 238 height 26
click at [711, 425] on span "12" at bounding box center [712, 430] width 21 height 21
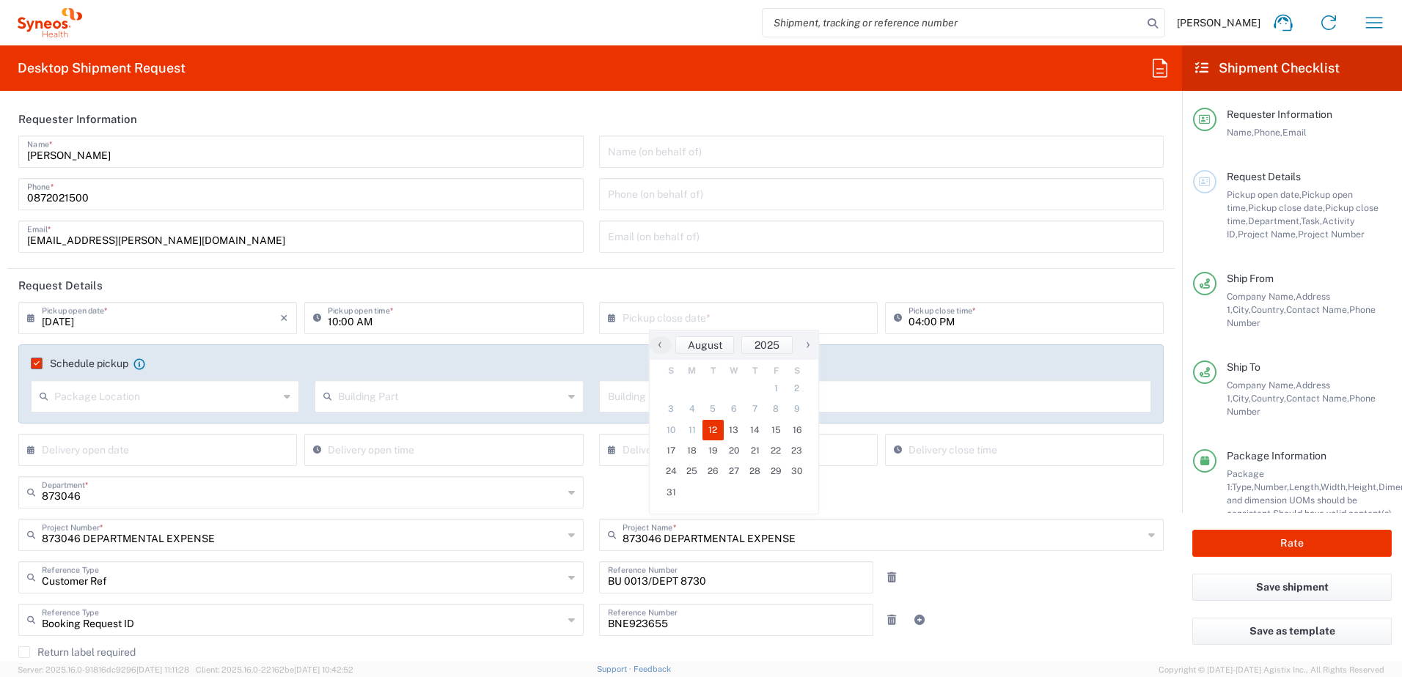
type input "[DATE]"
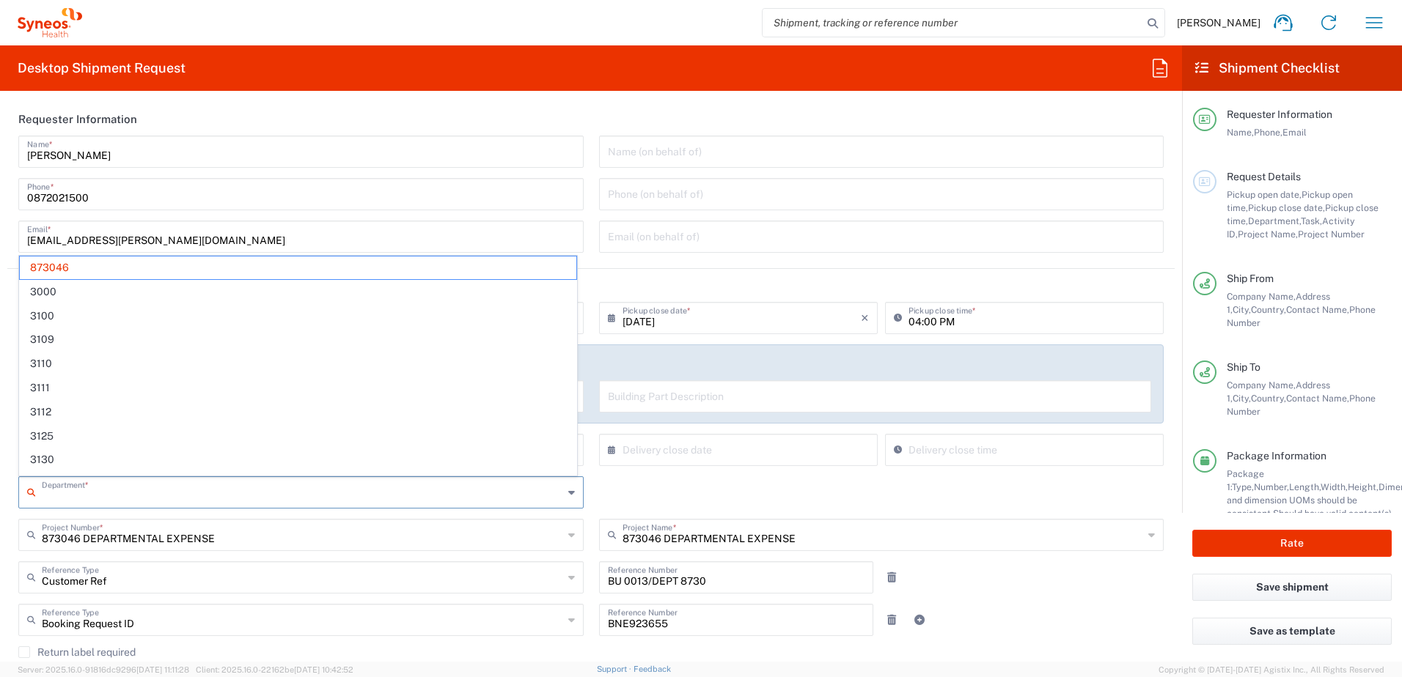
drag, startPoint x: 94, startPoint y: 496, endPoint x: -3, endPoint y: 487, distance: 97.2
click at [0, 487] on html "[PERSON_NAME] Home Shipment estimator Shipment tracking Desktop shipment reques…" at bounding box center [701, 338] width 1402 height 677
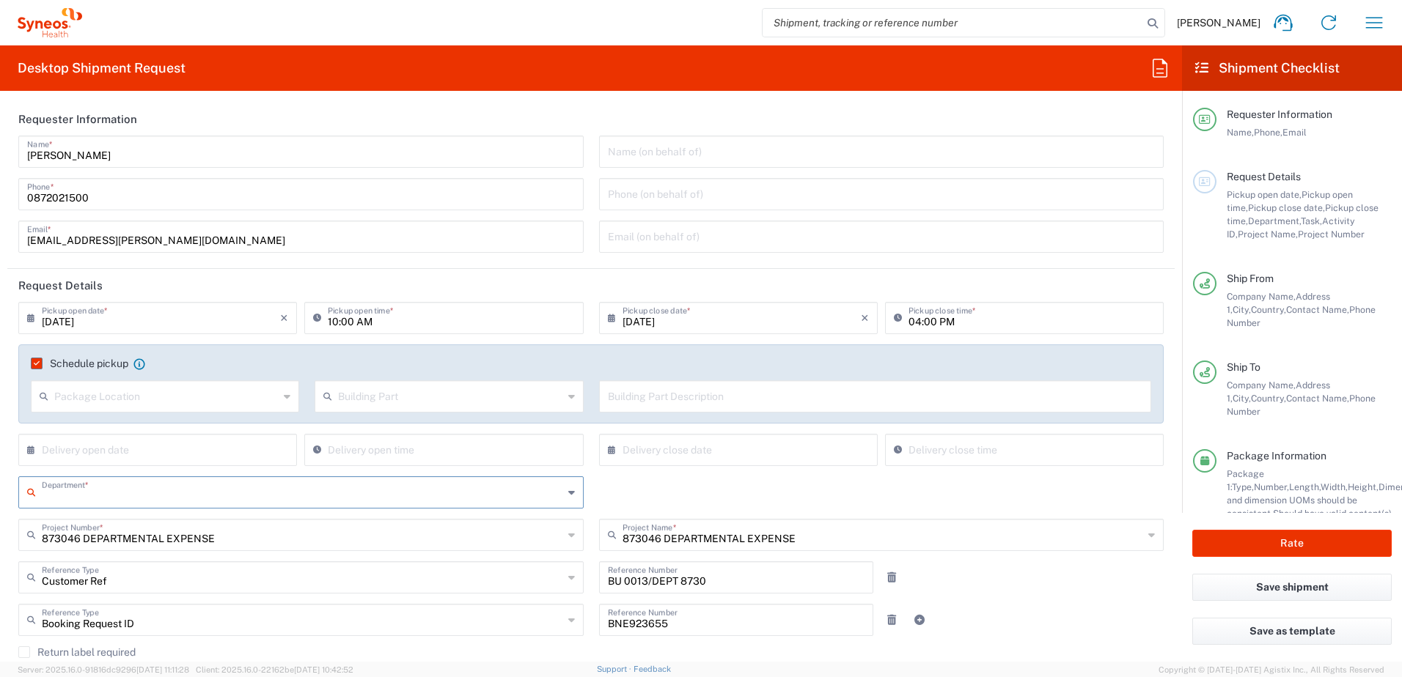
type input "873046"
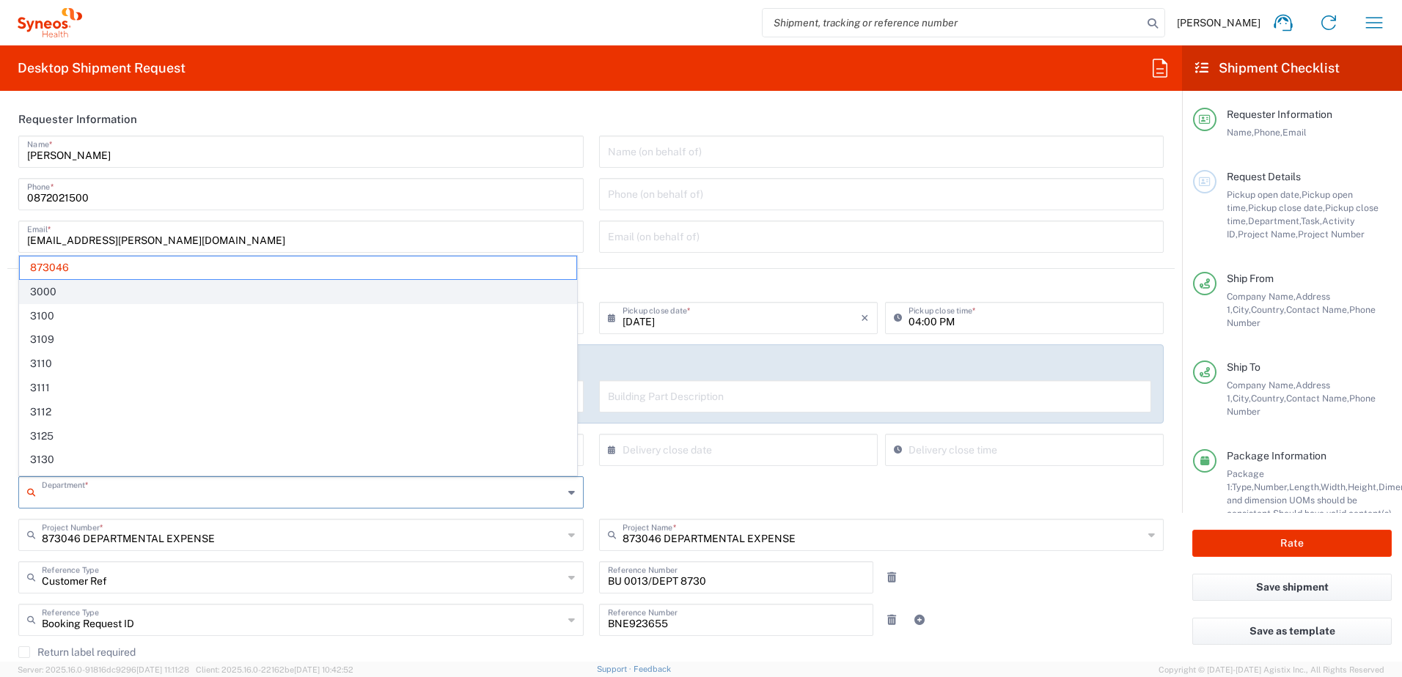
paste input "3230"
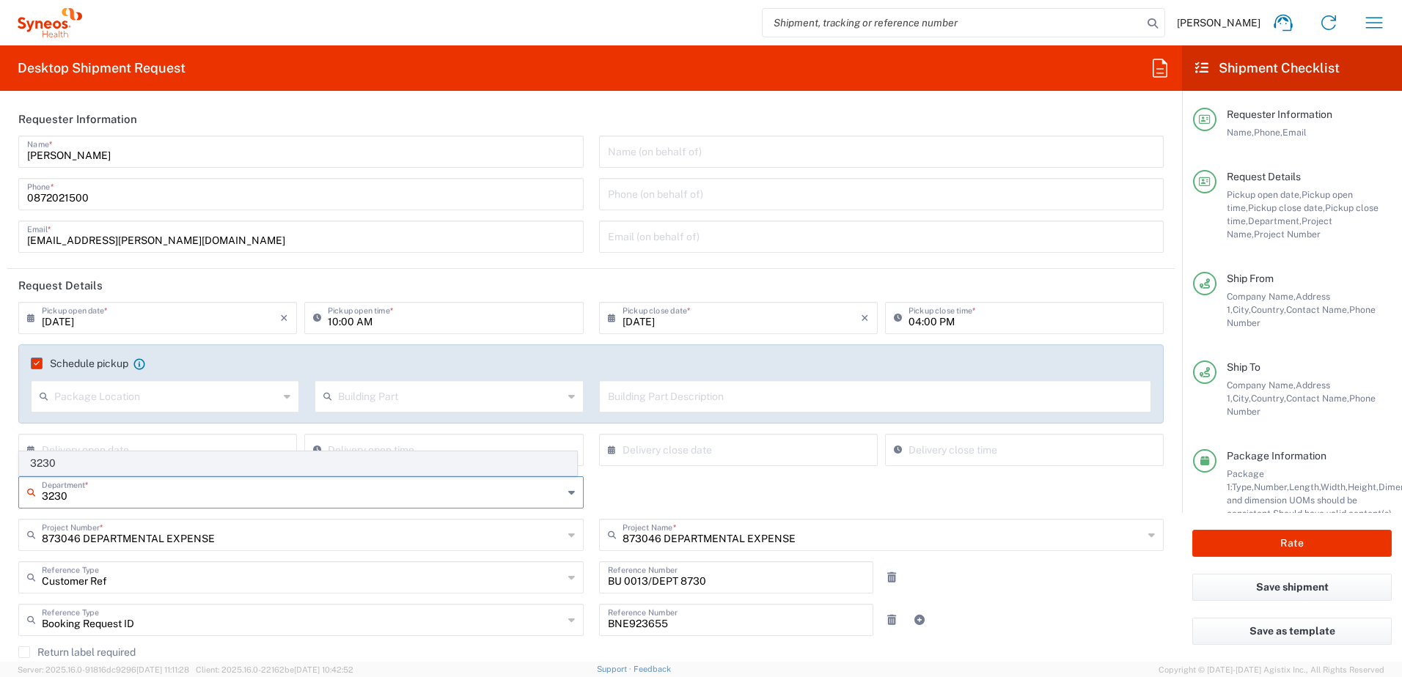
type input "3230"
click at [177, 463] on span "3230" at bounding box center [298, 463] width 556 height 23
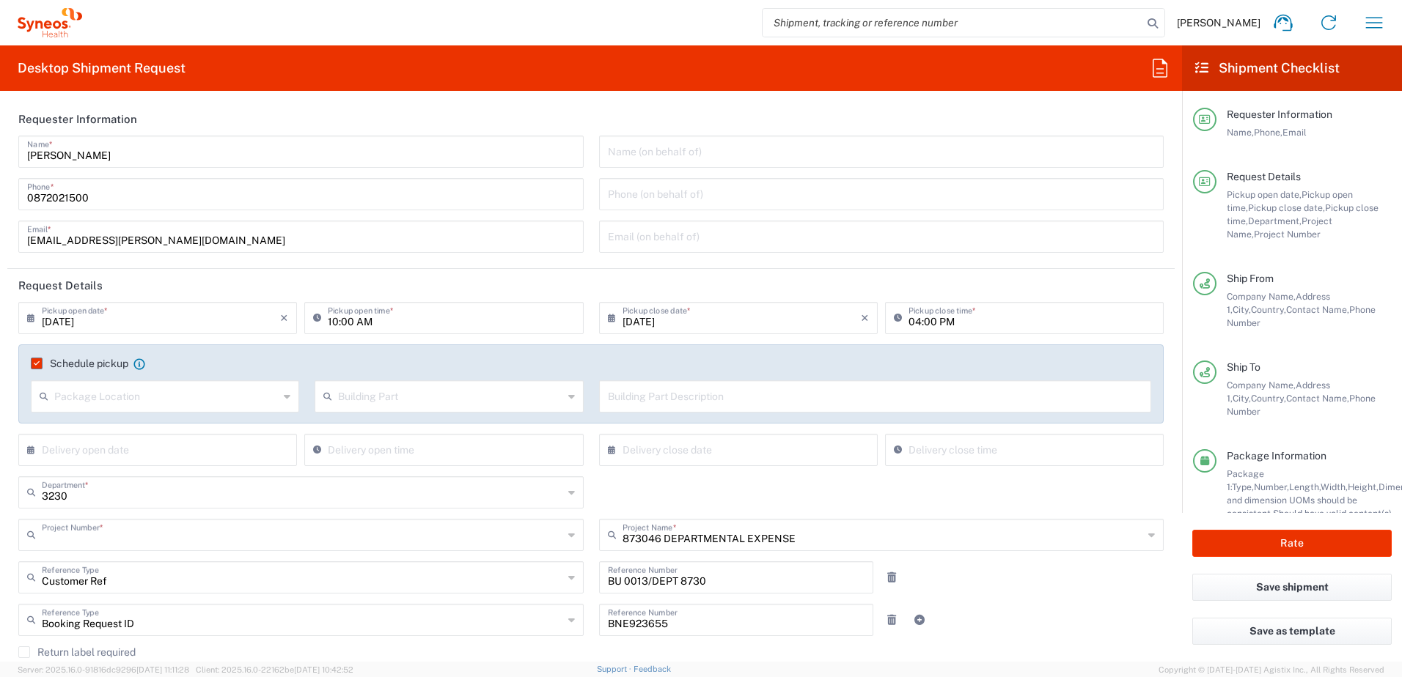
click at [234, 534] on input "text" at bounding box center [302, 534] width 521 height 26
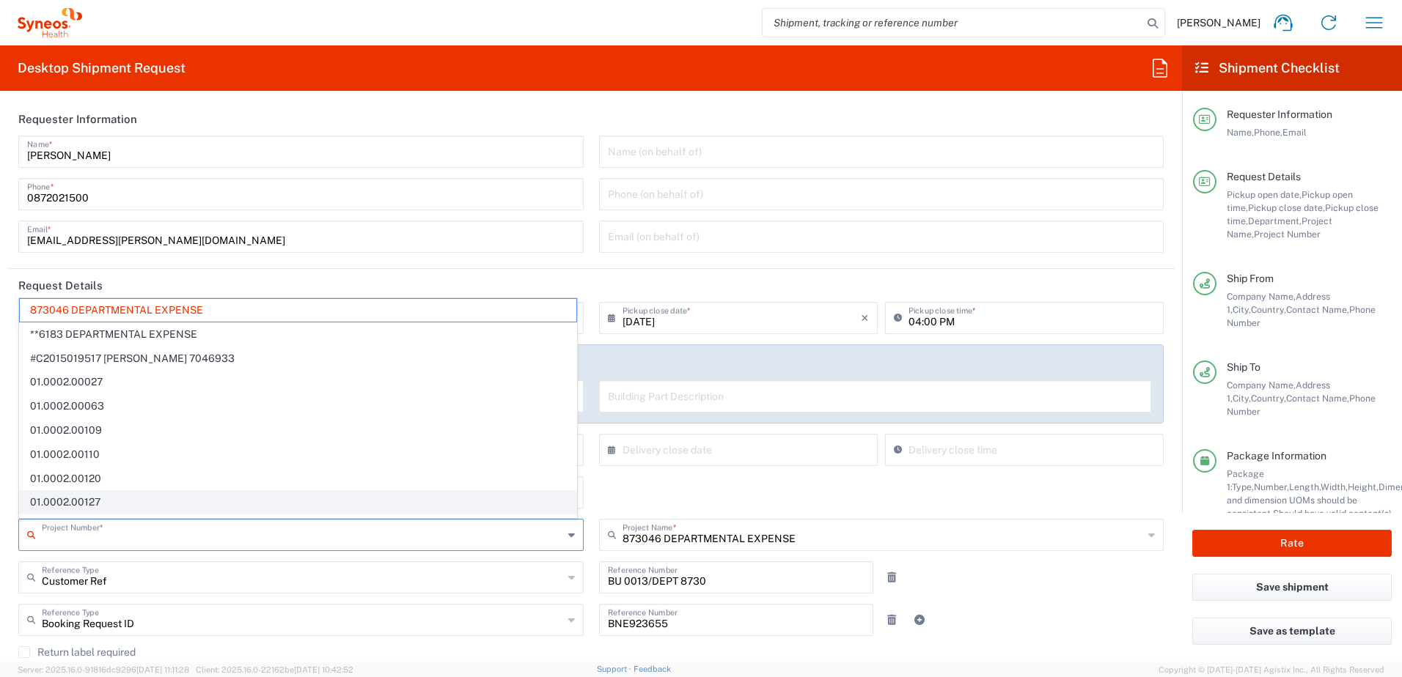
paste input "3230"
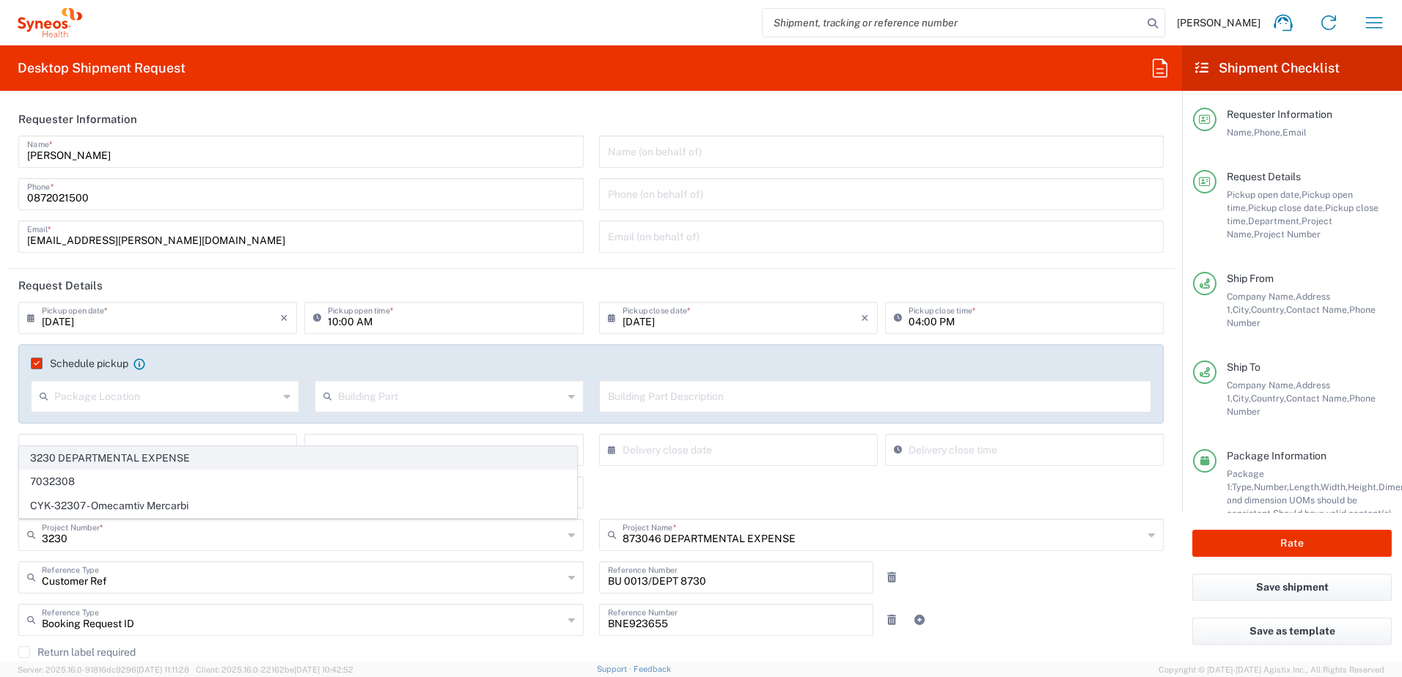
click at [194, 455] on span "3230 DEPARTMENTAL EXPENSE" at bounding box center [298, 458] width 556 height 23
type input "3230 DEPARTMENTAL EXPENSE"
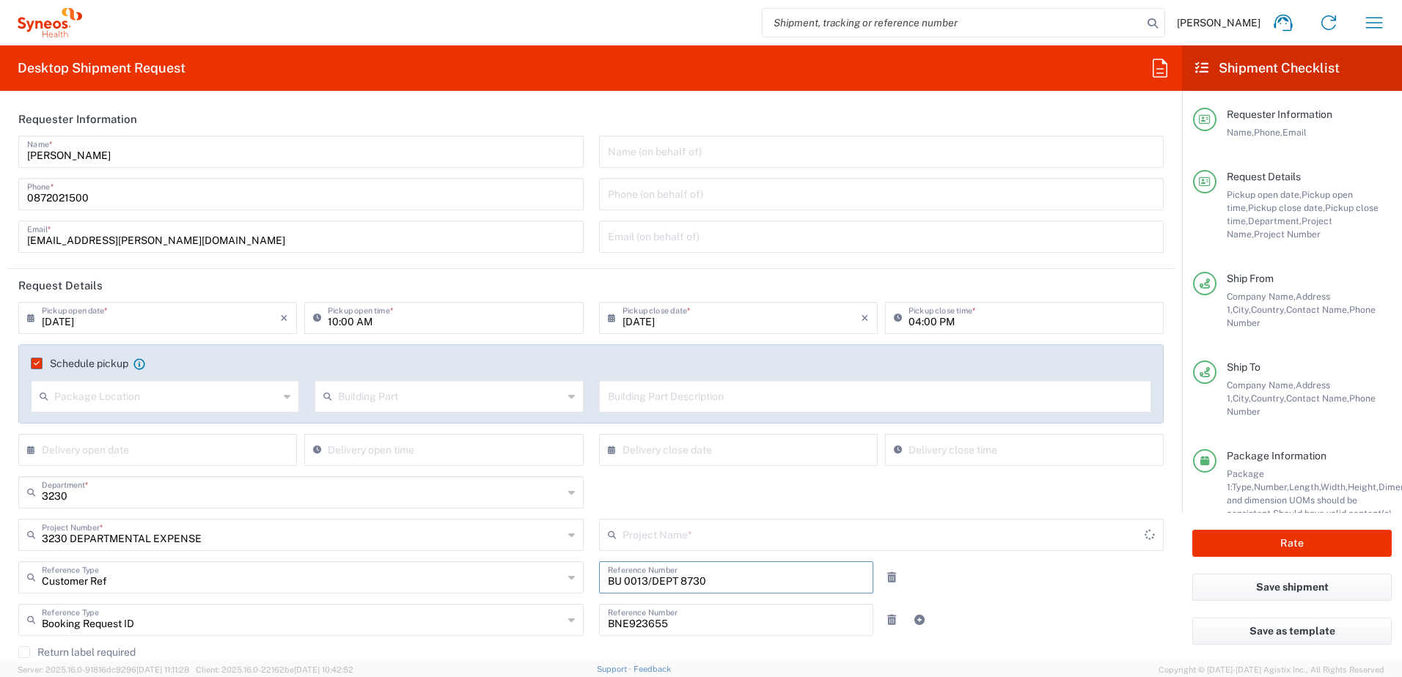
click at [713, 577] on input "BU 0013/DEPT 8730" at bounding box center [736, 577] width 257 height 26
type input "3230 DEPARTMENTAL EXPENSE"
paste input "3230"
drag, startPoint x: 642, startPoint y: 583, endPoint x: 621, endPoint y: 582, distance: 21.3
click at [621, 582] on input "BU 0013/DEPT 3230" at bounding box center [736, 577] width 257 height 26
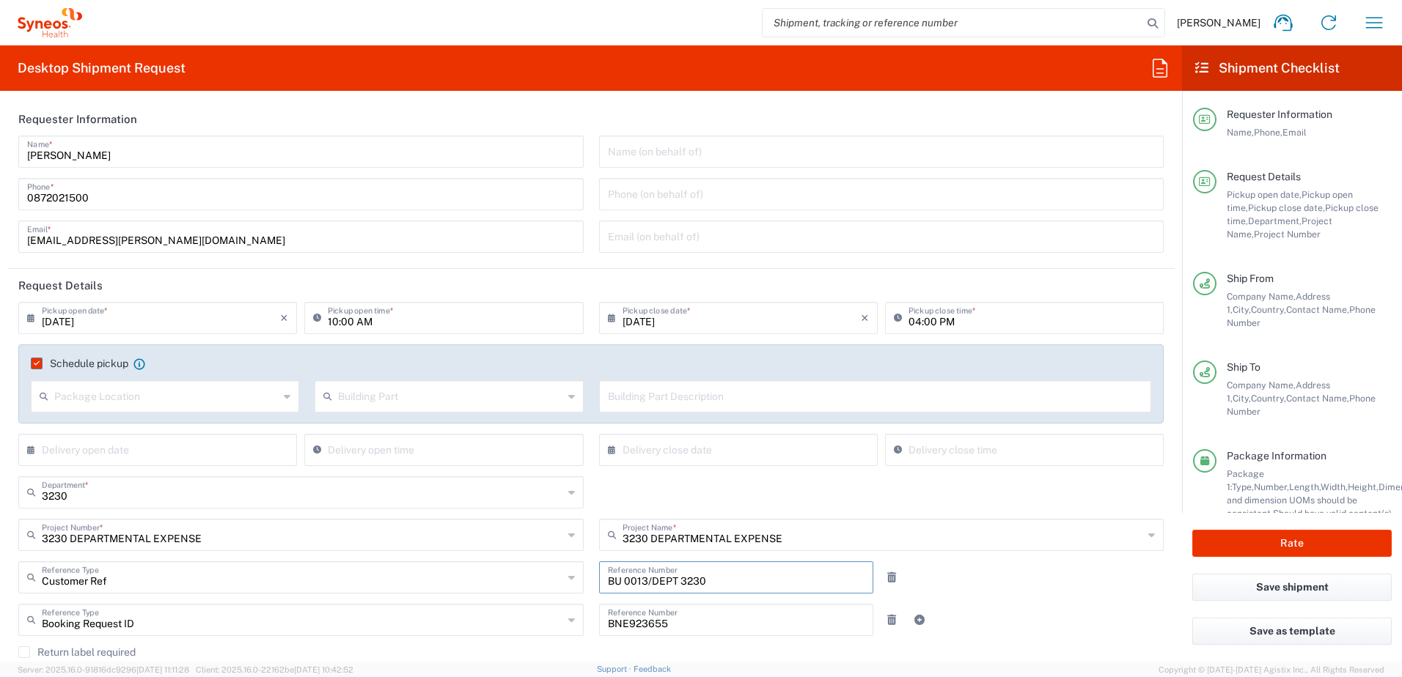
paste input "13162"
type input "BU 13162/DEPT 3230"
drag, startPoint x: 730, startPoint y: 627, endPoint x: 507, endPoint y: 611, distance: 223.4
click at [511, 614] on div "Booking Request ID Reference Type Booking Request ID Account Type Activity ID A…" at bounding box center [591, 625] width 1160 height 43
click at [1059, 593] on div "Customer Ref Reference Type Customer Ref Account Type Activity ID Airline Appoi…" at bounding box center [591, 583] width 1160 height 43
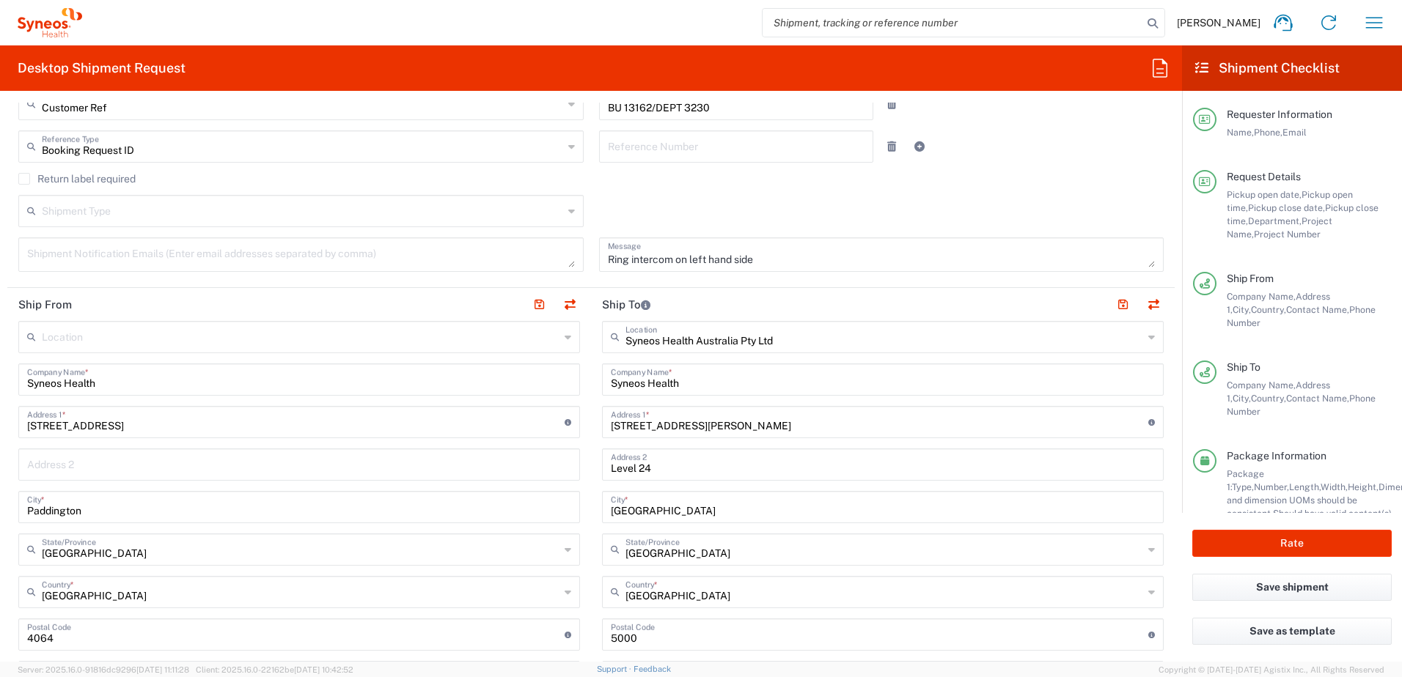
scroll to position [513, 0]
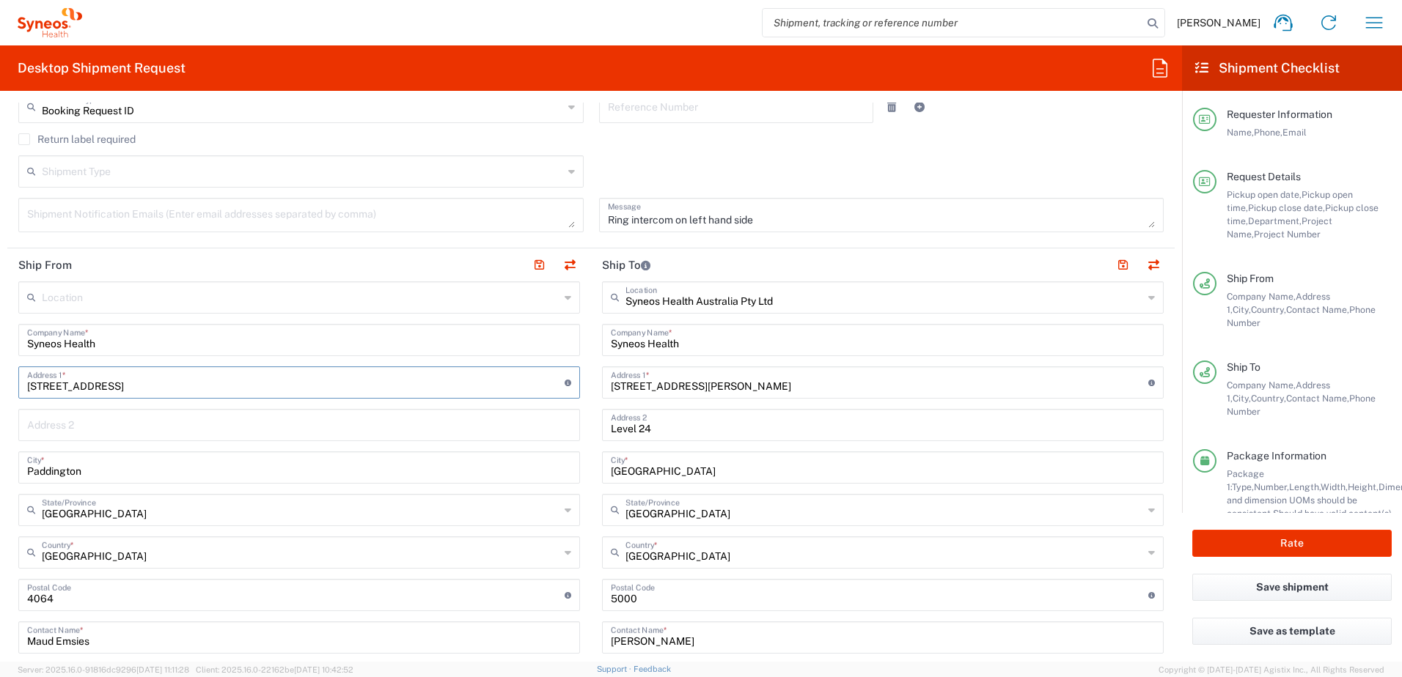
drag, startPoint x: 158, startPoint y: 383, endPoint x: -3, endPoint y: 371, distance: 161.8
click at [0, 371] on html "[PERSON_NAME] Home Shipment estimator Shipment tracking Desktop shipment reques…" at bounding box center [701, 338] width 1402 height 677
paste input "3/[STREET_ADDRESS]"
type input "3/[STREET_ADDRESS]"
drag, startPoint x: 109, startPoint y: 474, endPoint x: -3, endPoint y: 463, distance: 112.6
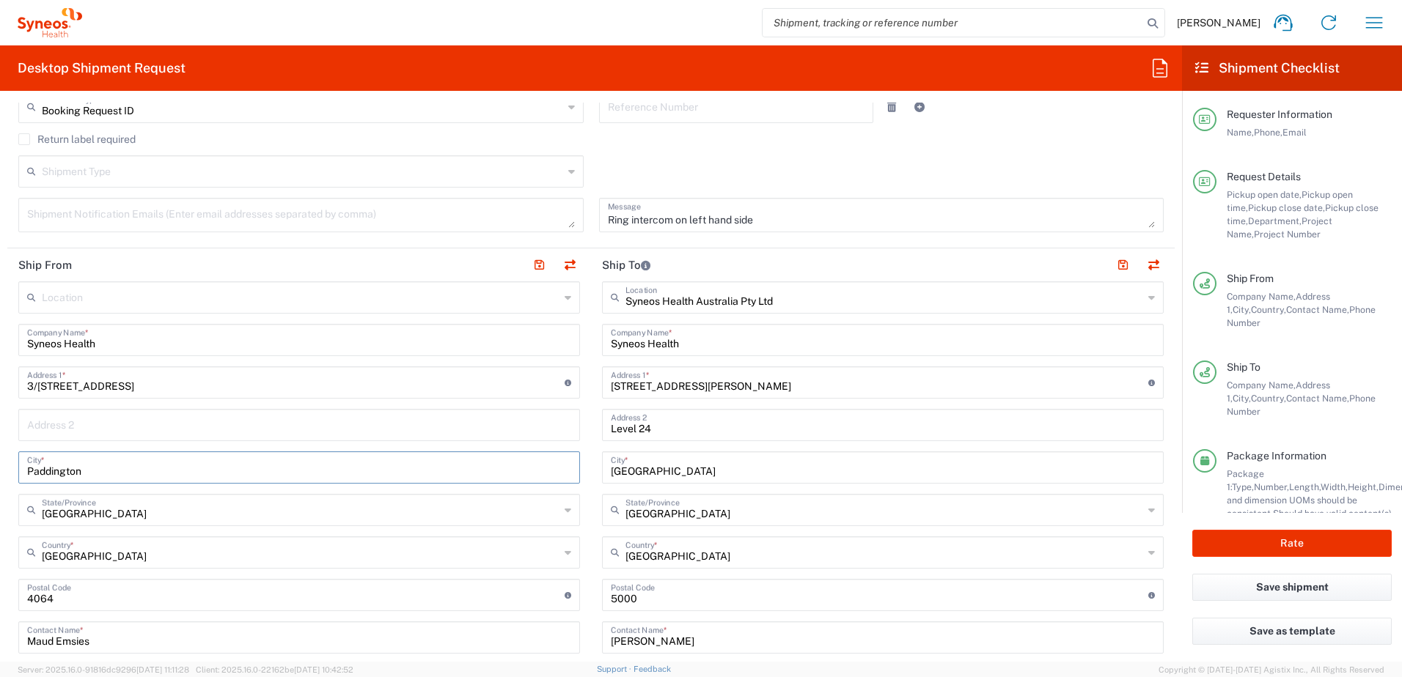
click at [0, 463] on html "[PERSON_NAME] Home Shipment estimator Shipment tracking Desktop shipment reques…" at bounding box center [701, 338] width 1402 height 677
paste input "Reservoir"
type input "Reservoir"
click at [150, 511] on input "text" at bounding box center [301, 509] width 518 height 26
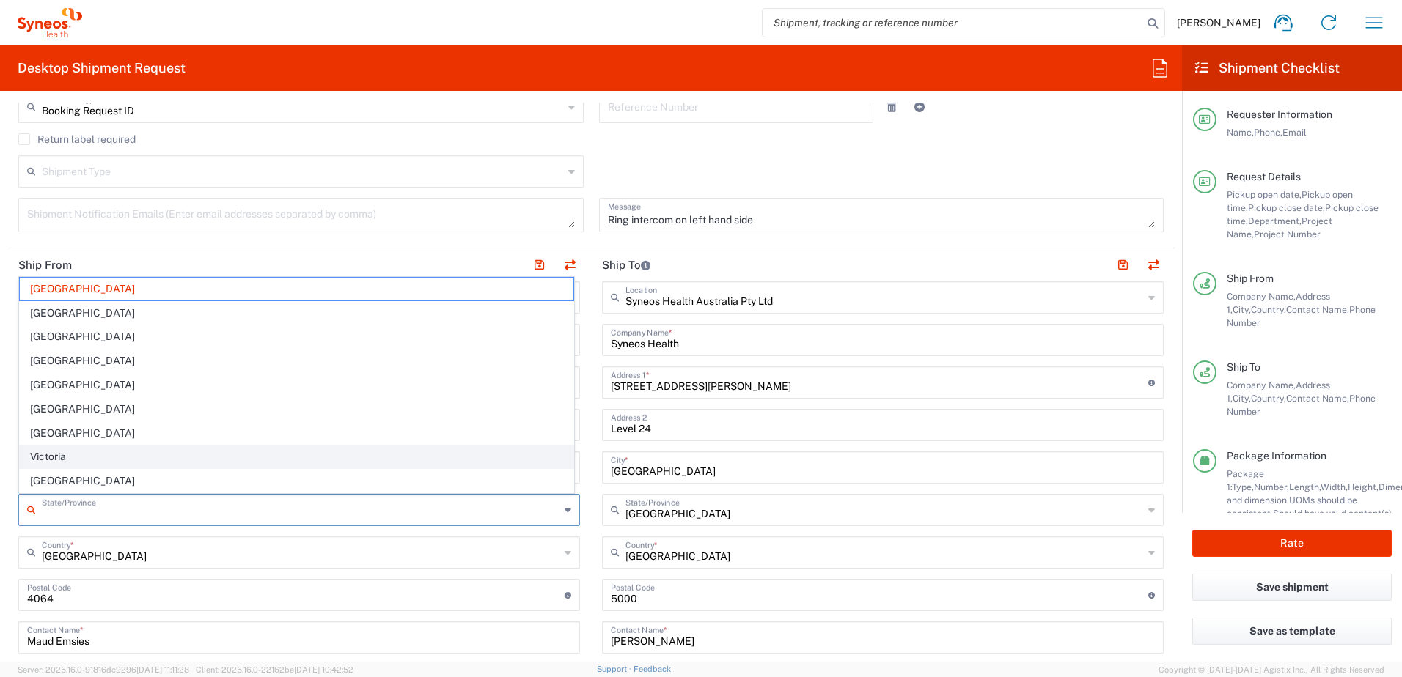
click at [51, 454] on span "Victoria" at bounding box center [296, 457] width 553 height 23
type input "Victoria"
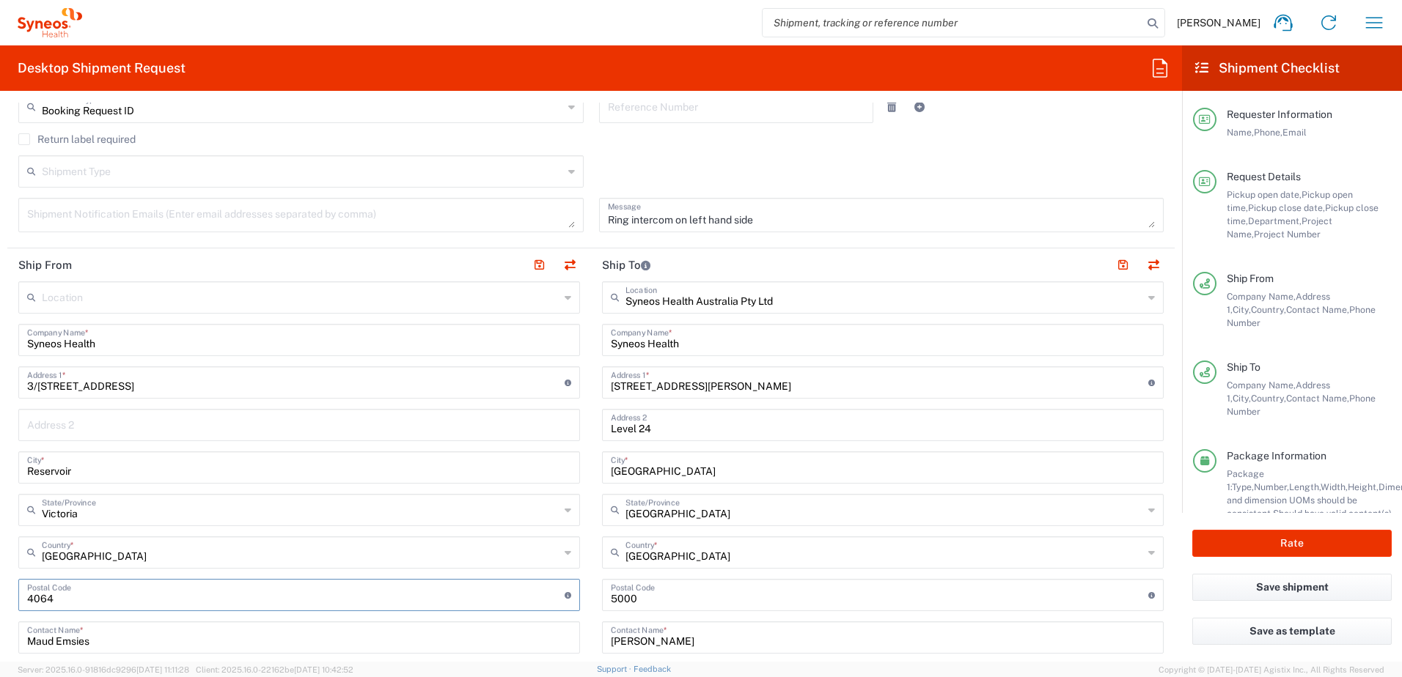
drag, startPoint x: 95, startPoint y: 590, endPoint x: -3, endPoint y: 580, distance: 98.0
click at [0, 580] on html "[PERSON_NAME] Home Shipment estimator Shipment tracking Desktop shipment reques…" at bounding box center [701, 338] width 1402 height 677
paste input "3073"
type input "3073"
drag, startPoint x: 138, startPoint y: 640, endPoint x: -3, endPoint y: 619, distance: 142.3
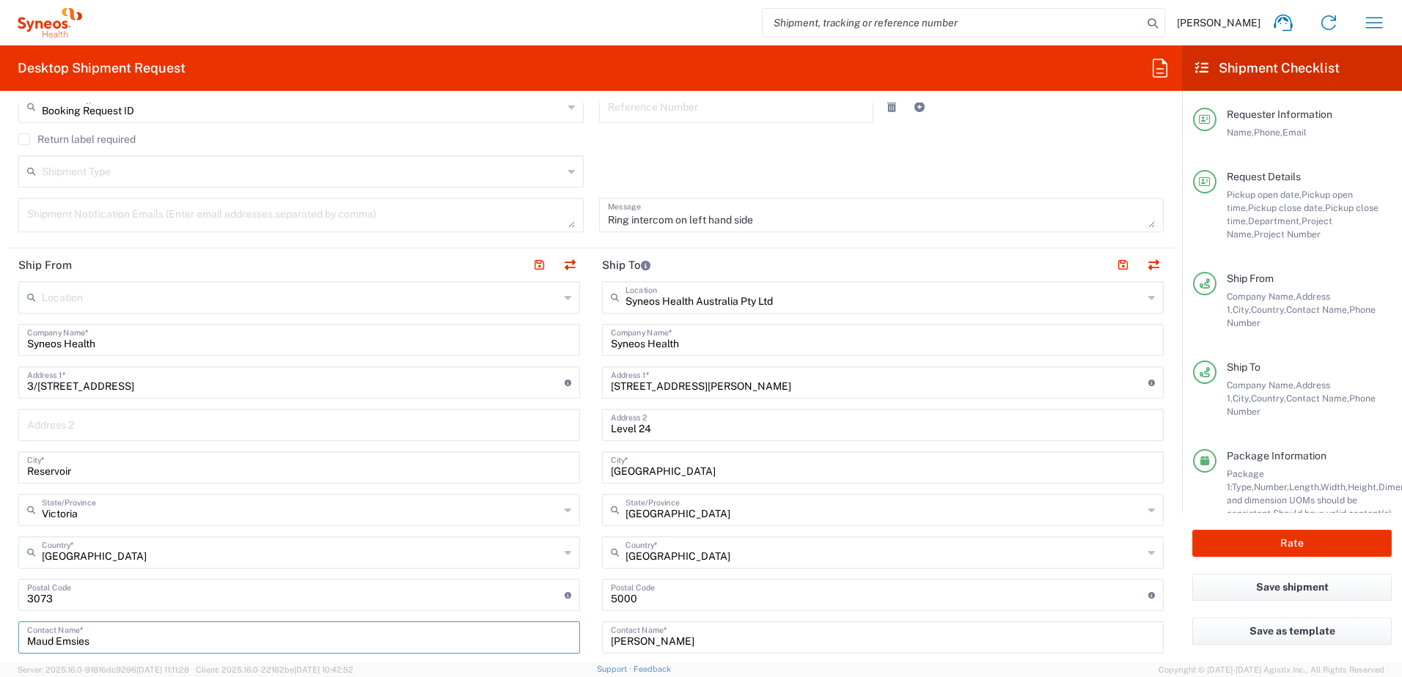
click at [0, 619] on html "[PERSON_NAME] Home Shipment estimator Shipment tracking Desktop shipment reques…" at bounding box center [701, 338] width 1402 height 677
paste input "[PERSON_NAME]"
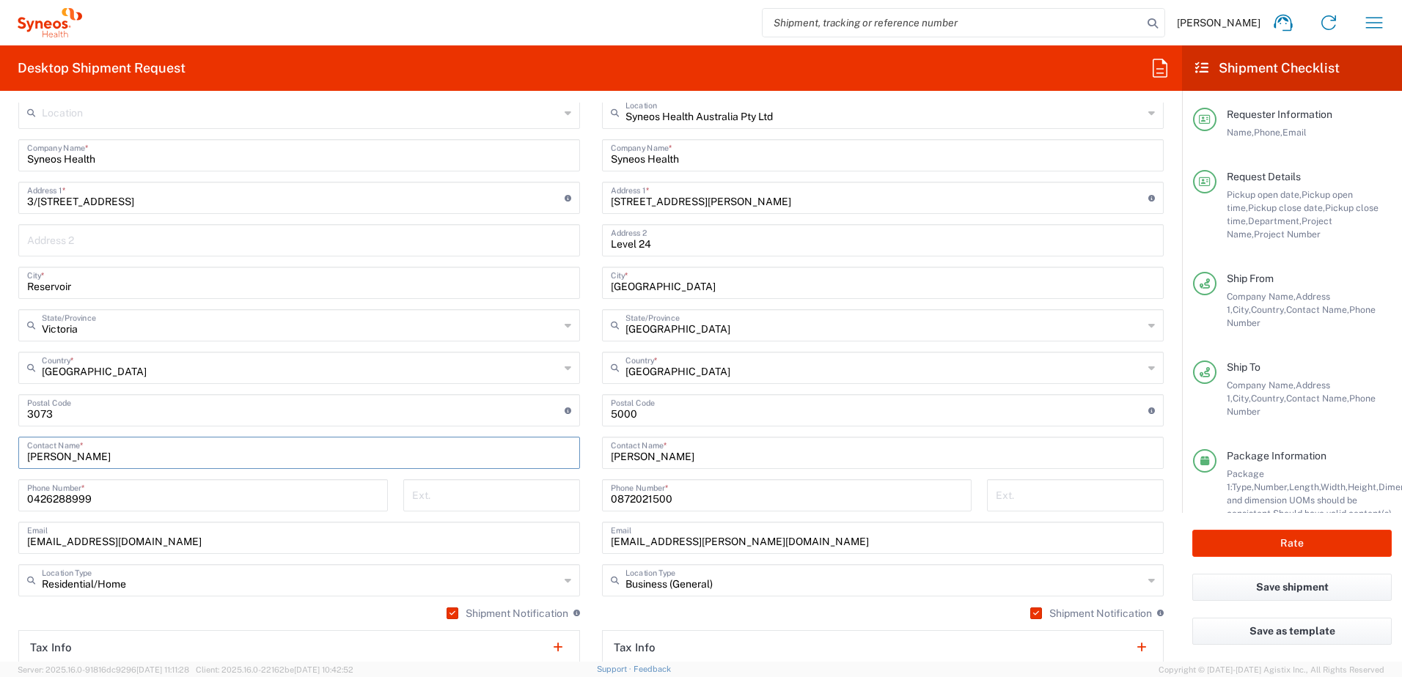
scroll to position [733, 0]
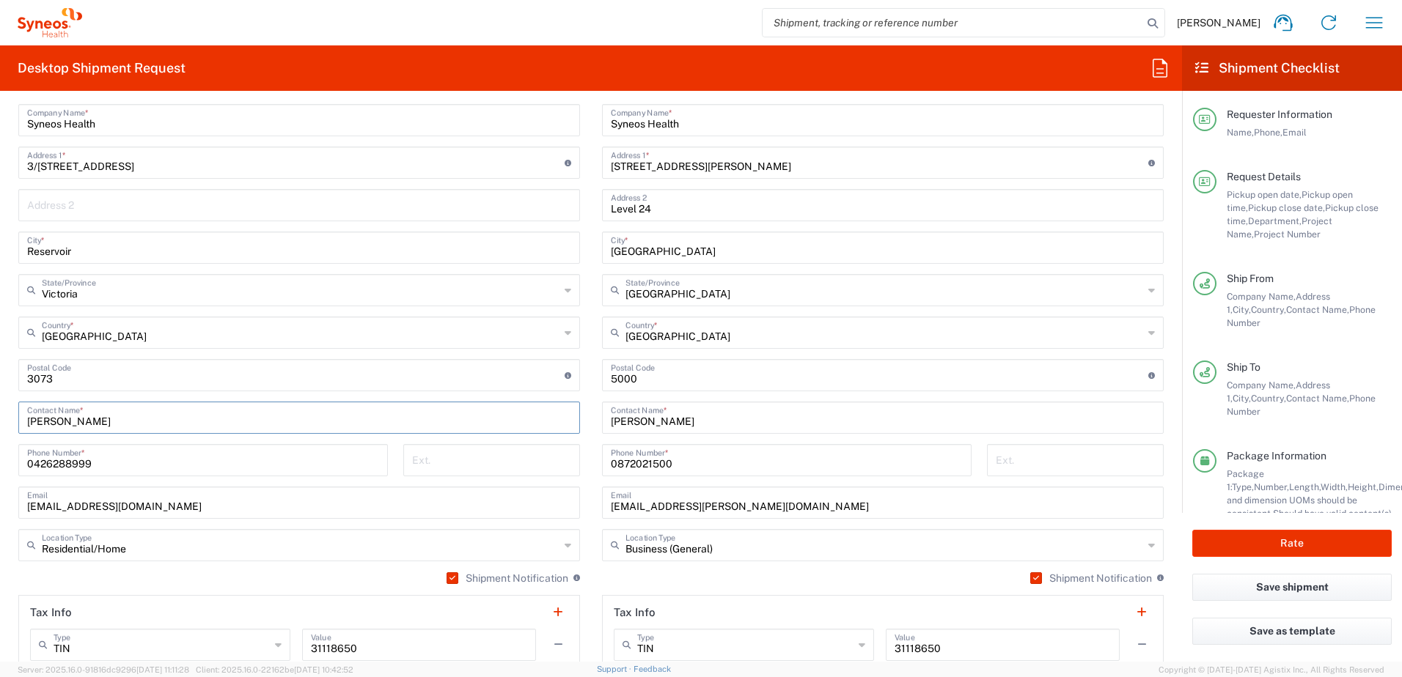
type input "[PERSON_NAME]"
drag, startPoint x: 243, startPoint y: 461, endPoint x: -3, endPoint y: 461, distance: 245.6
click at [0, 461] on html "[PERSON_NAME] Home Shipment estimator Shipment tracking Desktop shipment reques…" at bounding box center [701, 338] width 1402 height 677
paste input "[PHONE_NUMBER]"
type input "[PHONE_NUMBER]"
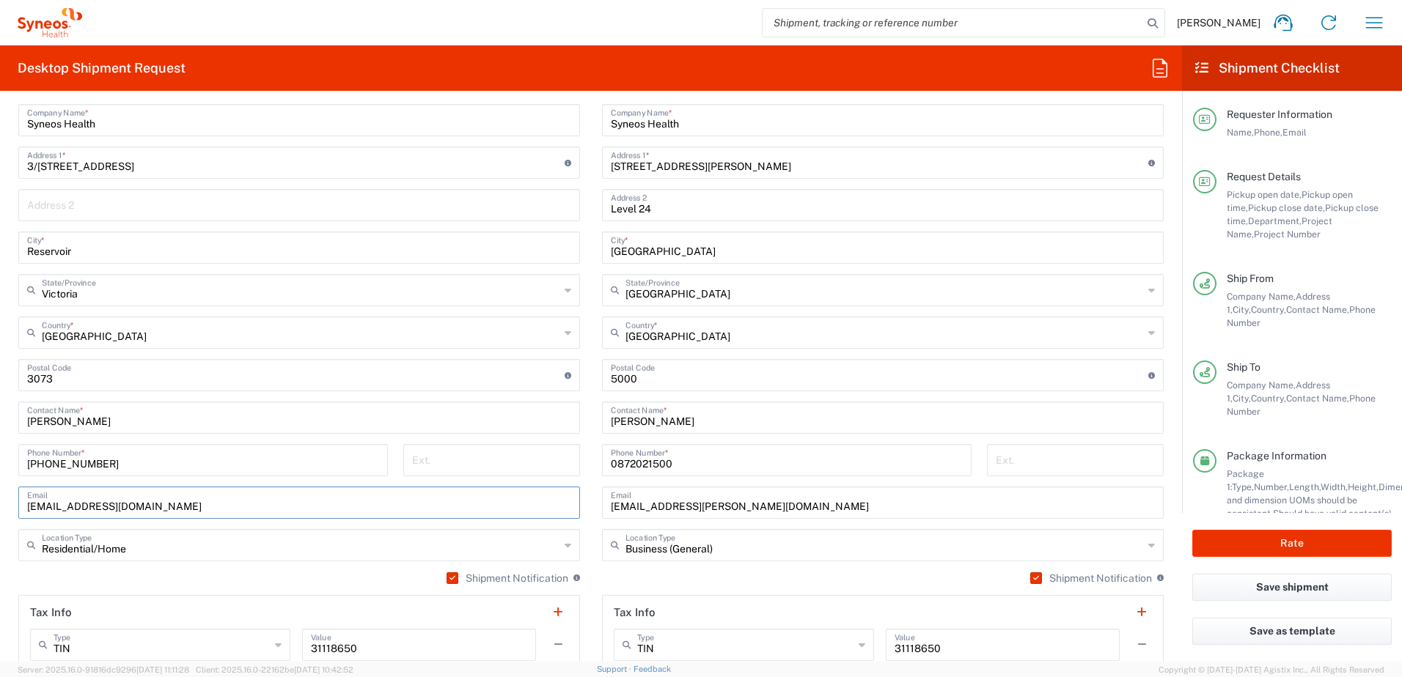
drag, startPoint x: 222, startPoint y: 507, endPoint x: -3, endPoint y: 498, distance: 225.2
click at [0, 498] on html "[PERSON_NAME] Home Shipment estimator Shipment tracking Desktop shipment reques…" at bounding box center [701, 338] width 1402 height 677
paste input "[PERSON_NAME].[PERSON_NAME]"
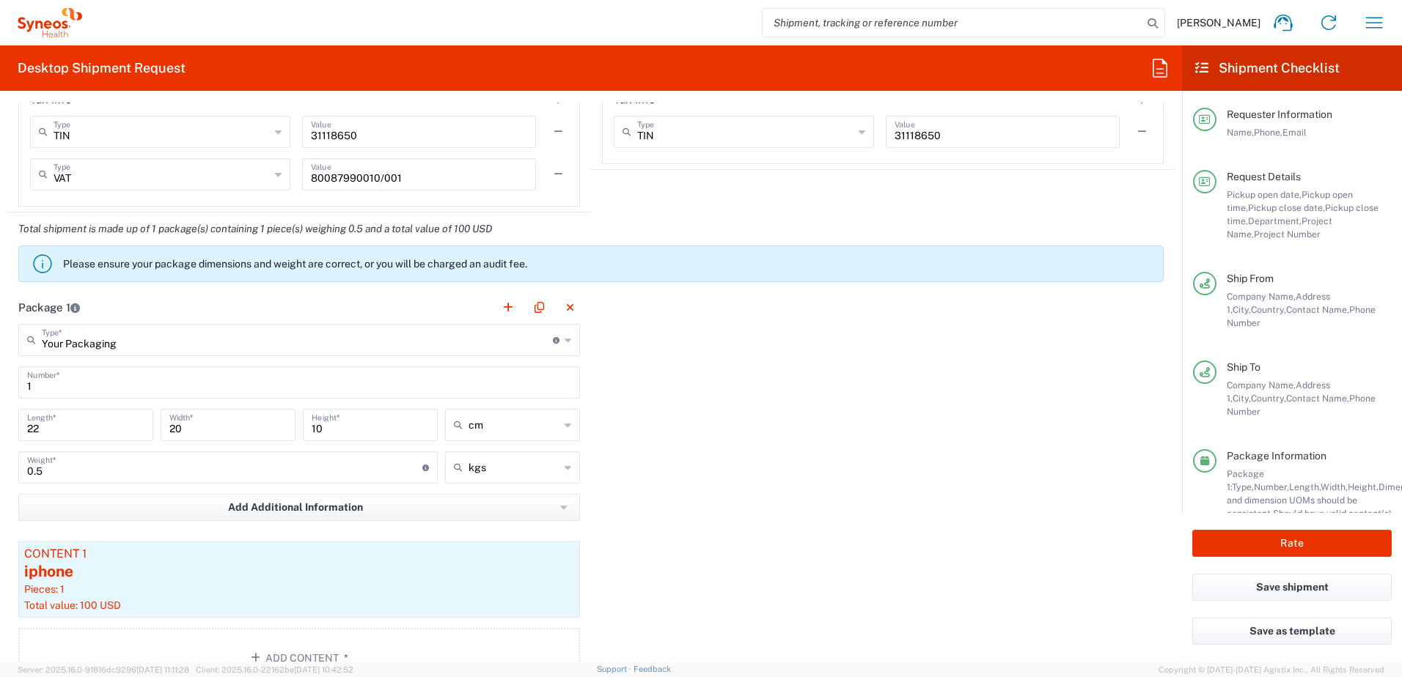
scroll to position [1320, 0]
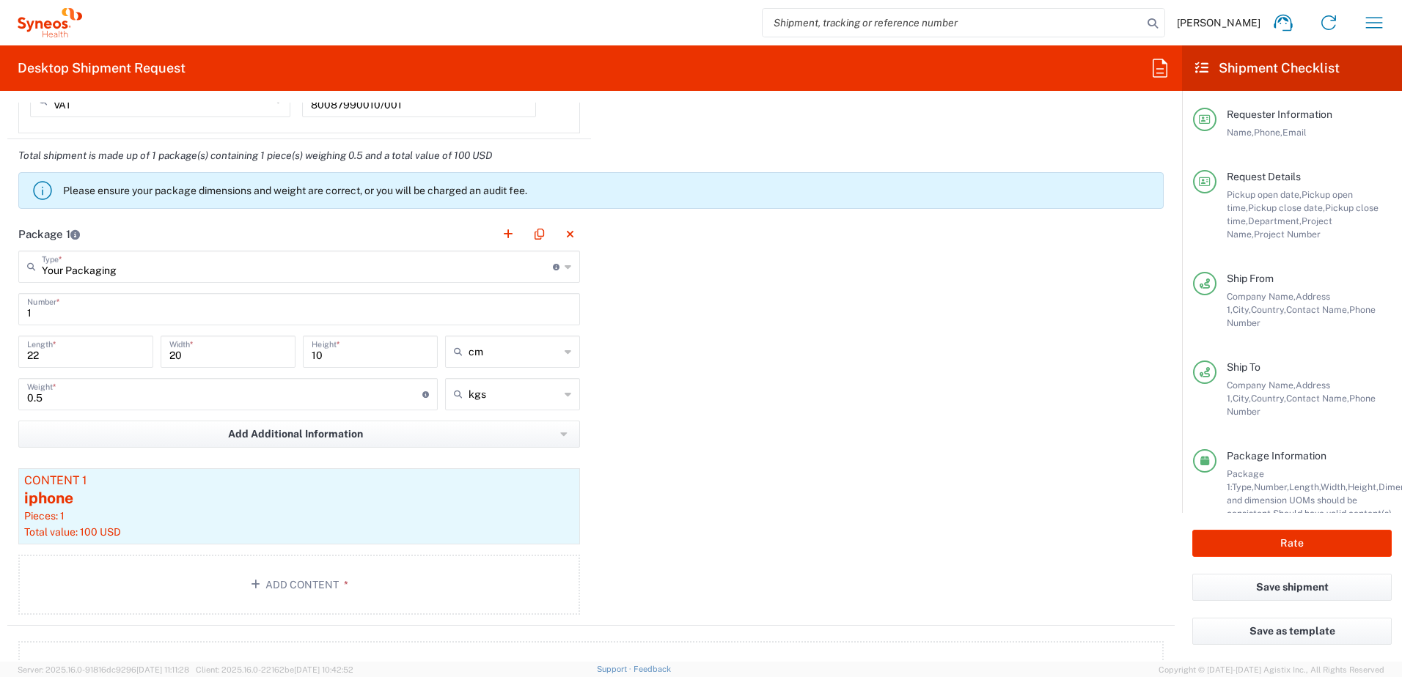
type input "[PERSON_NAME][EMAIL_ADDRESS][PERSON_NAME][DOMAIN_NAME]"
click at [778, 424] on div "Package 1 Your Packaging Type * Material used to package goods Your Packaging E…" at bounding box center [590, 422] width 1167 height 408
click at [0, 347] on html "[PERSON_NAME] Home Shipment estimator Shipment tracking Desktop shipment reques…" at bounding box center [701, 338] width 1402 height 677
type input "10"
type input "7"
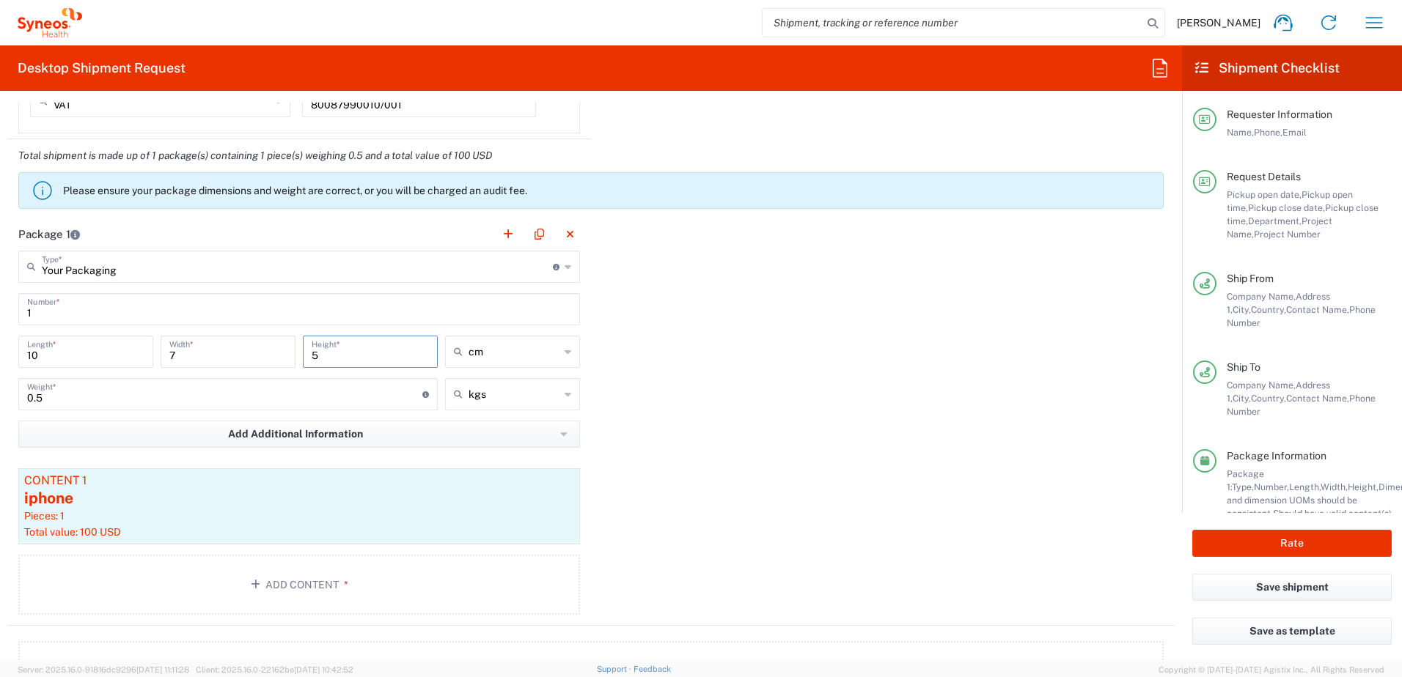
type input "5"
click at [972, 424] on div "Package 1 Your Packaging Type * Material used to package goods Your Packaging E…" at bounding box center [590, 422] width 1167 height 408
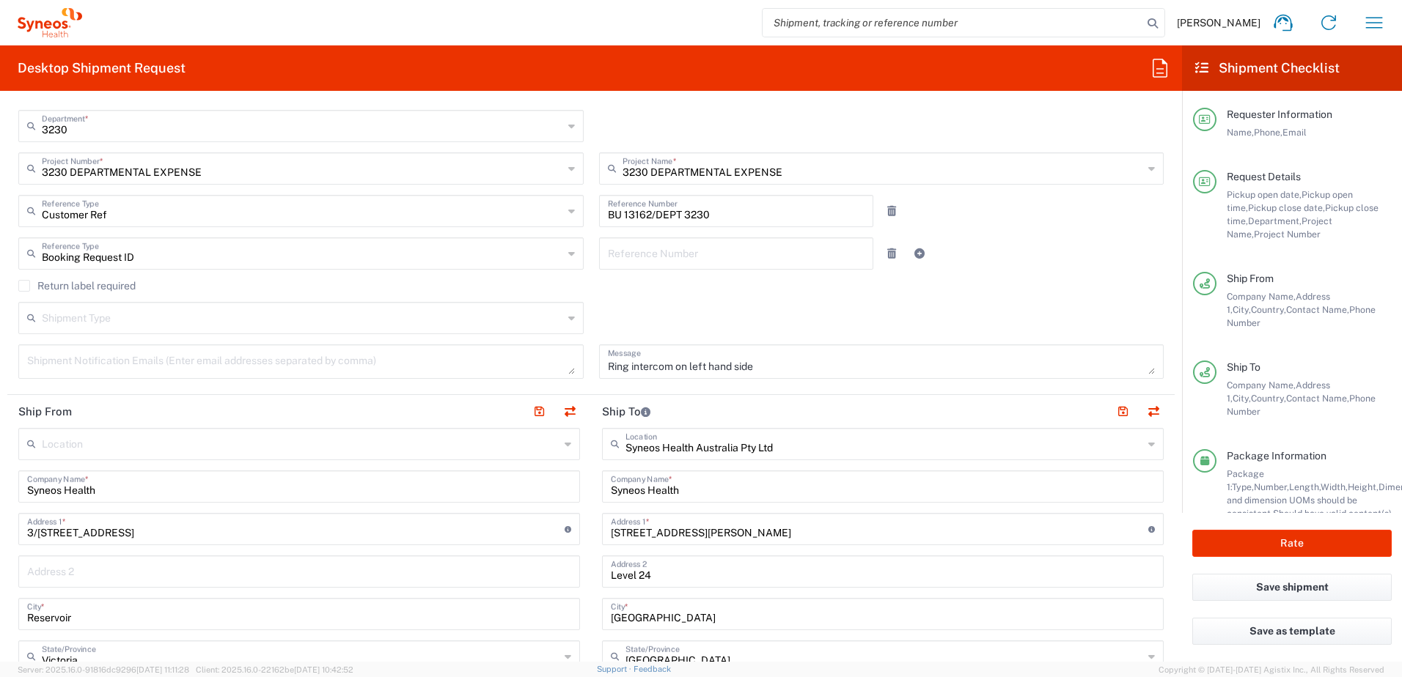
scroll to position [0, 0]
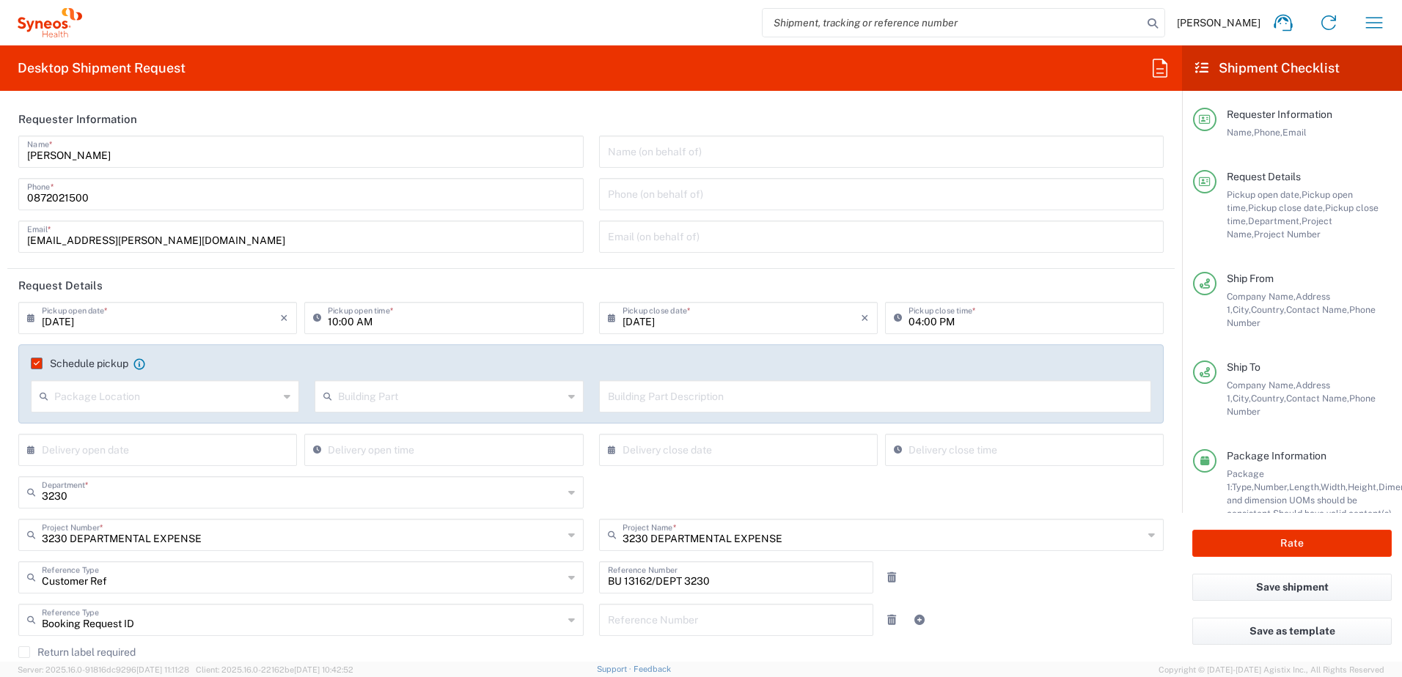
click at [194, 318] on input "[DATE]" at bounding box center [161, 317] width 238 height 26
drag, startPoint x: 126, startPoint y: 419, endPoint x: 118, endPoint y: 420, distance: 8.2
click at [118, 427] on span "11" at bounding box center [117, 430] width 21 height 21
type input "[DATE]"
click at [332, 319] on input "10:00 AM" at bounding box center [451, 317] width 246 height 26
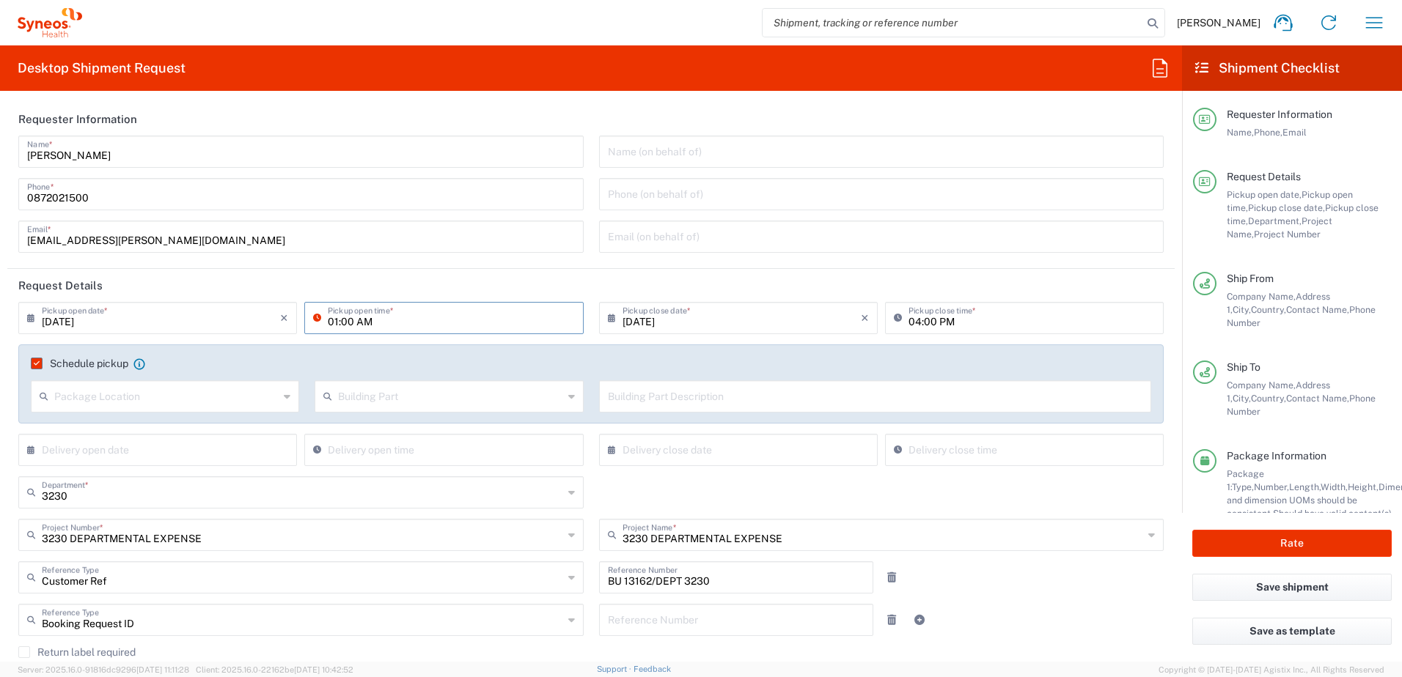
click at [363, 318] on input "01:00 AM" at bounding box center [451, 317] width 246 height 26
click at [333, 321] on input "01:00 AM" at bounding box center [451, 317] width 246 height 26
type input "10:00 AM"
click at [1052, 598] on div "Customer Ref Reference Type Customer Ref Account Type Activity ID Airline Appoi…" at bounding box center [591, 583] width 1160 height 43
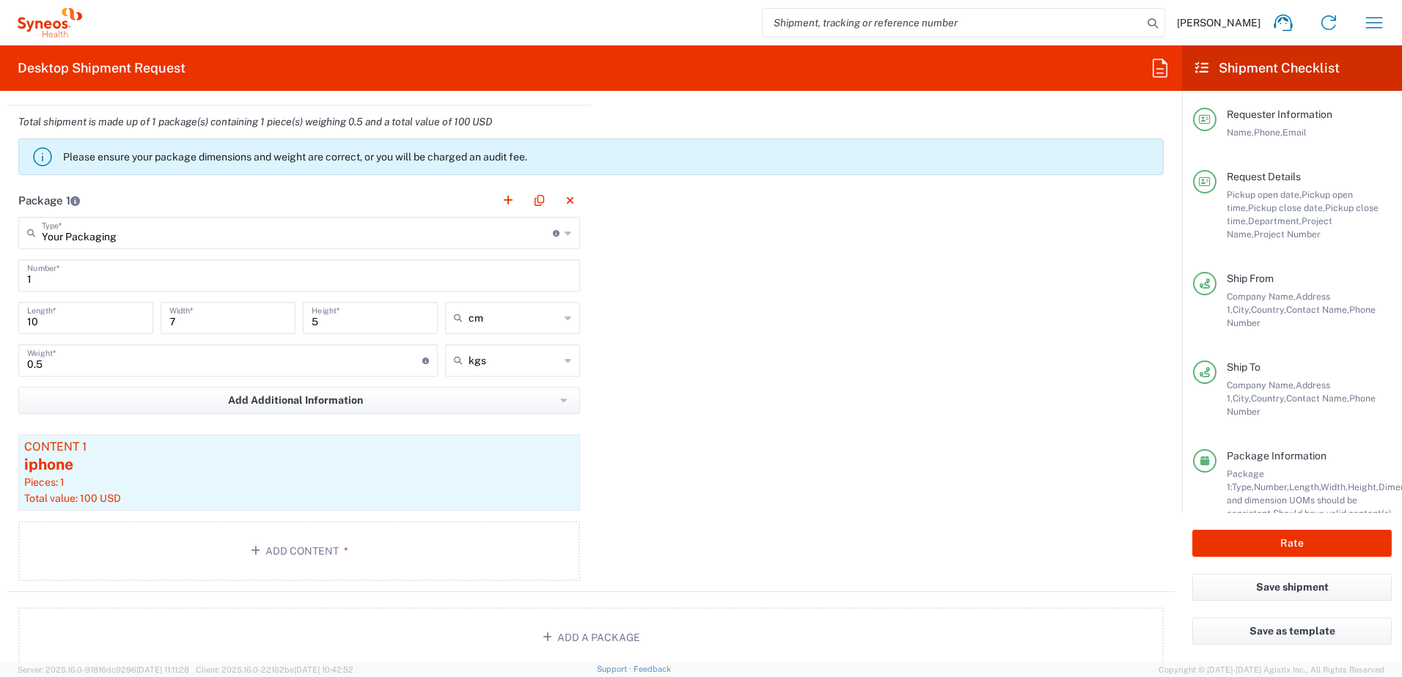
scroll to position [1393, 0]
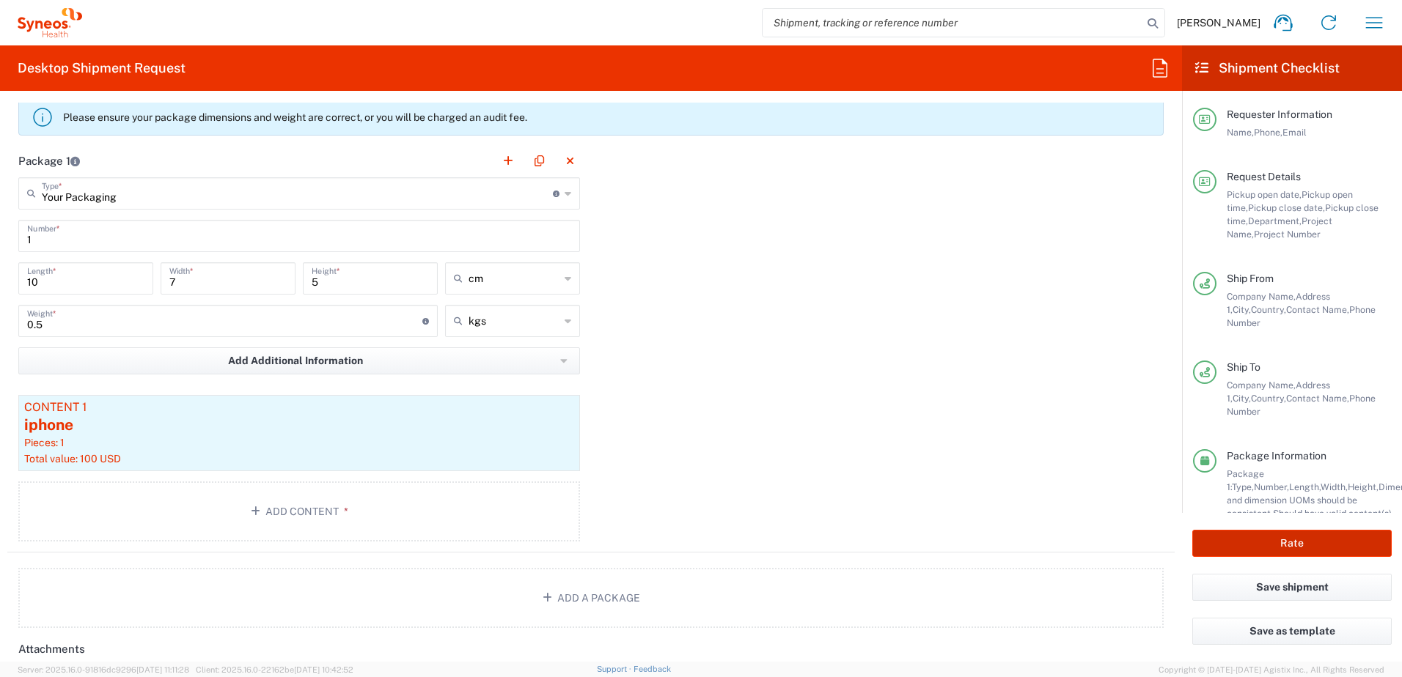
click at [1324, 546] on button "Rate" at bounding box center [1291, 543] width 199 height 27
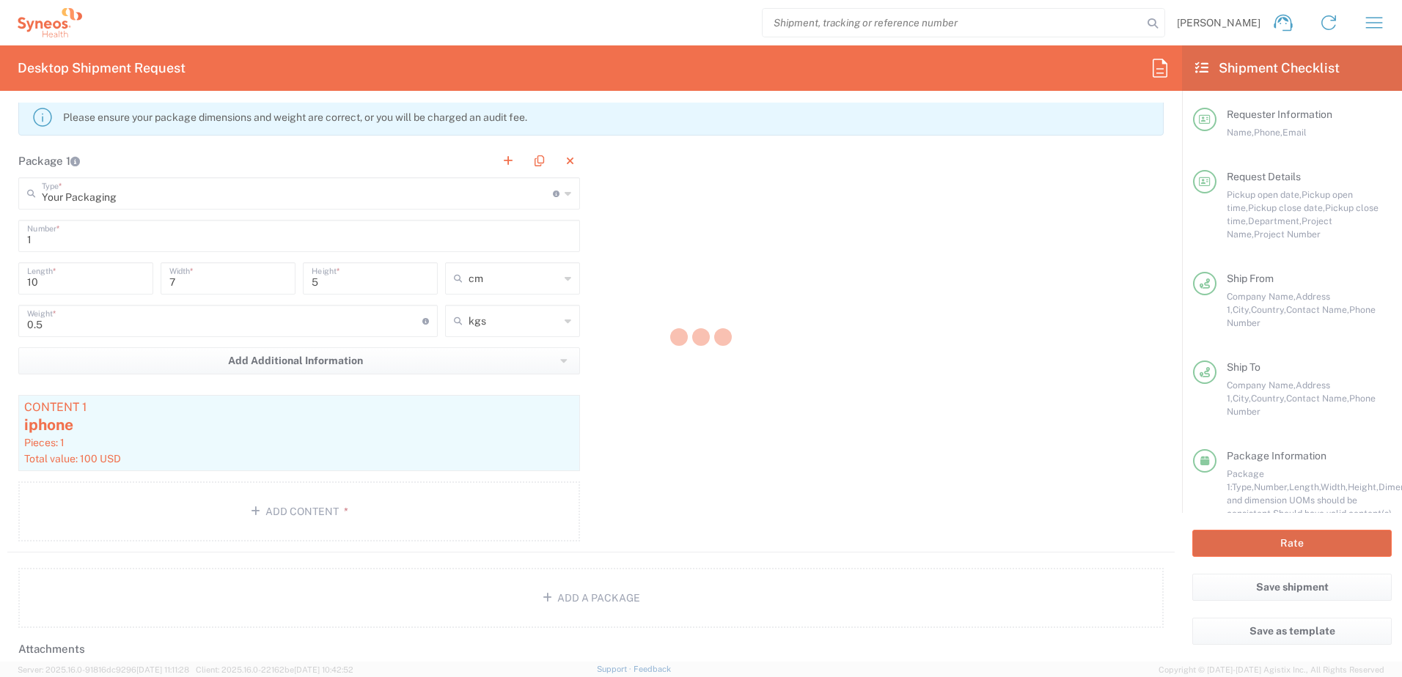
type input "3230 DEPARTMENTAL EXPENSE"
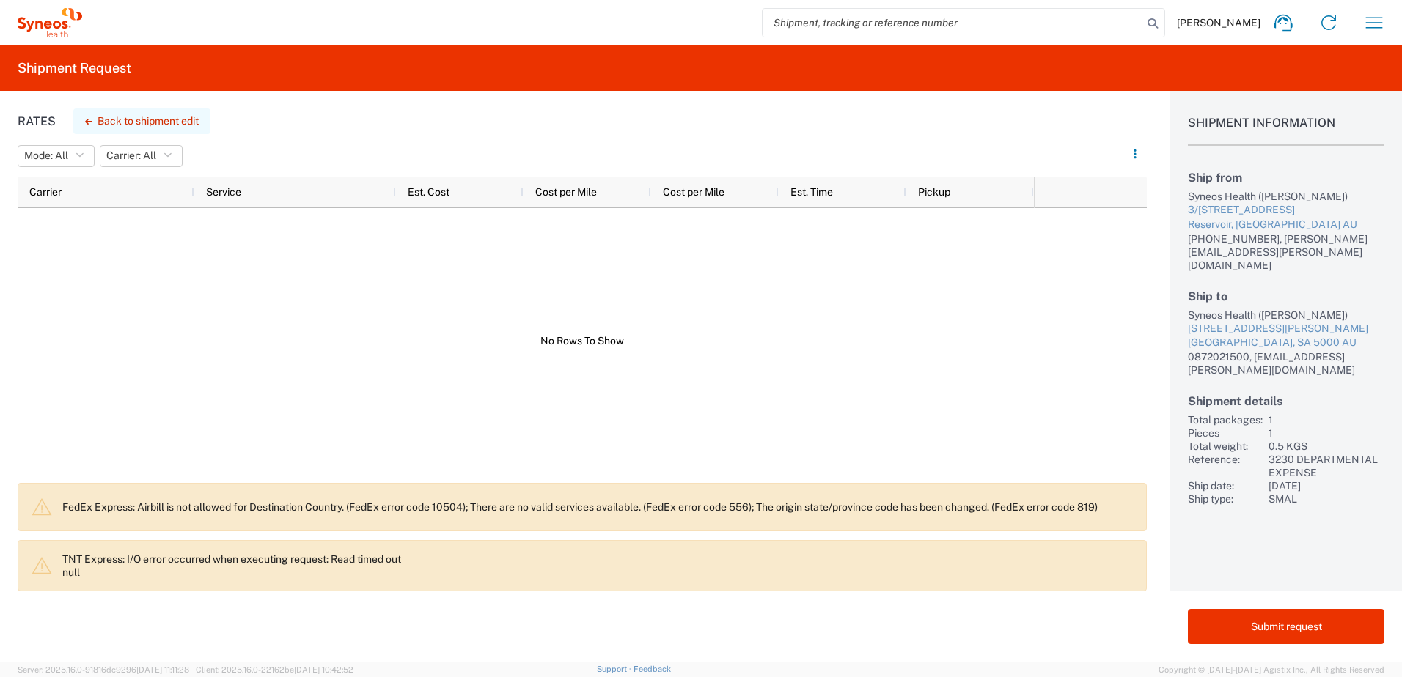
click at [157, 113] on button "Back to shipment edit" at bounding box center [141, 121] width 137 height 26
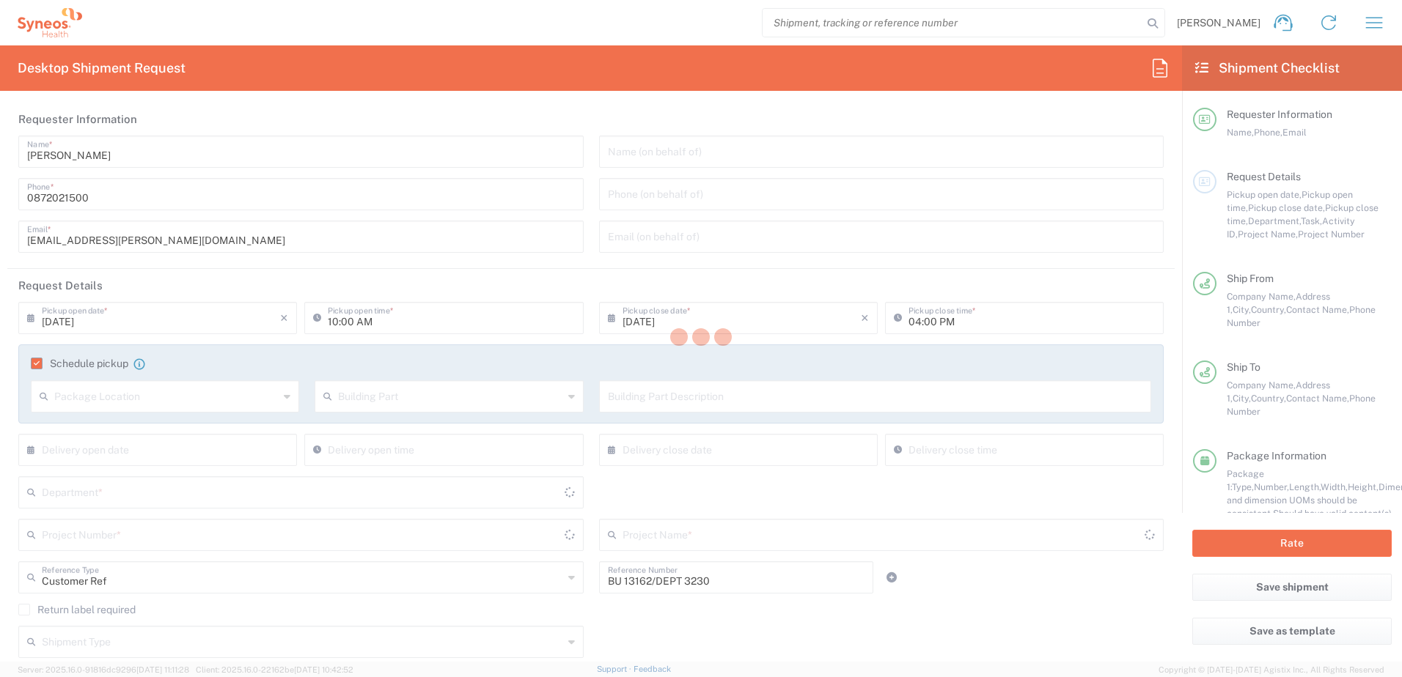
type input "[GEOGRAPHIC_DATA]"
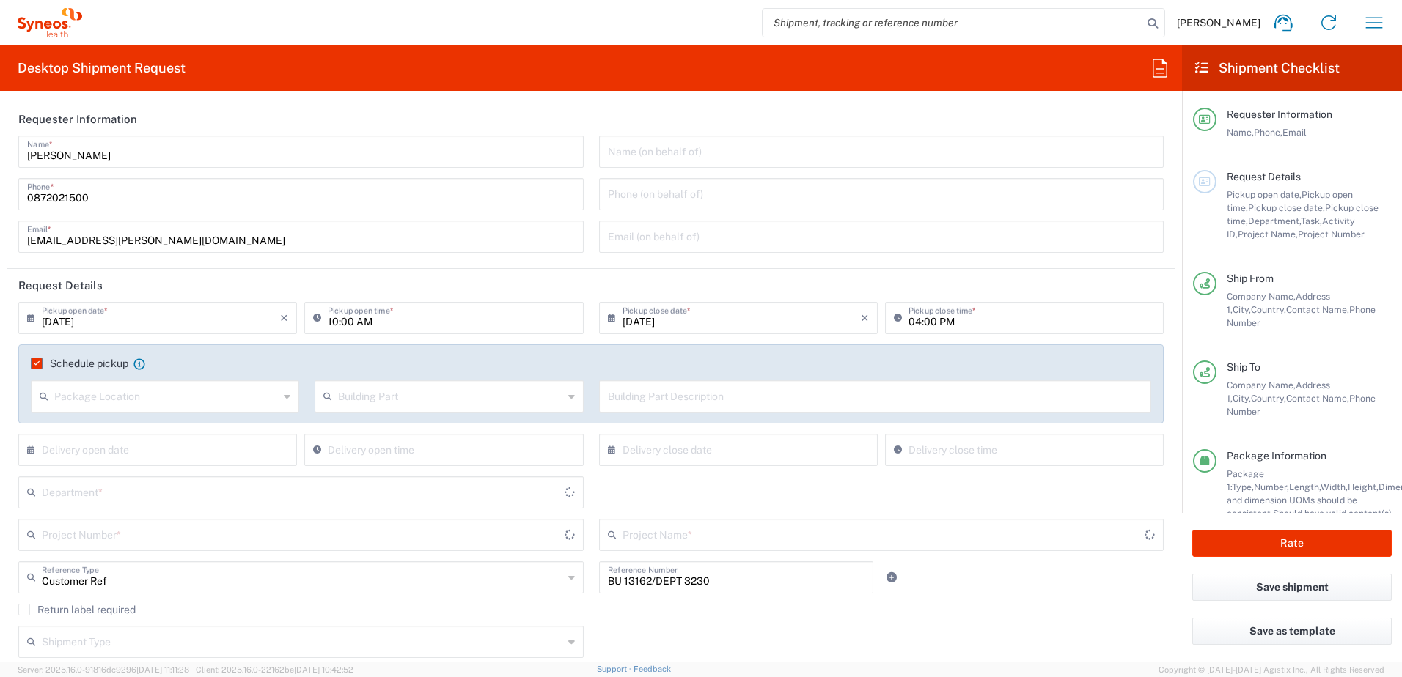
type input "Victoria"
type input "Your Packaging"
type input "3230 DEPARTMENTAL EXPENSE"
type input "3230"
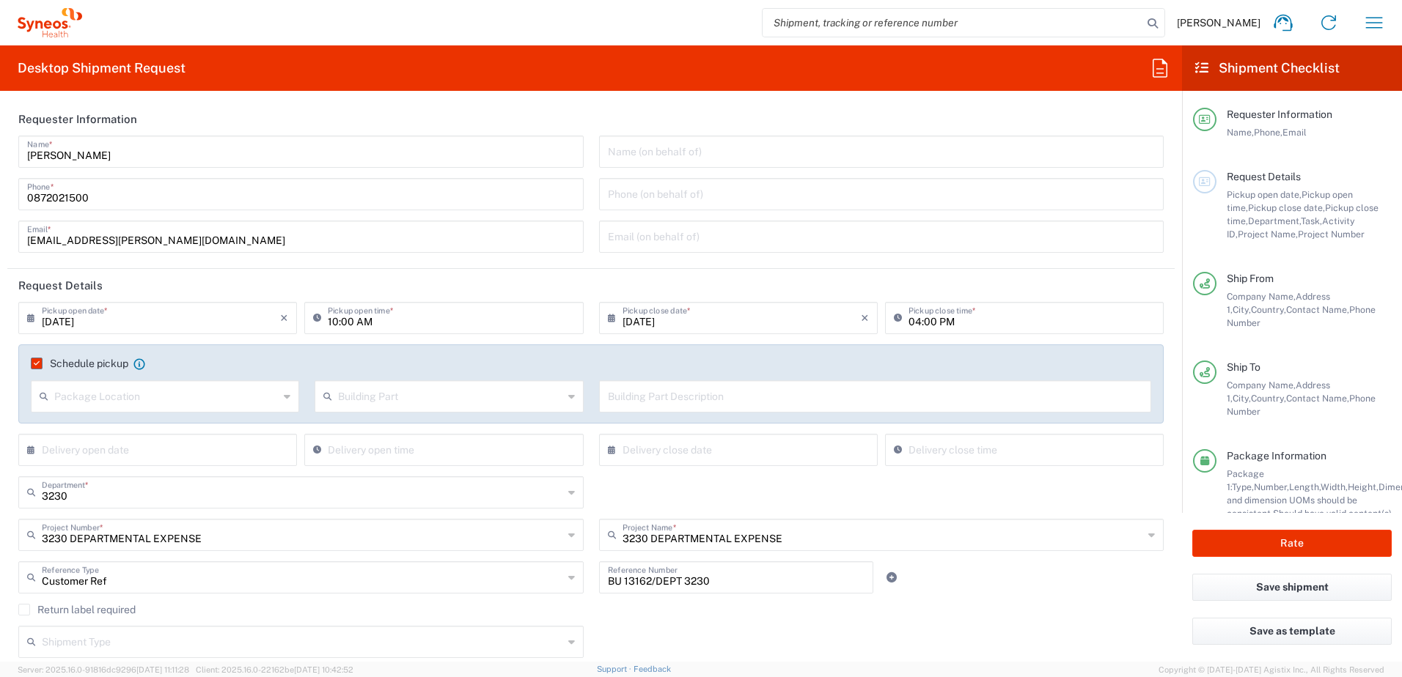
click at [119, 321] on input "[DATE]" at bounding box center [161, 317] width 238 height 26
click at [133, 432] on span "12" at bounding box center [138, 430] width 21 height 21
type input "[DATE]"
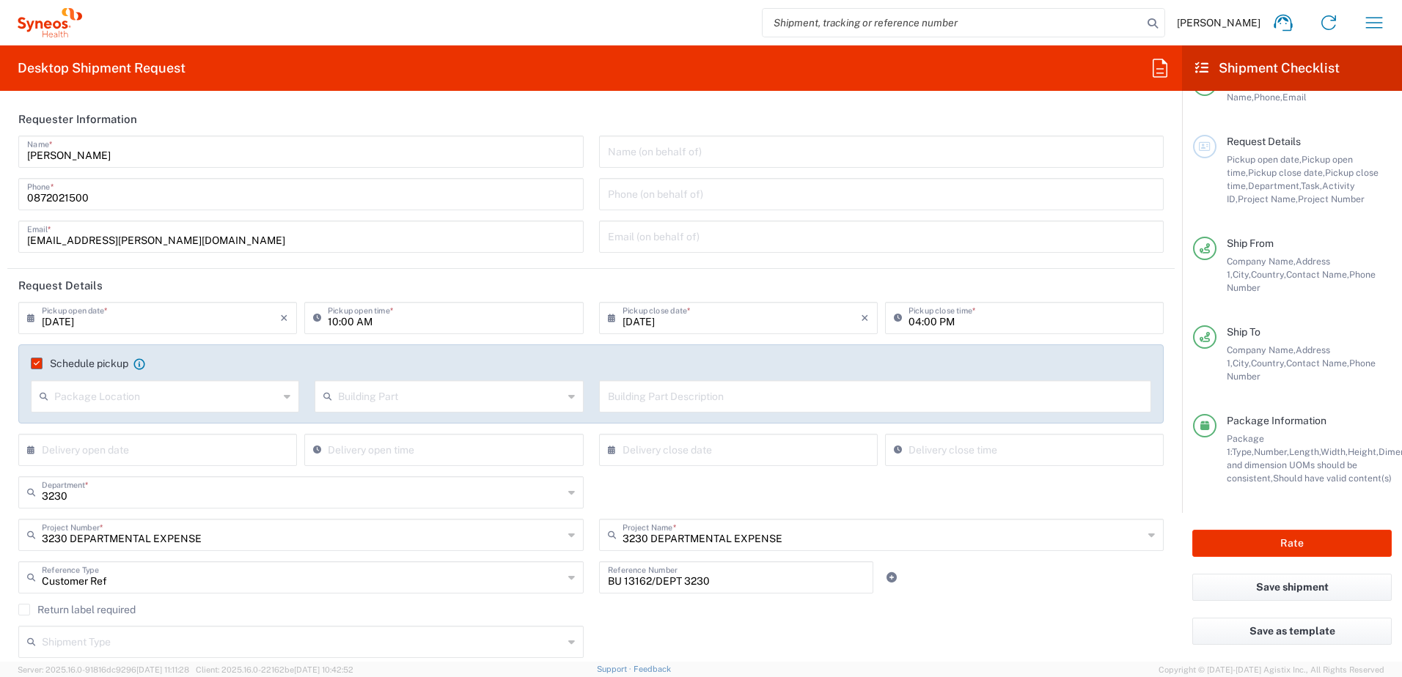
scroll to position [51, 0]
click at [1276, 546] on button "Rate" at bounding box center [1291, 543] width 199 height 27
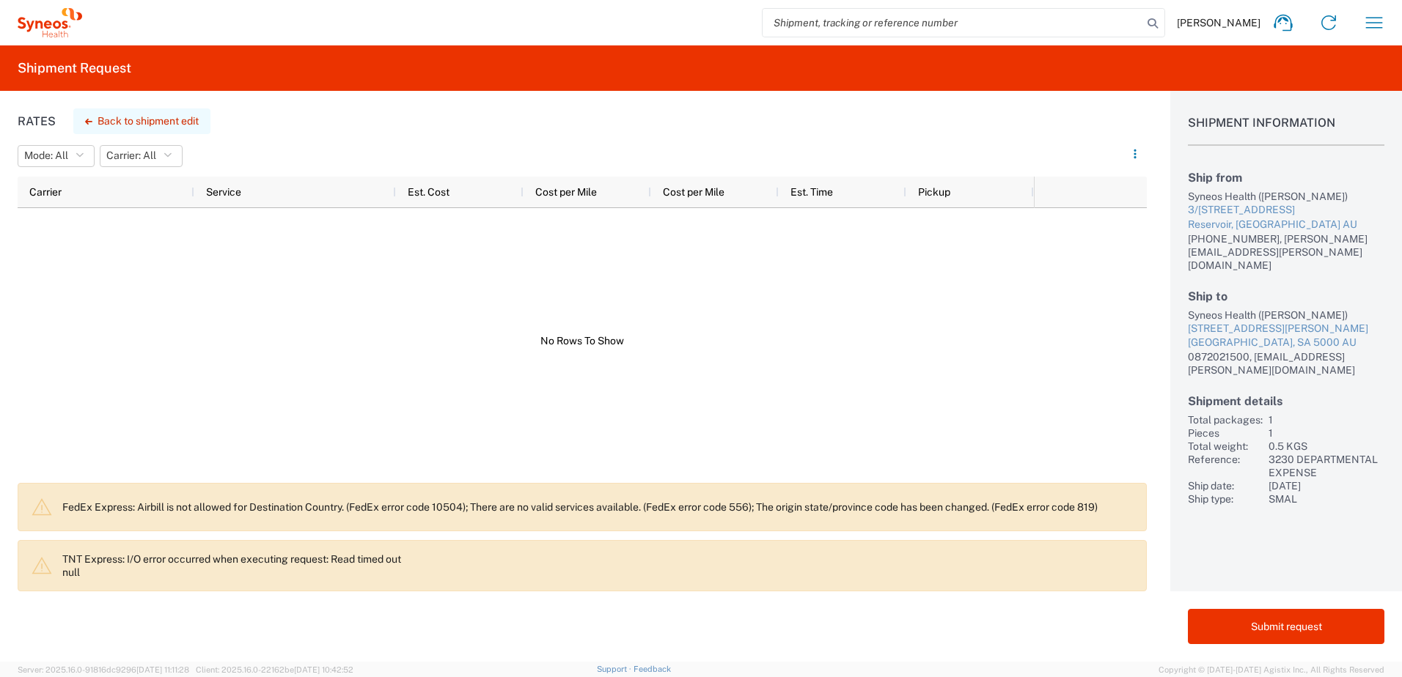
click at [178, 121] on button "Back to shipment edit" at bounding box center [141, 121] width 137 height 26
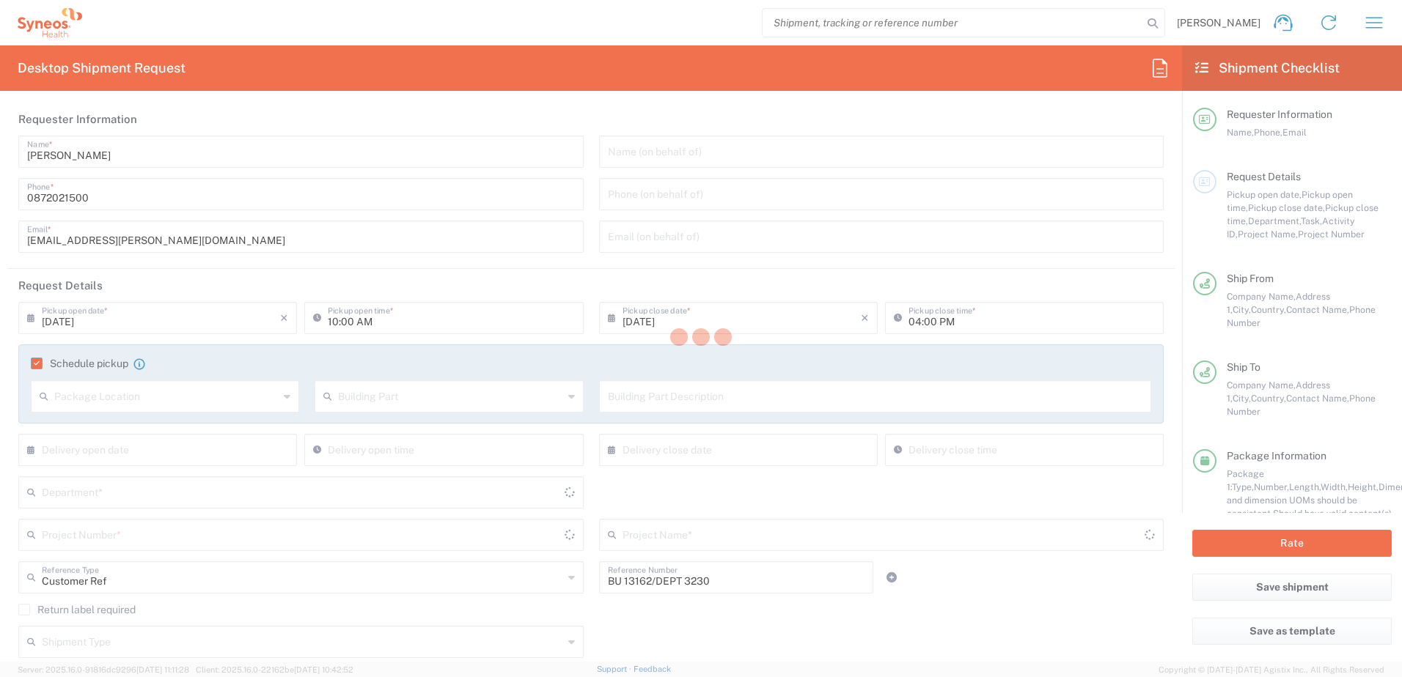
type input "3230 DEPARTMENTAL EXPENSE"
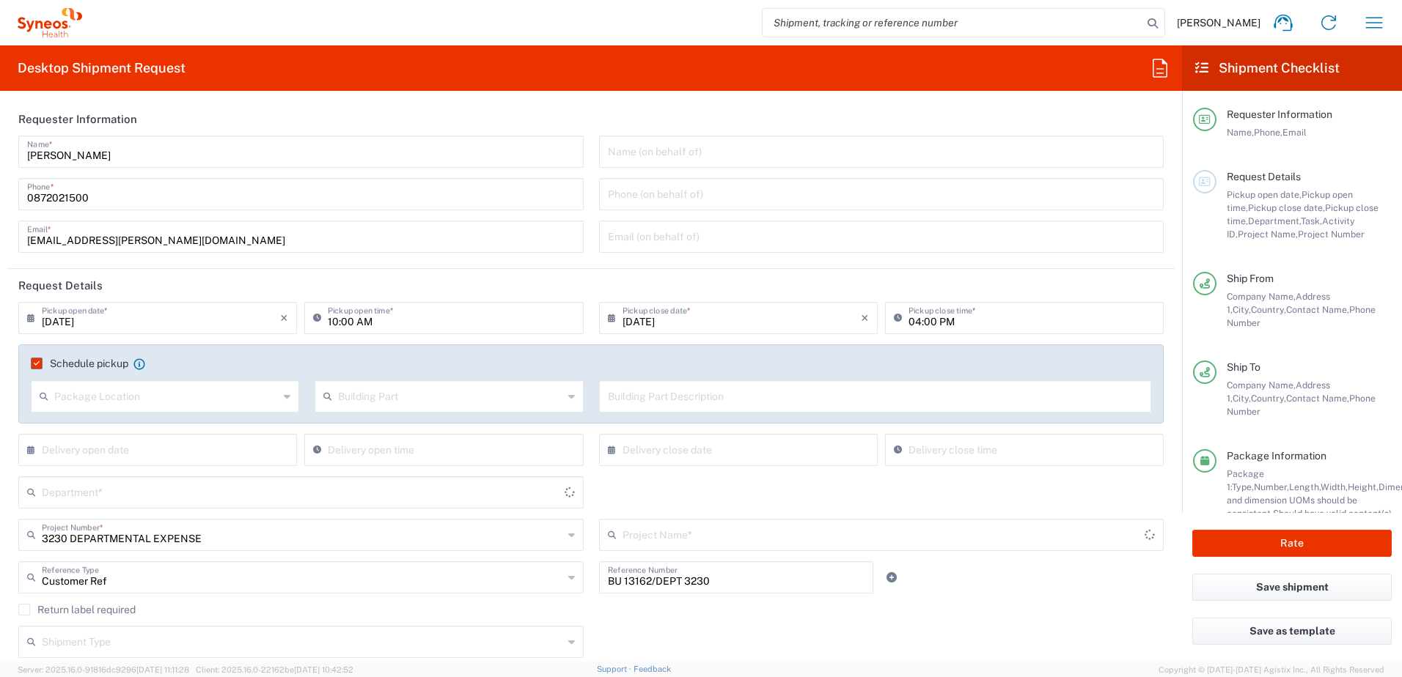
type input "[GEOGRAPHIC_DATA]"
type input "3230"
type input "3230 DEPARTMENTAL EXPENSE"
type input "Your Packaging"
type input "Victoria"
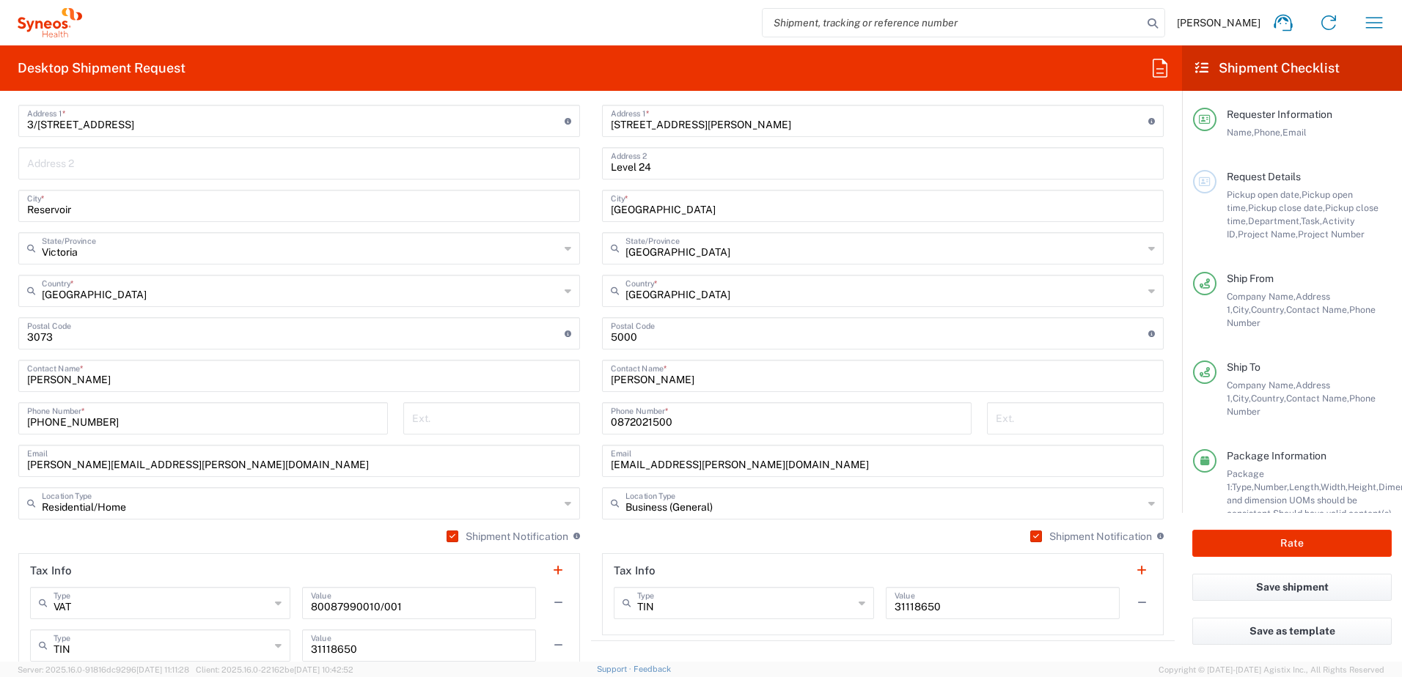
scroll to position [733, 0]
drag, startPoint x: 230, startPoint y: 463, endPoint x: -3, endPoint y: 463, distance: 233.1
click at [0, 463] on html "[PERSON_NAME] Home Shipment estimator Shipment tracking Desktop shipment reques…" at bounding box center [701, 338] width 1402 height 677
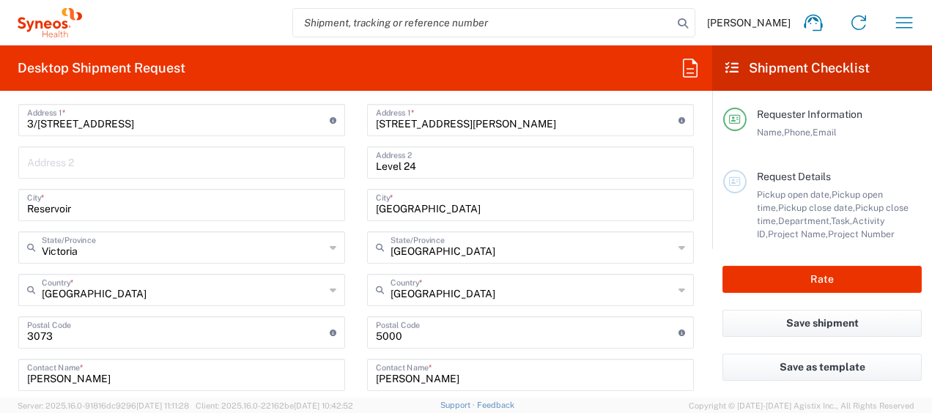
scroll to position [880, 0]
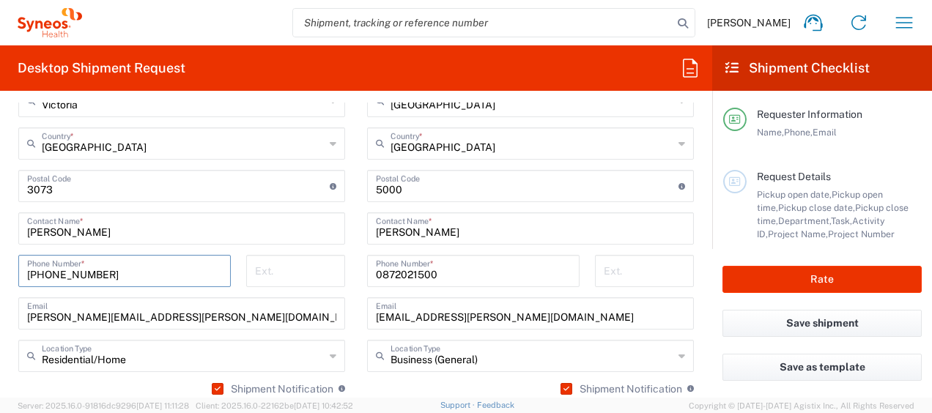
drag, startPoint x: 45, startPoint y: 262, endPoint x: -26, endPoint y: 257, distance: 72.0
click at [0, 257] on html "[PERSON_NAME] Home Shipment estimator Shipment tracking Desktop shipment reques…" at bounding box center [466, 206] width 932 height 413
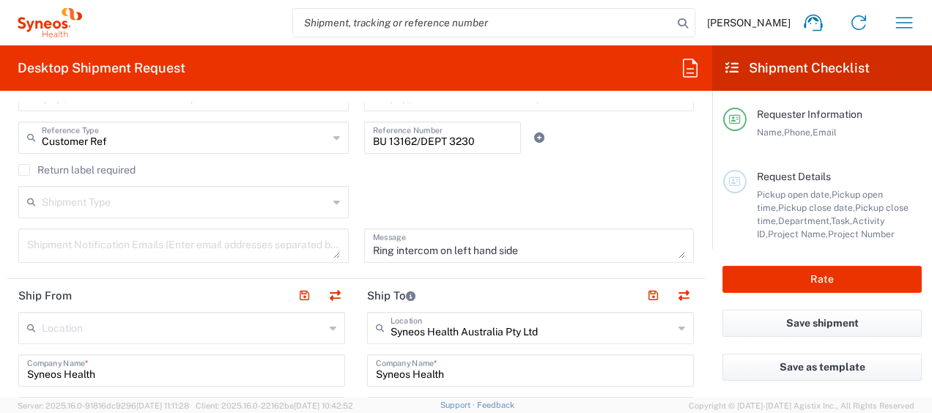
scroll to position [293, 0]
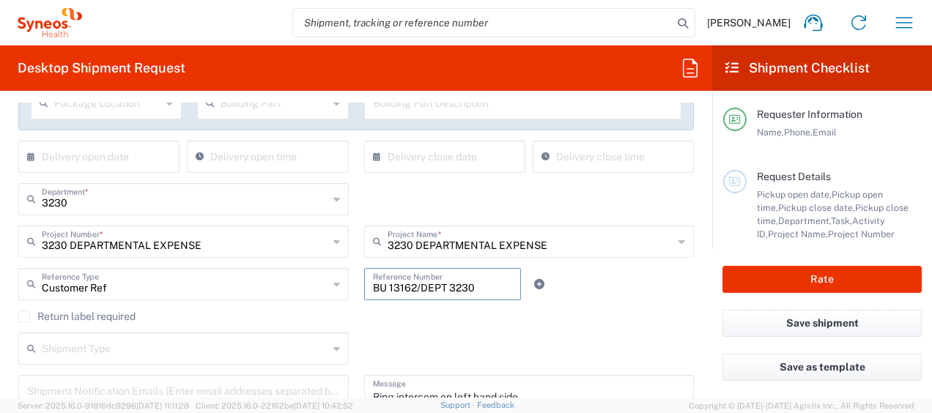
drag, startPoint x: 485, startPoint y: 286, endPoint x: 346, endPoint y: 282, distance: 138.6
click at [346, 282] on div "Customer Ref Reference Type Customer Ref Account Type Activity ID Airline Appoi…" at bounding box center [356, 289] width 691 height 43
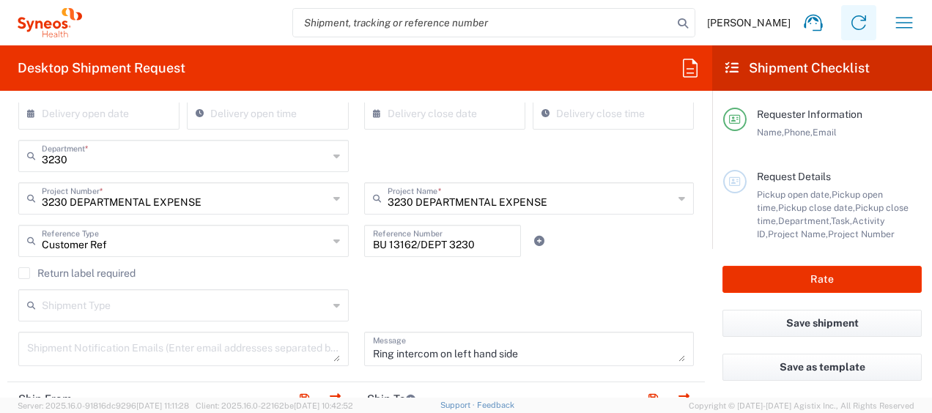
scroll to position [367, 0]
